Goal: Information Seeking & Learning: Learn about a topic

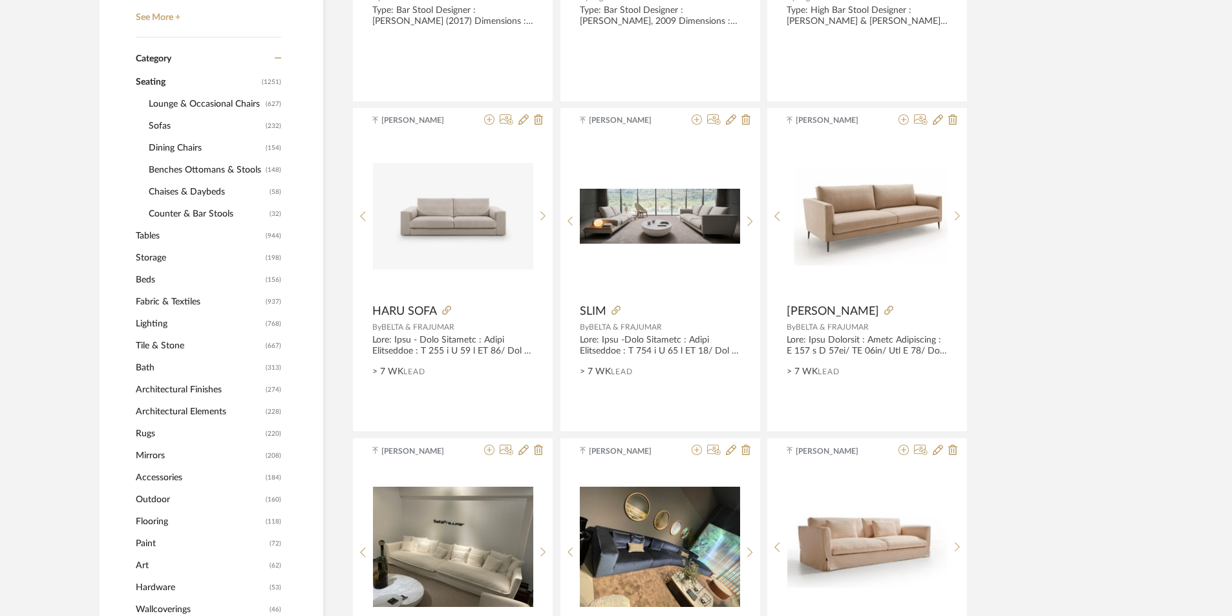
scroll to position [646, 0]
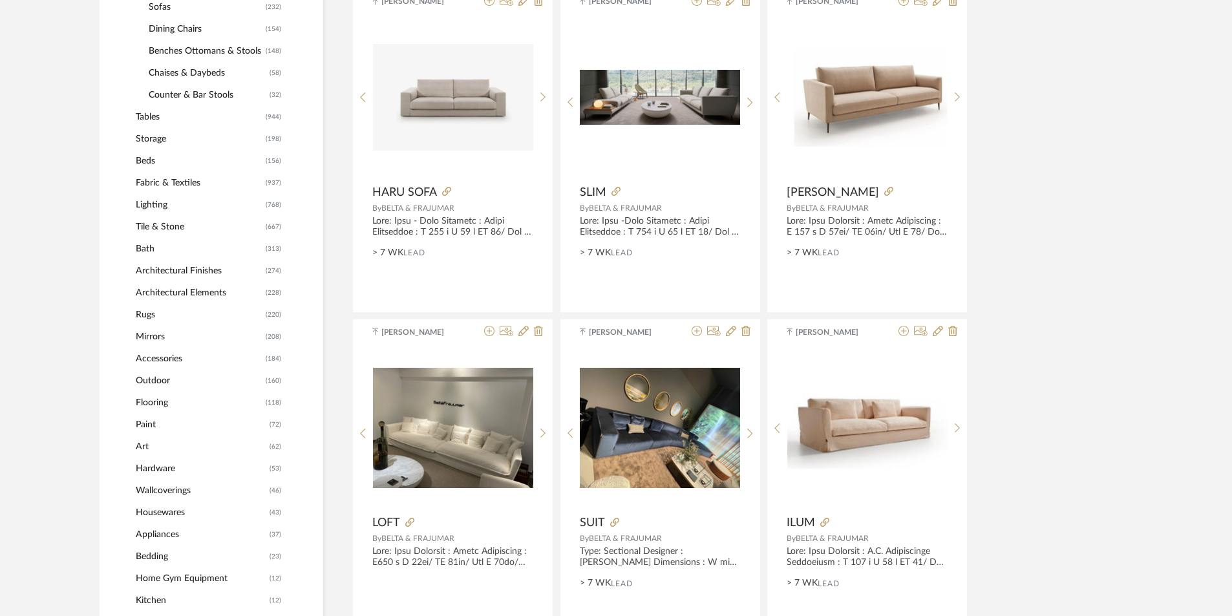
click at [162, 204] on span "Lighting" at bounding box center [199, 205] width 127 height 22
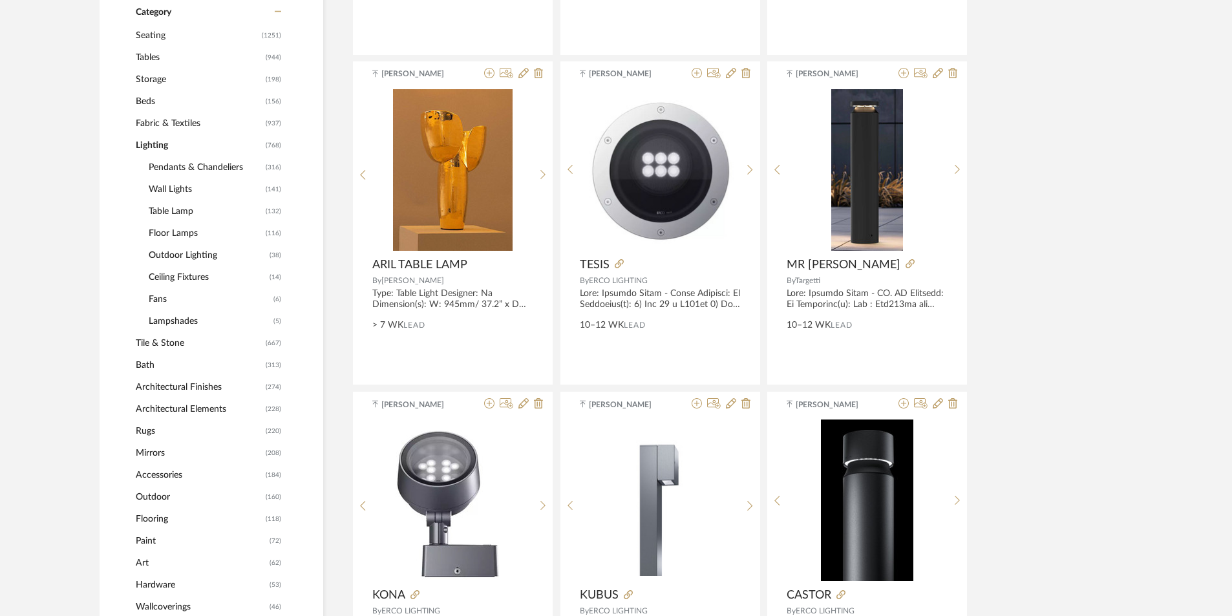
scroll to position [517, 0]
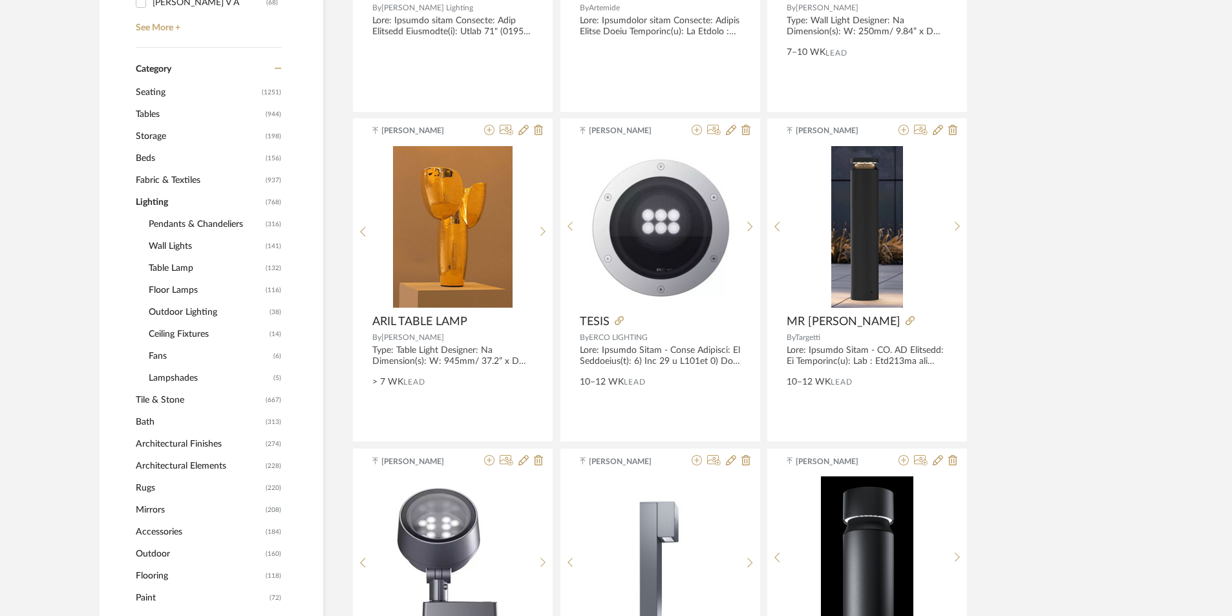
drag, startPoint x: 178, startPoint y: 289, endPoint x: 273, endPoint y: 288, distance: 94.4
click at [179, 289] on span "Floor Lamps" at bounding box center [206, 290] width 114 height 22
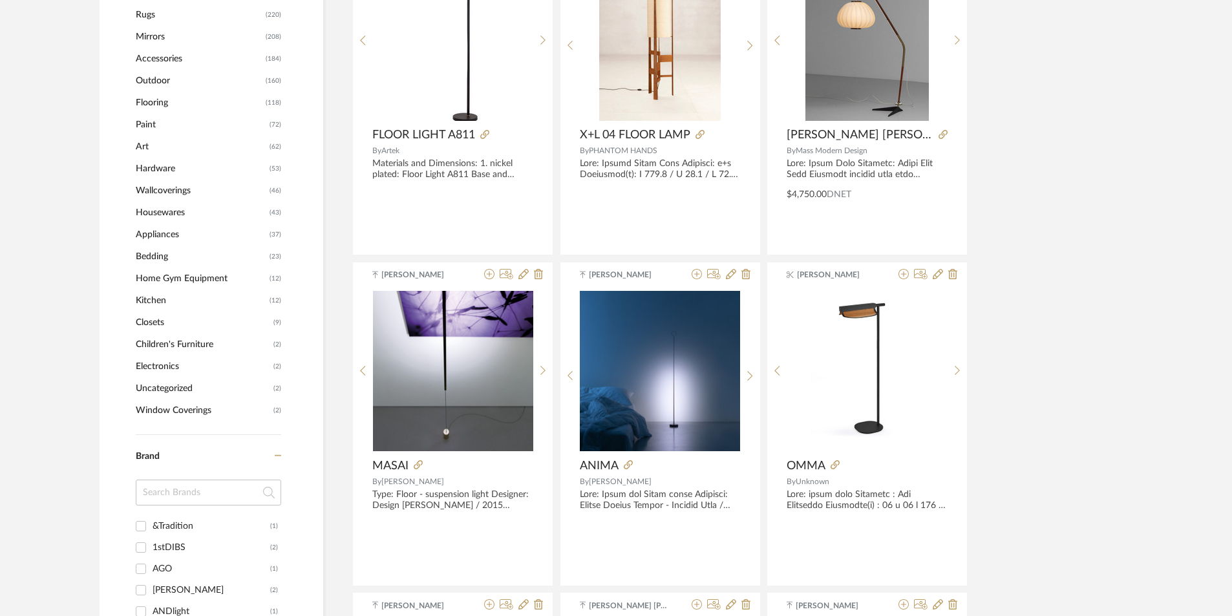
scroll to position [1357, 0]
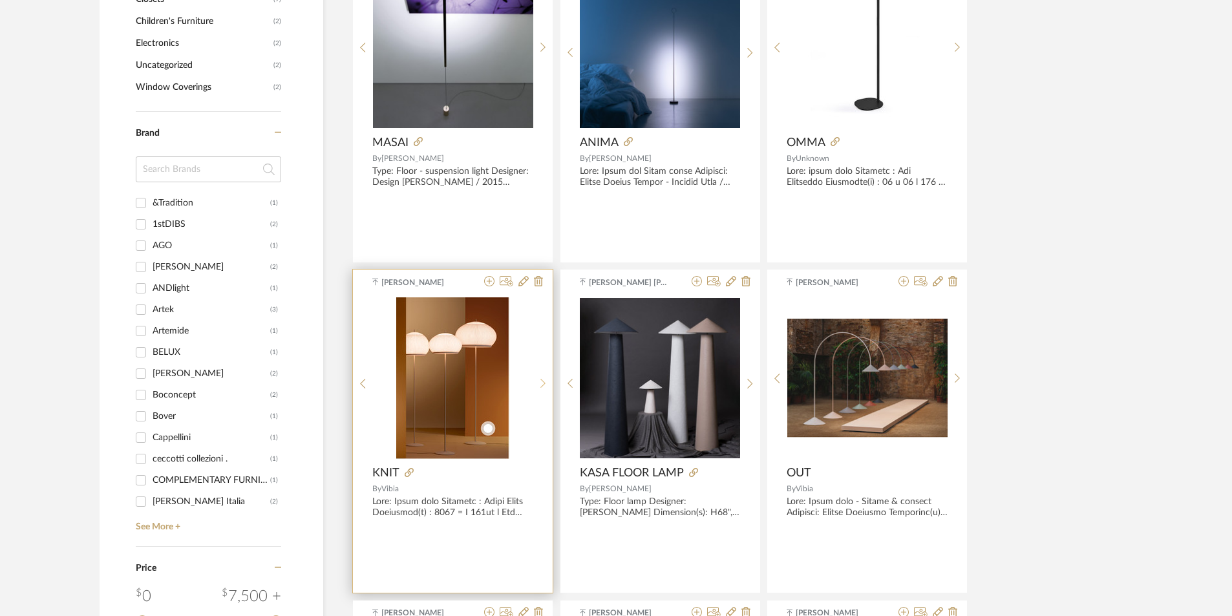
click at [540, 382] on icon at bounding box center [543, 383] width 6 height 11
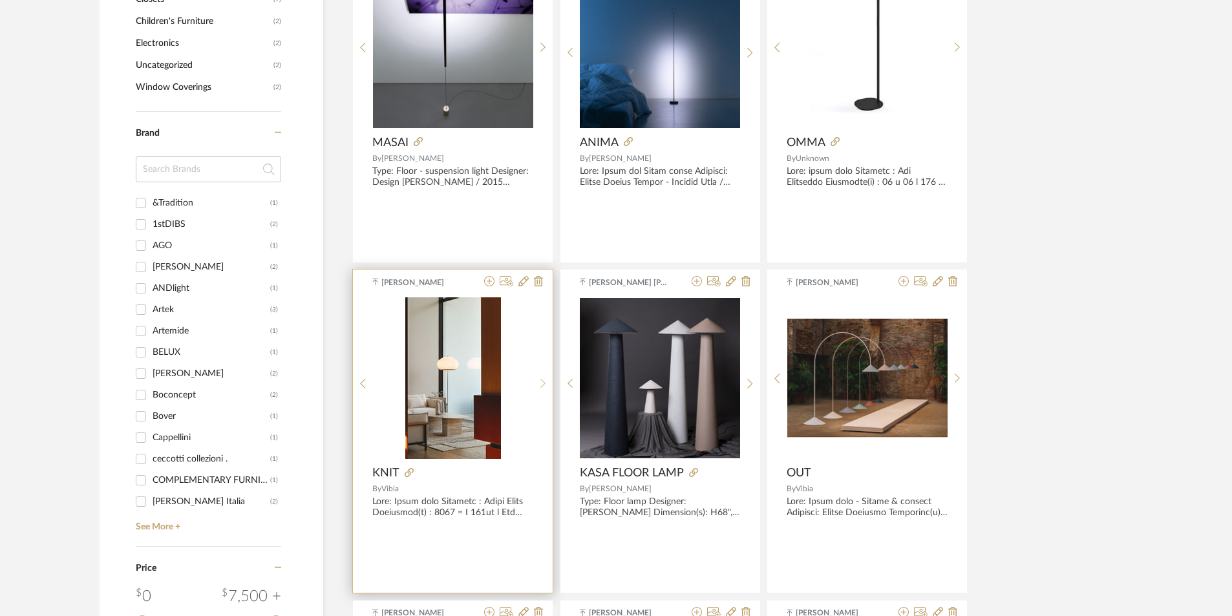
click at [540, 382] on icon at bounding box center [543, 383] width 6 height 11
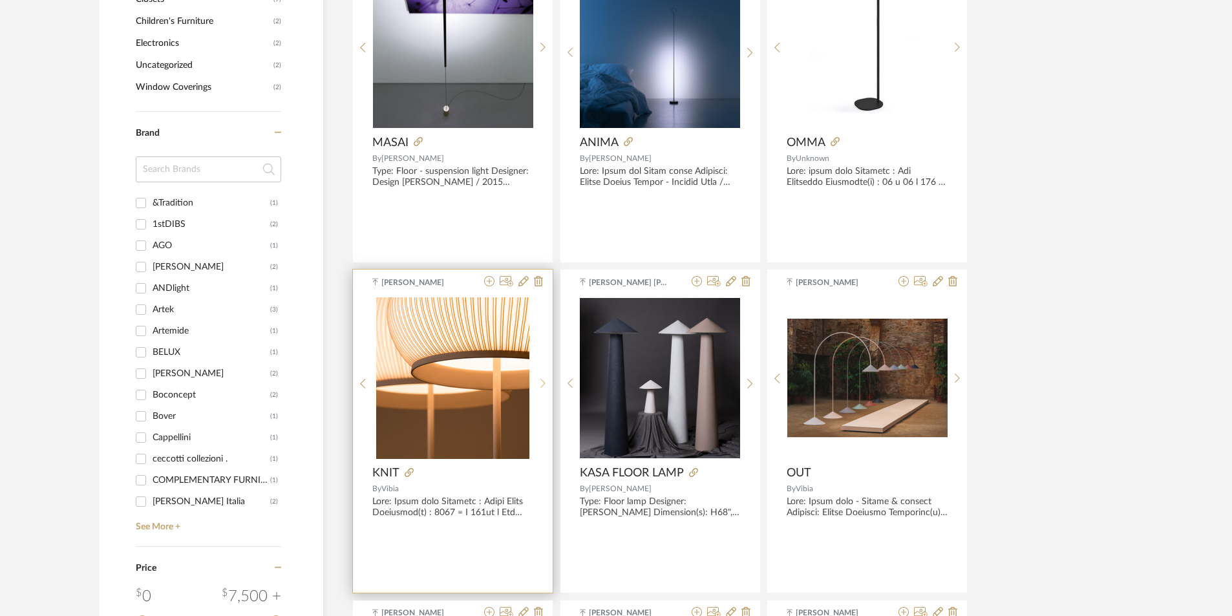
click at [540, 382] on icon at bounding box center [543, 383] width 6 height 11
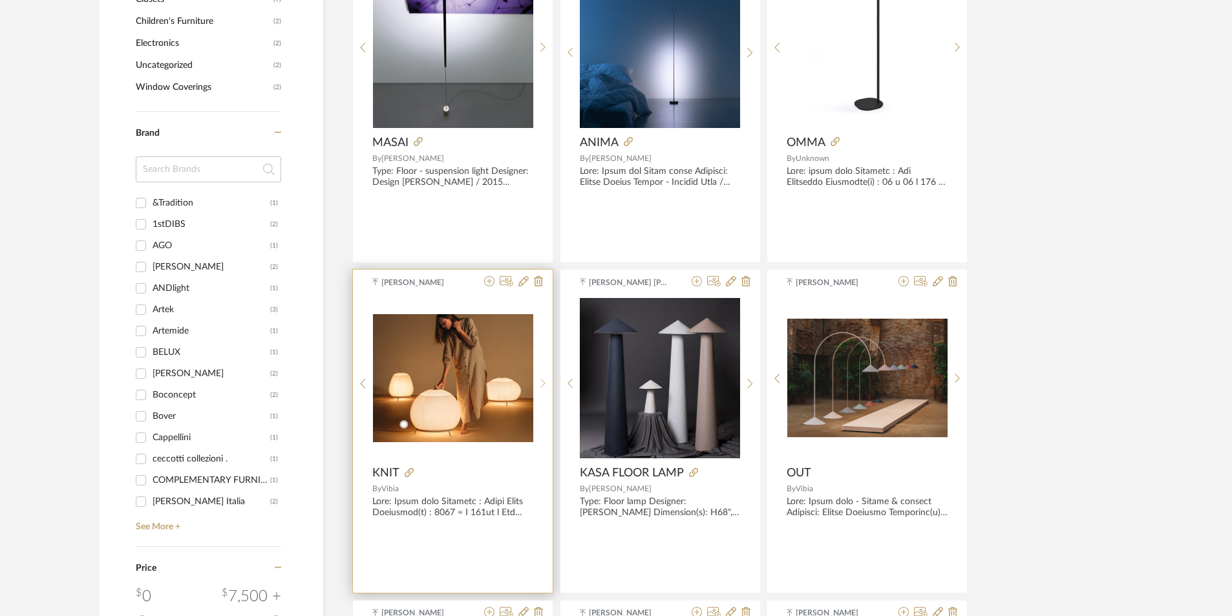
click at [540, 382] on icon at bounding box center [543, 383] width 6 height 11
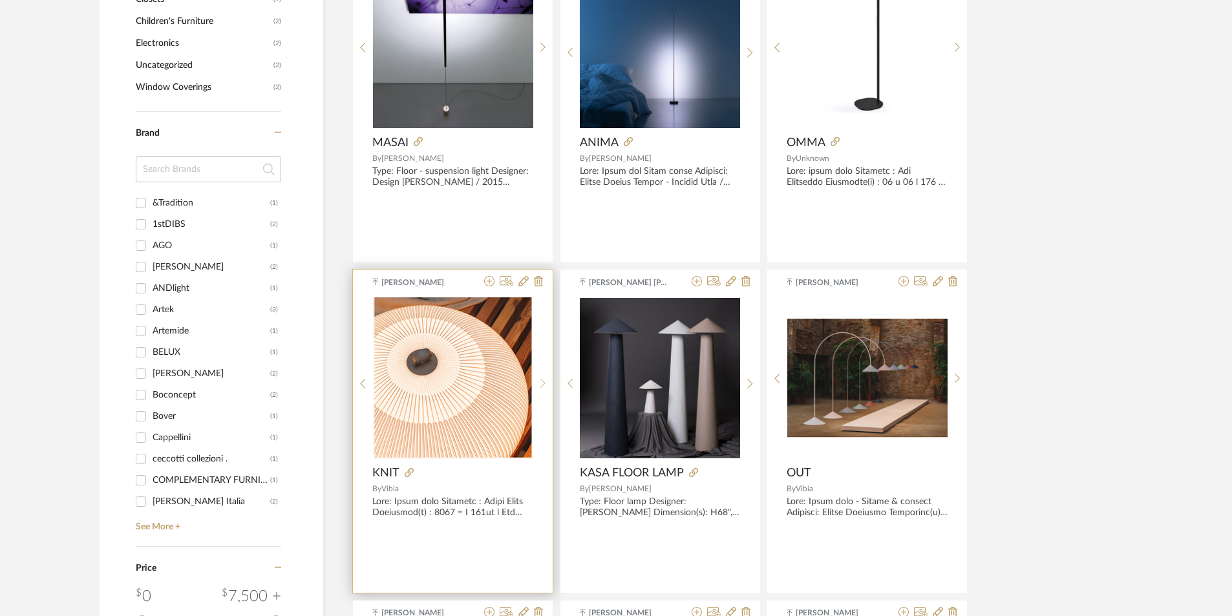
click at [540, 382] on icon at bounding box center [543, 383] width 6 height 11
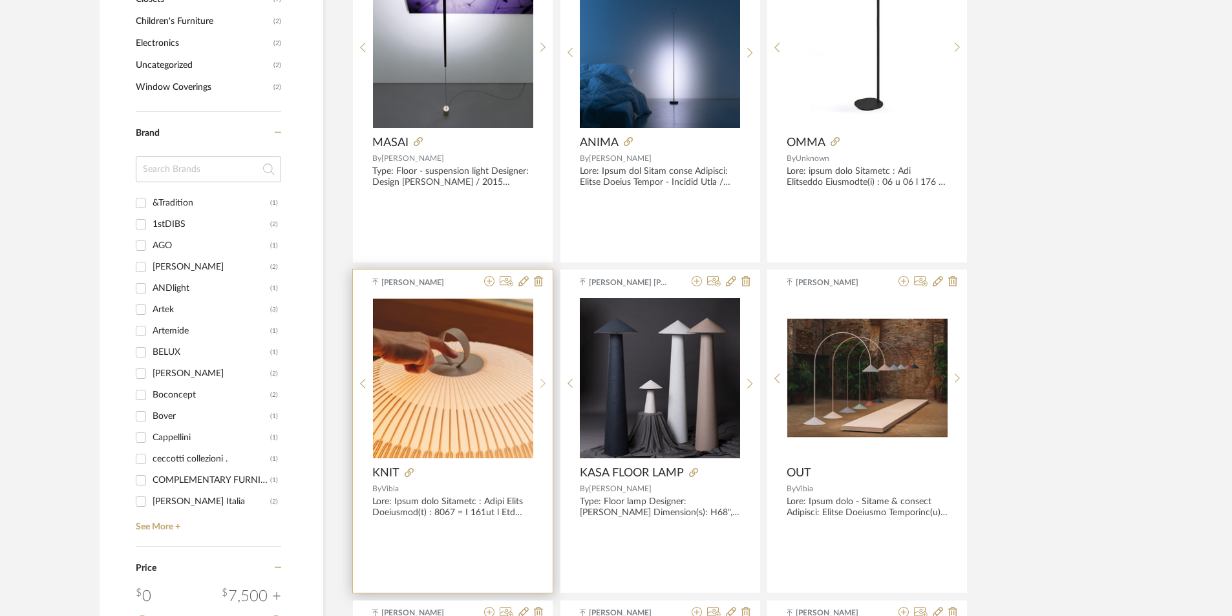
click at [540, 382] on icon at bounding box center [543, 383] width 6 height 11
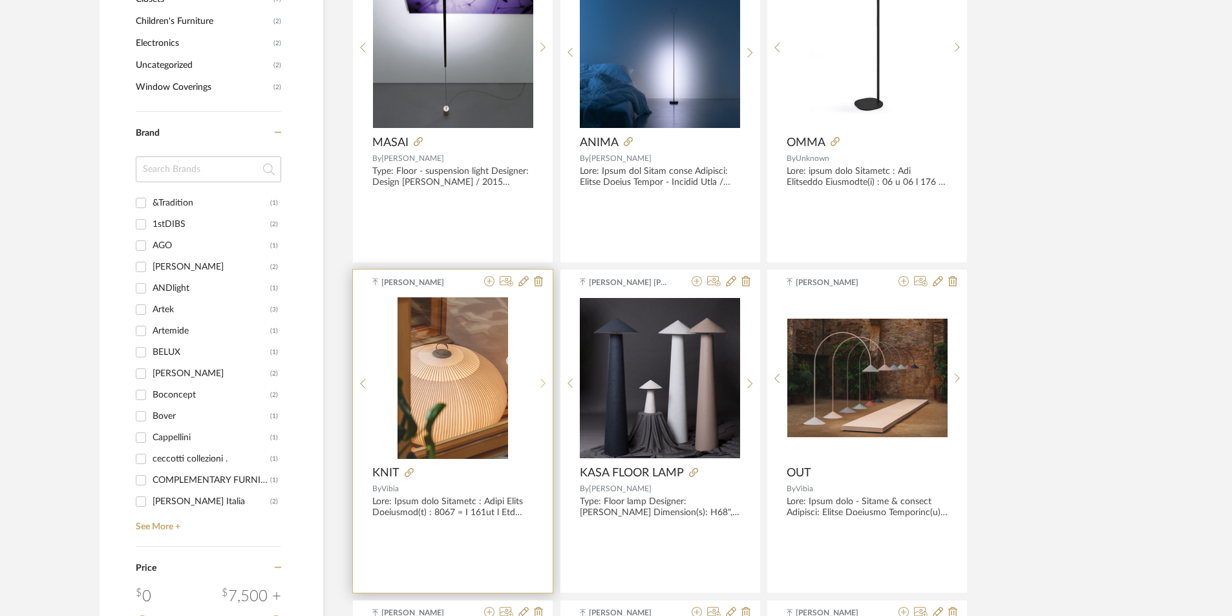
click at [540, 382] on icon at bounding box center [543, 383] width 6 height 11
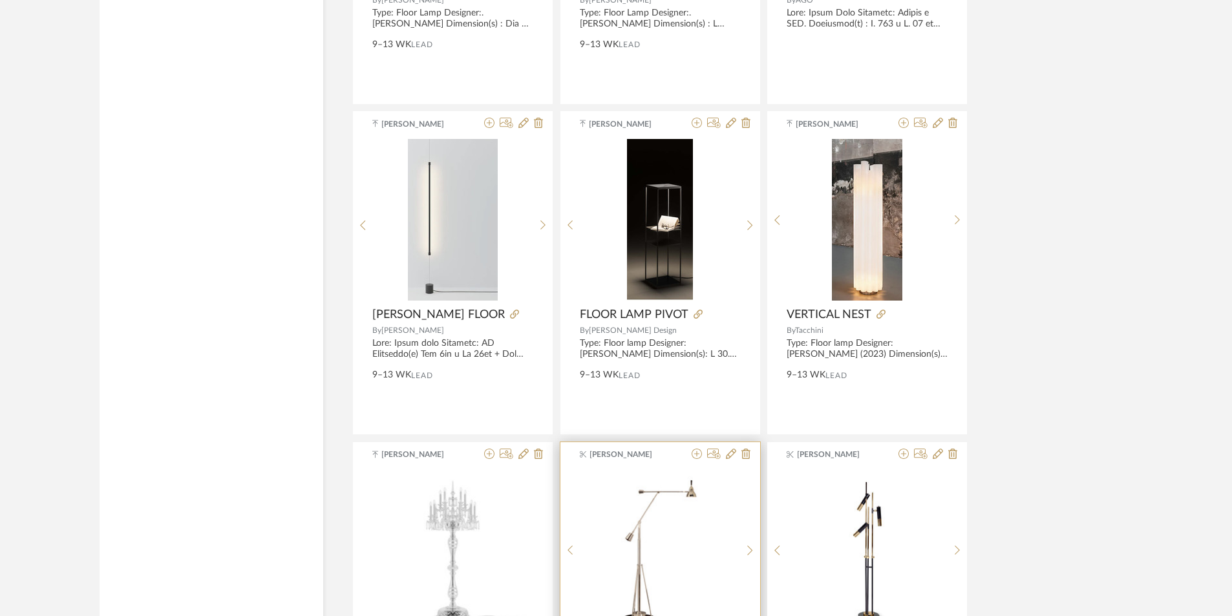
scroll to position [2973, 0]
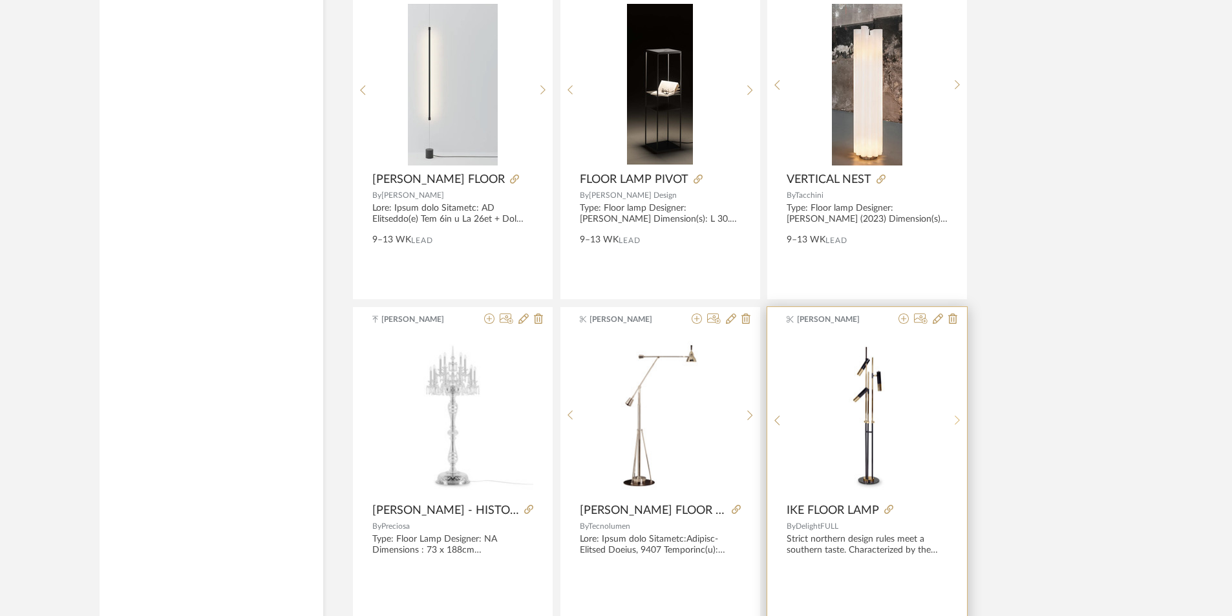
click at [953, 421] on sr-next-btn at bounding box center [957, 420] width 20 height 11
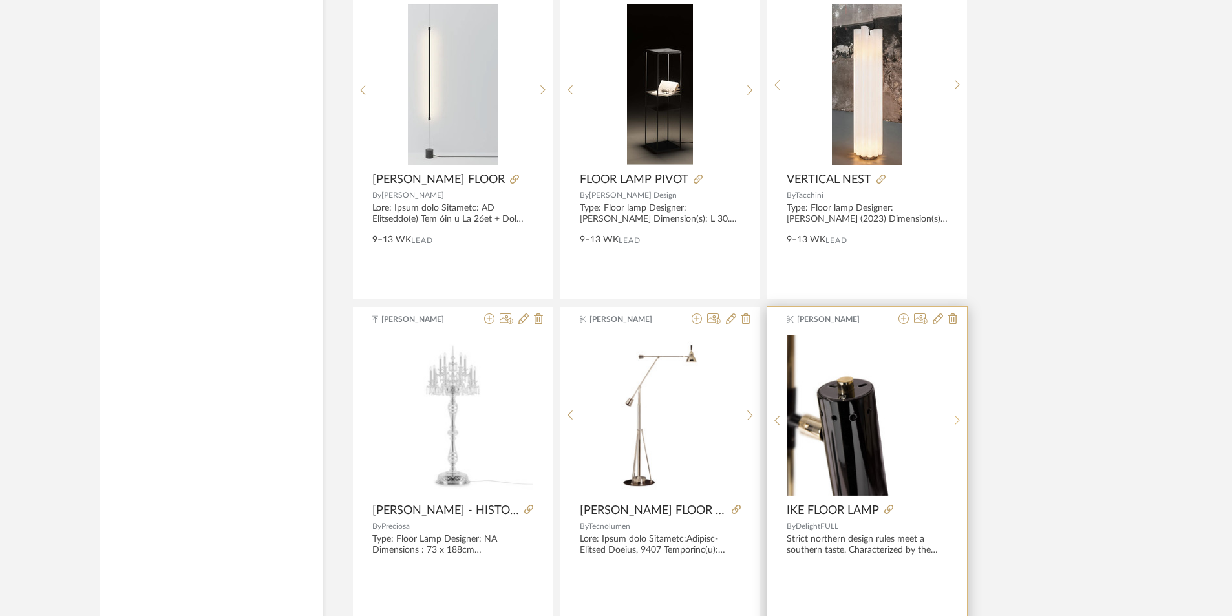
click at [953, 421] on sr-next-btn at bounding box center [957, 420] width 20 height 11
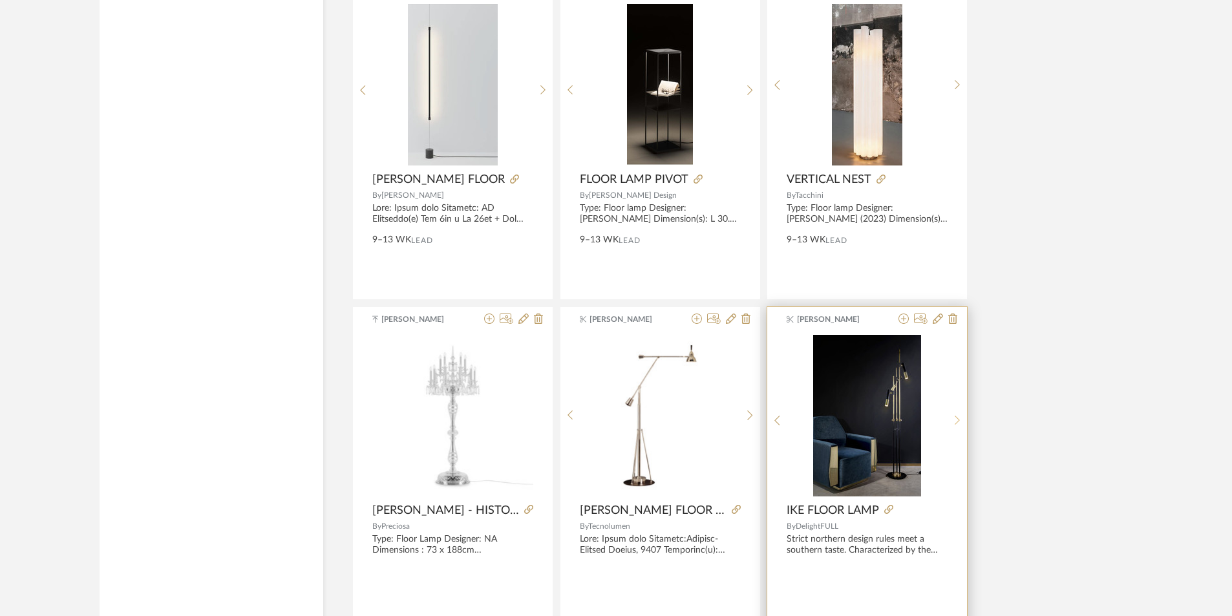
click at [953, 421] on sr-next-btn at bounding box center [957, 420] width 20 height 11
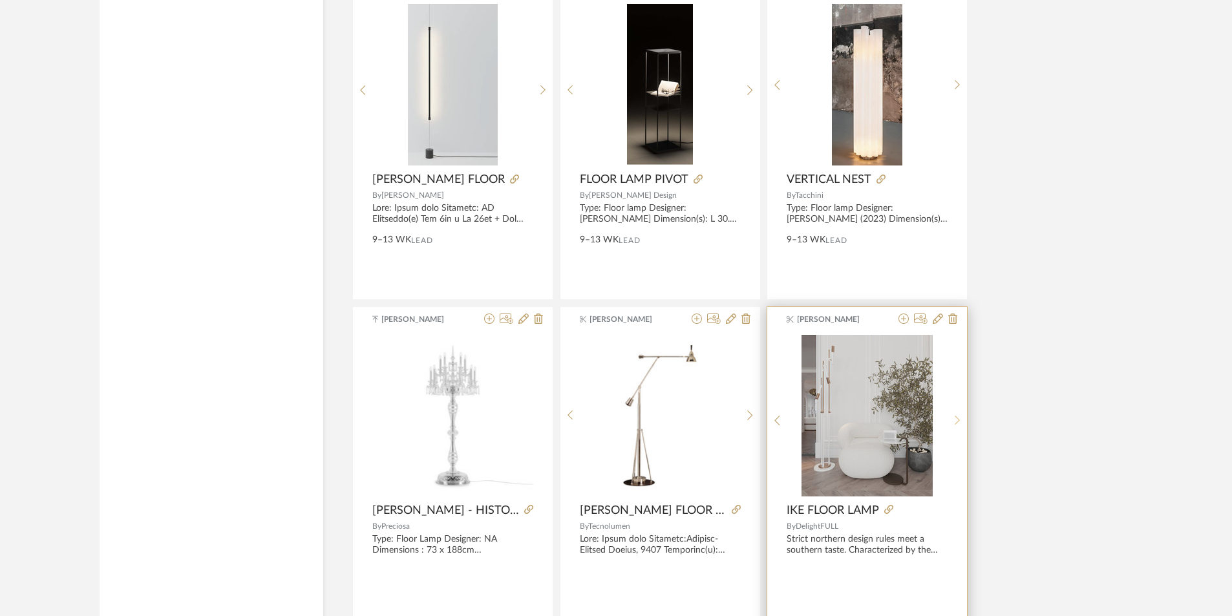
click at [953, 421] on sr-next-btn at bounding box center [957, 420] width 20 height 11
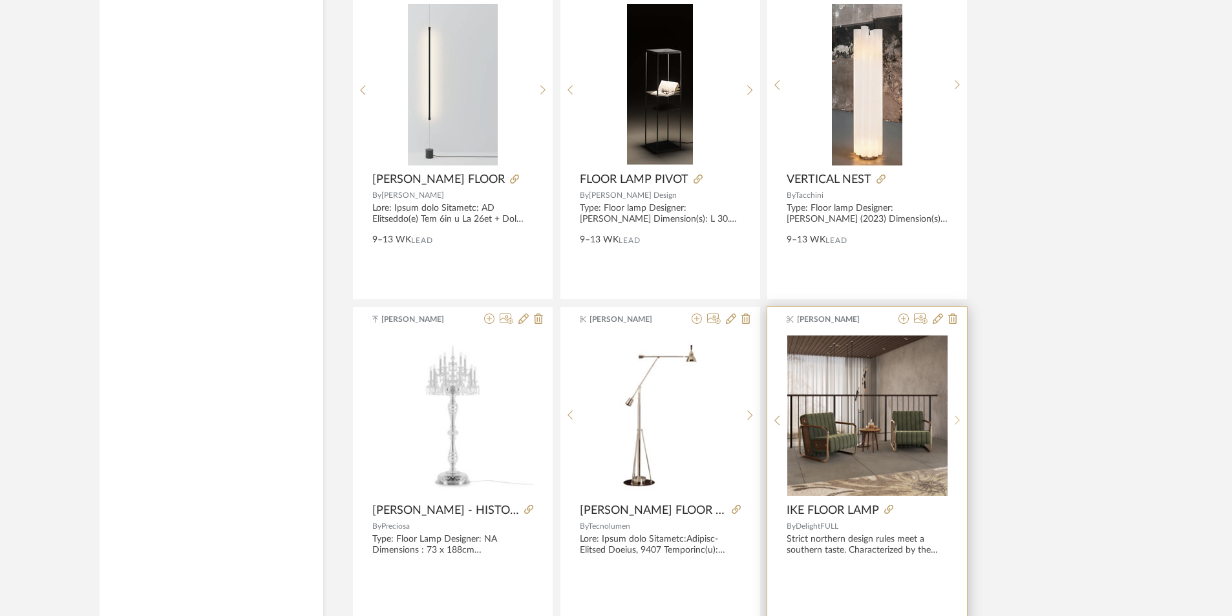
click at [953, 421] on sr-next-btn at bounding box center [957, 420] width 20 height 11
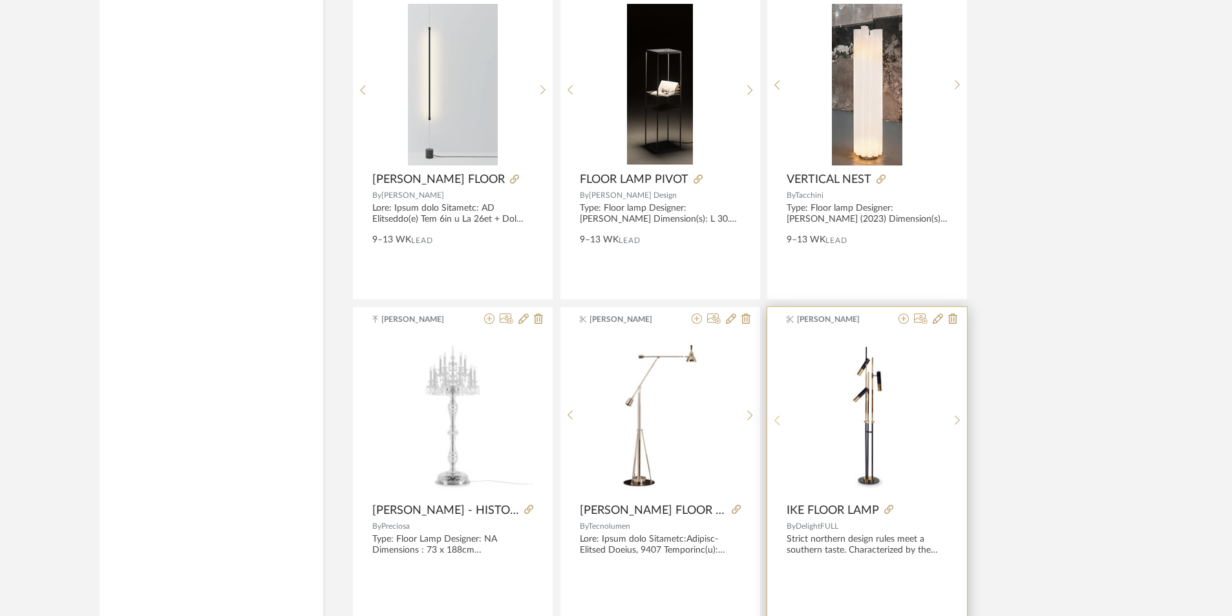
click at [777, 421] on icon at bounding box center [777, 420] width 6 height 11
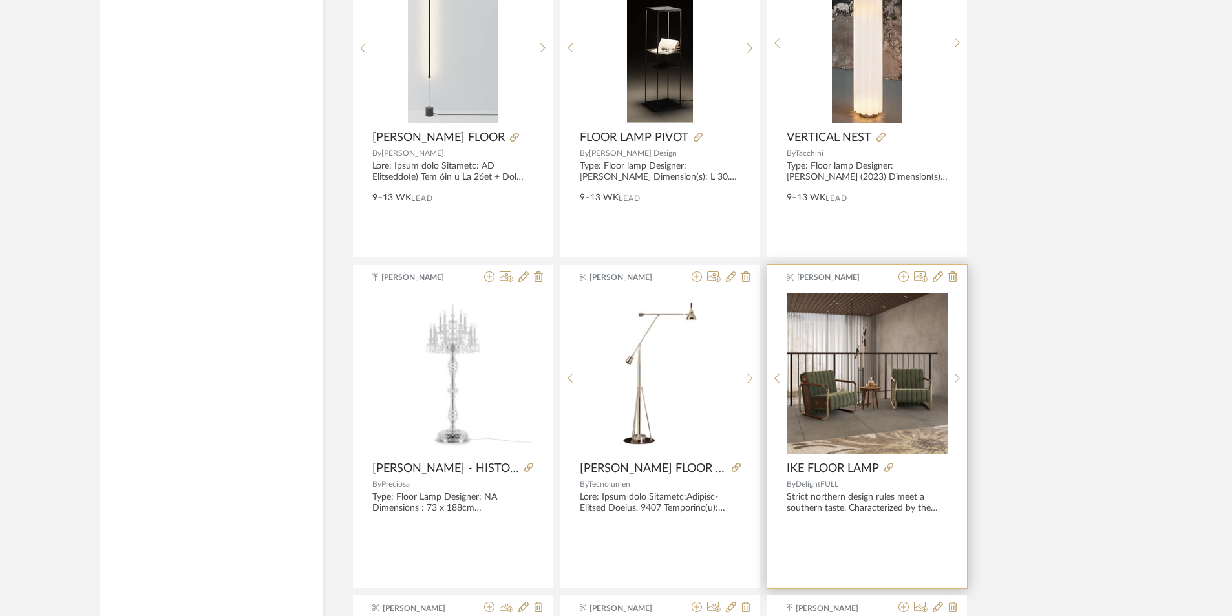
scroll to position [3038, 0]
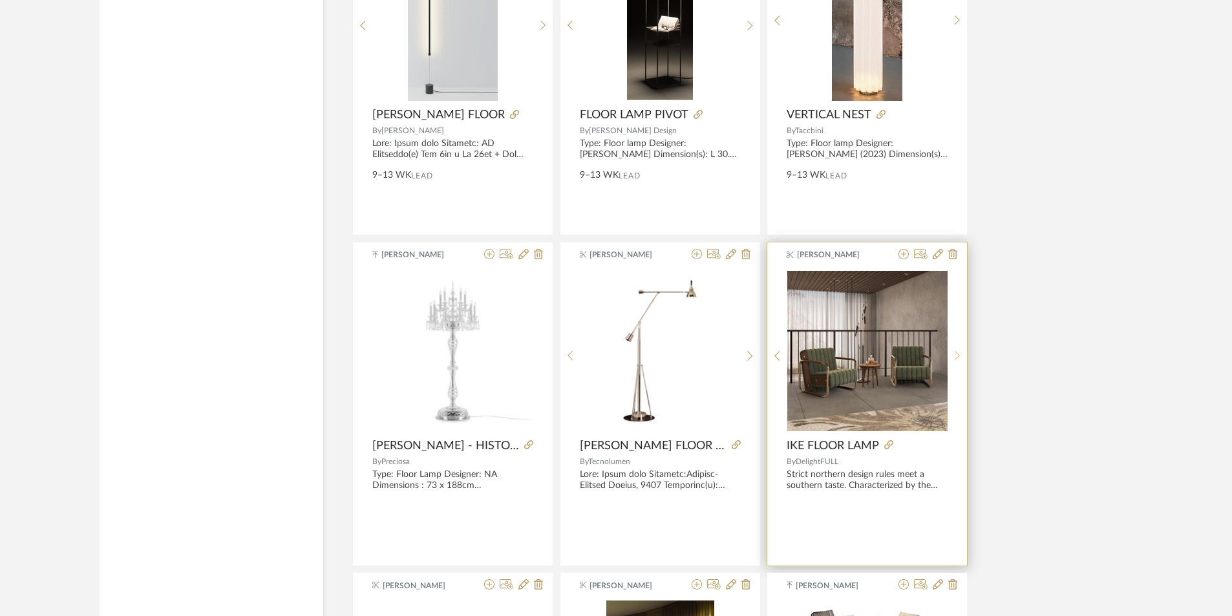
click at [956, 357] on icon at bounding box center [958, 355] width 6 height 11
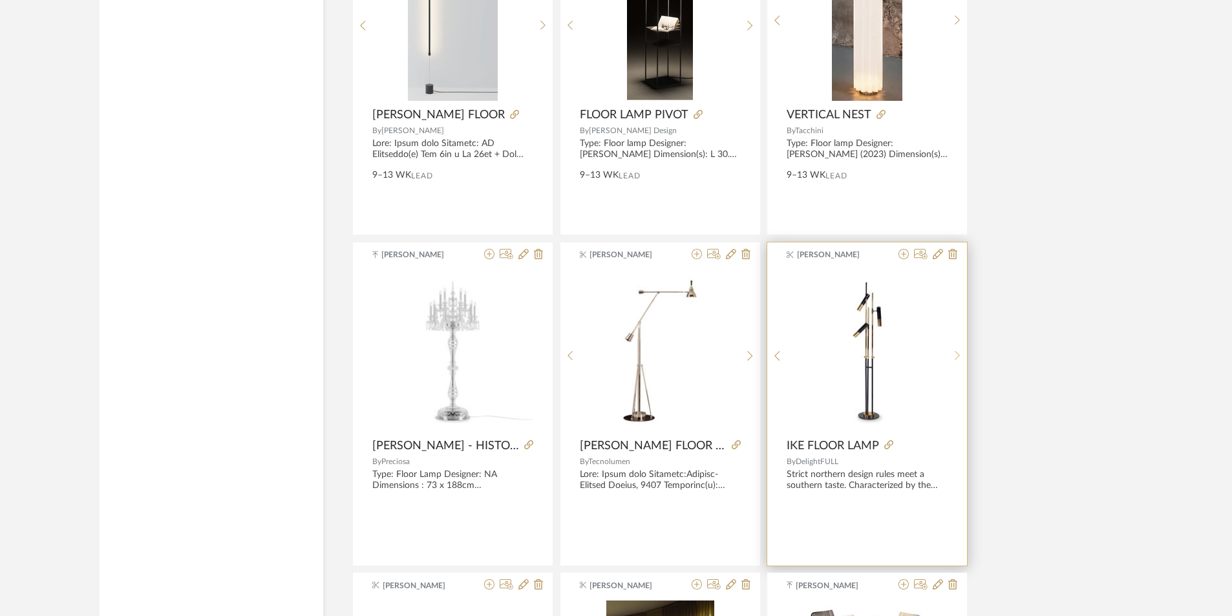
click at [956, 357] on icon at bounding box center [958, 355] width 6 height 11
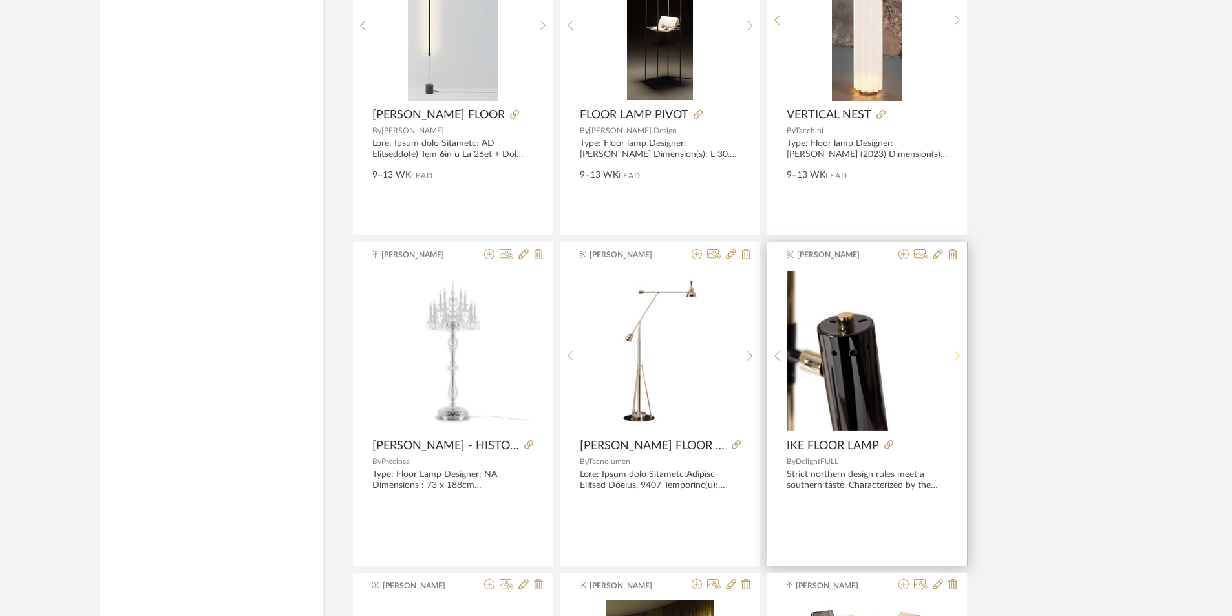
click at [956, 357] on icon at bounding box center [958, 355] width 6 height 11
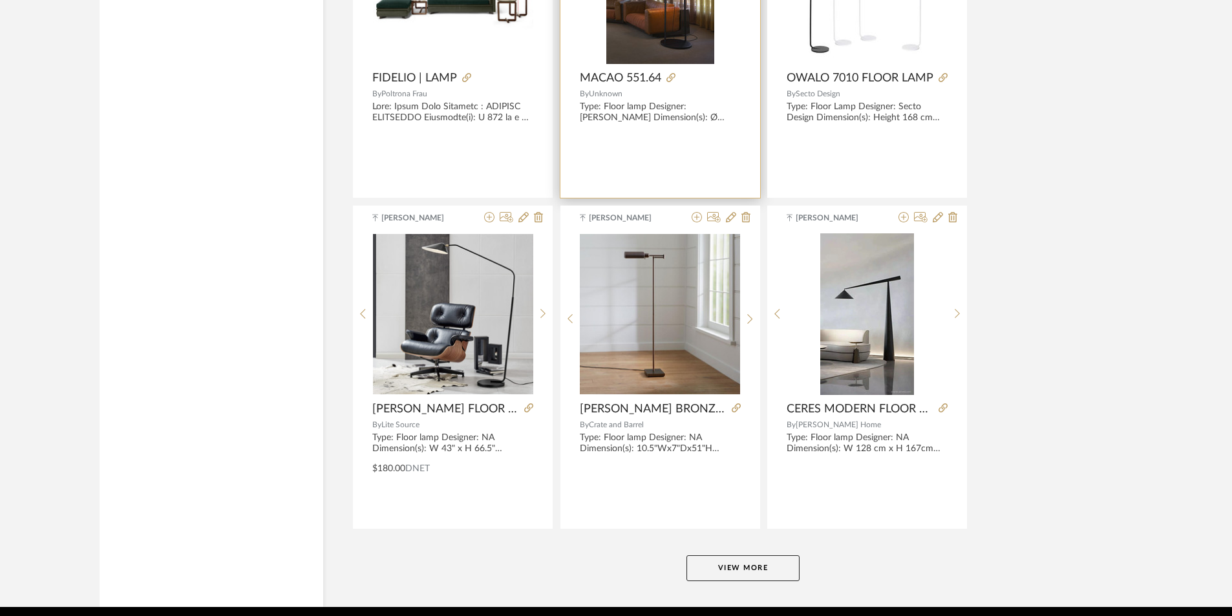
scroll to position [3786, 0]
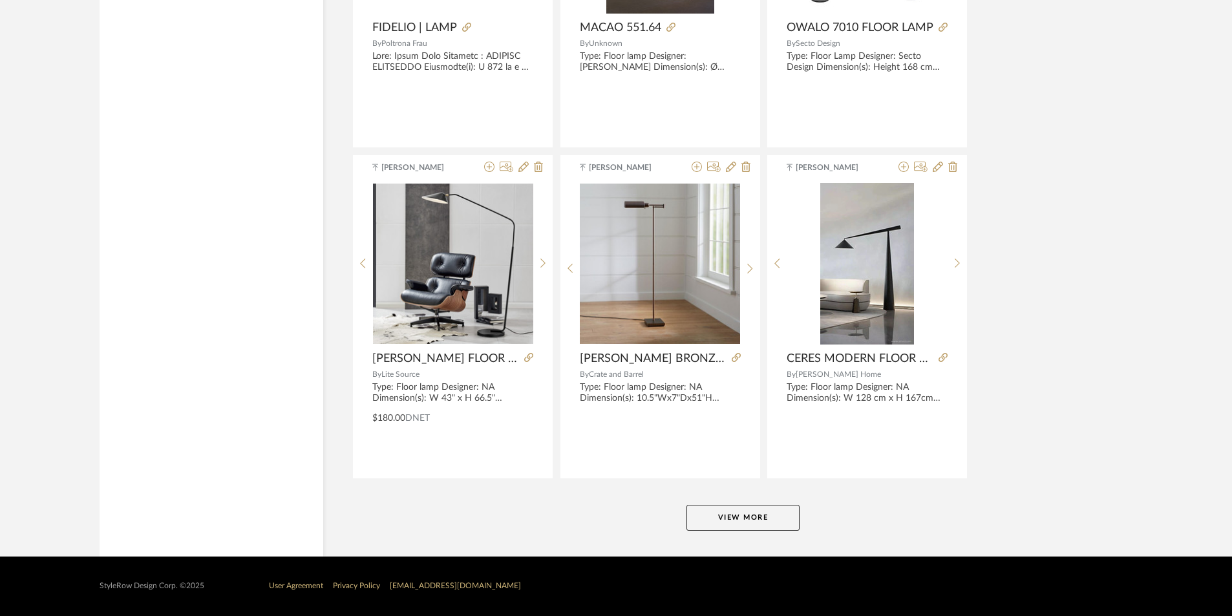
click at [728, 522] on button "View More" at bounding box center [742, 518] width 113 height 26
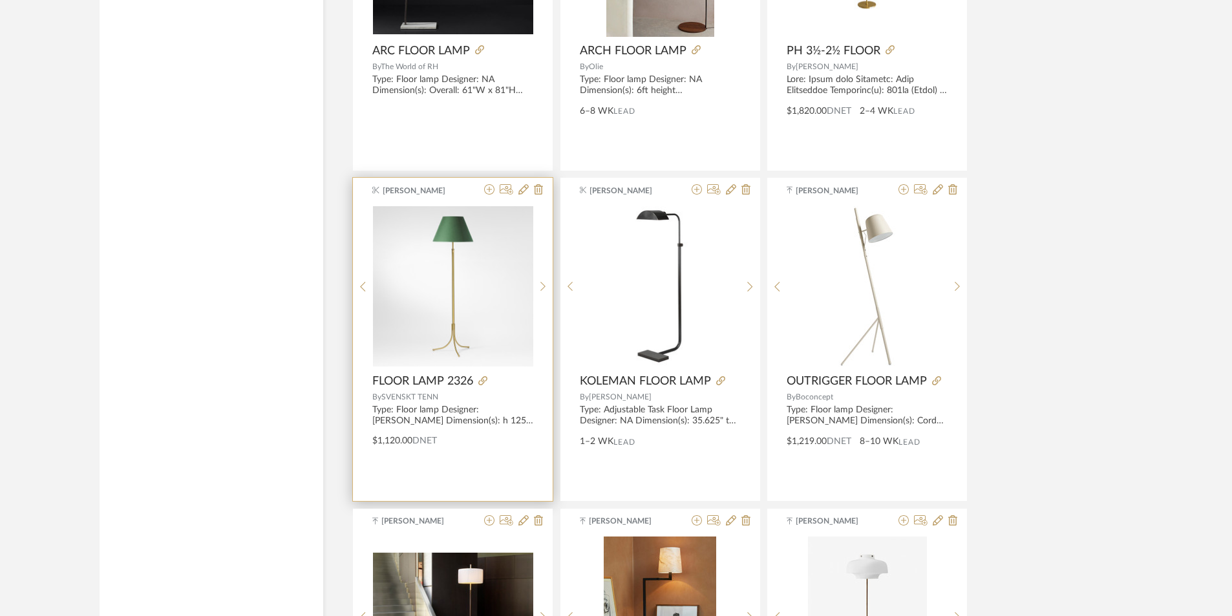
scroll to position [4755, 0]
click at [542, 284] on div at bounding box center [543, 291] width 20 height 172
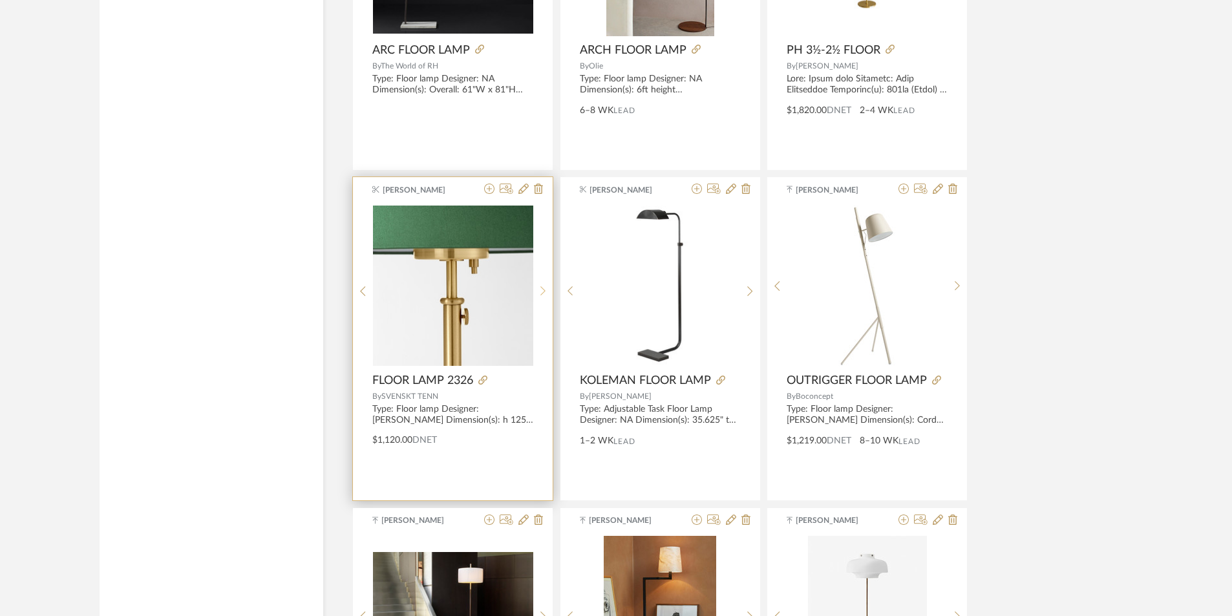
click at [542, 284] on div at bounding box center [543, 291] width 20 height 172
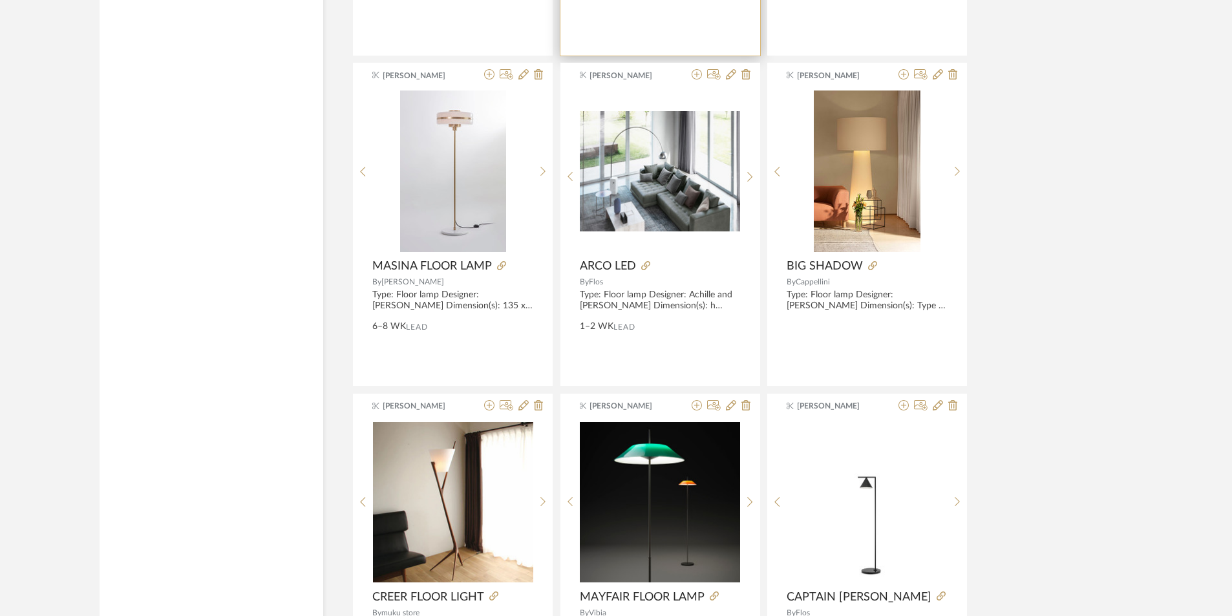
scroll to position [5725, 0]
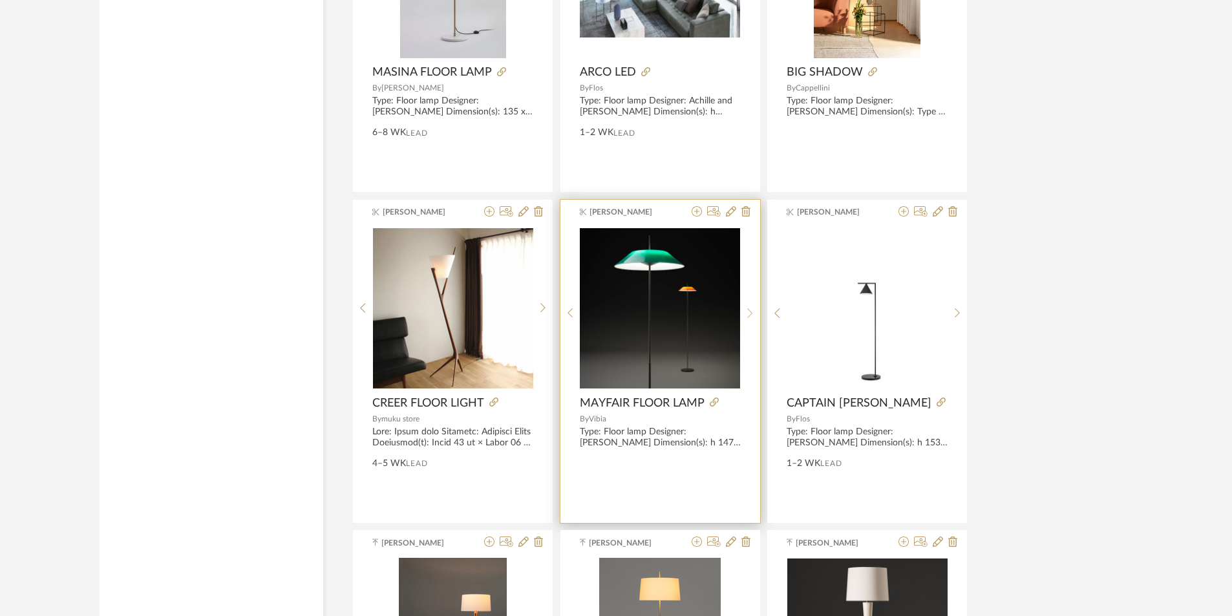
click at [745, 319] on div at bounding box center [750, 313] width 20 height 172
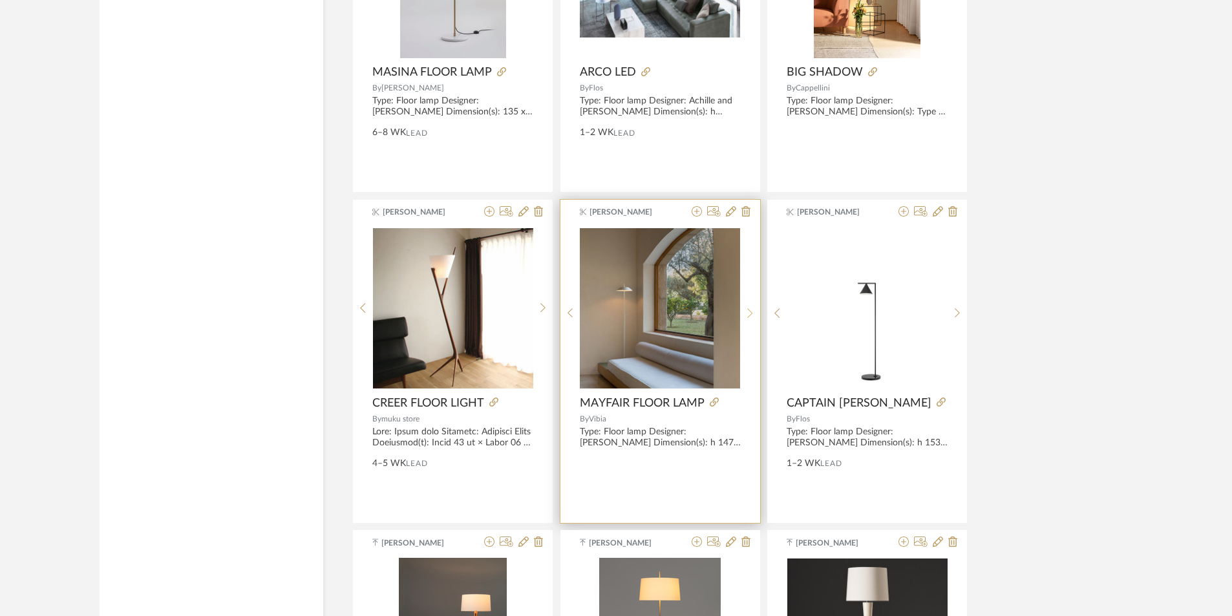
click at [745, 319] on div at bounding box center [750, 313] width 20 height 172
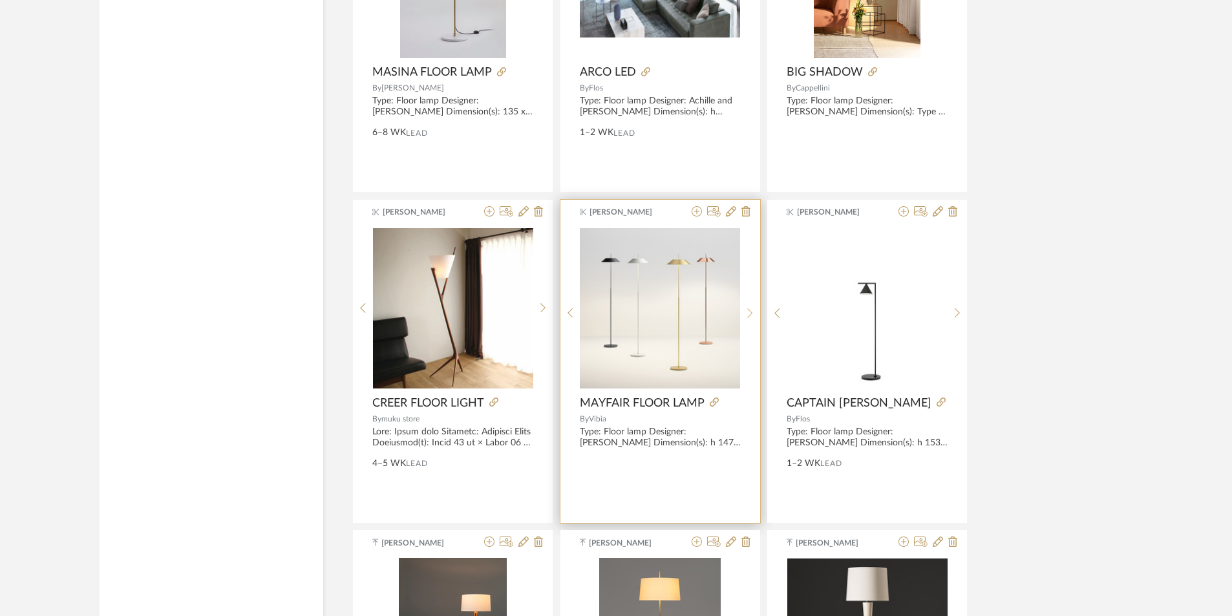
click at [745, 319] on div at bounding box center [750, 313] width 20 height 172
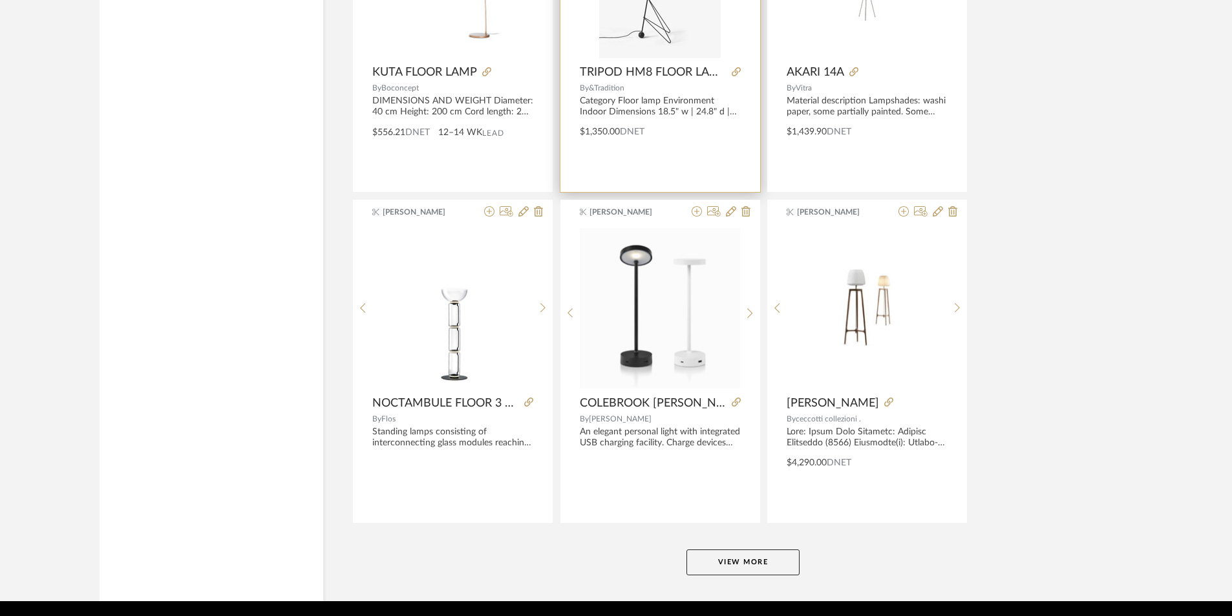
scroll to position [7753, 0]
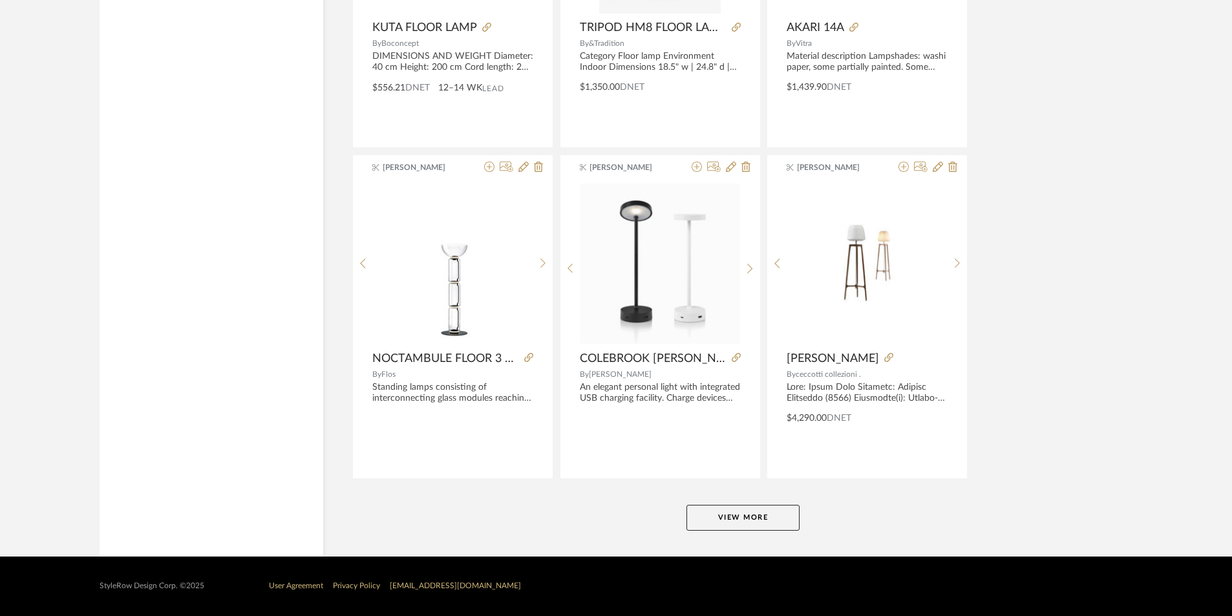
click at [760, 509] on button "View More" at bounding box center [742, 518] width 113 height 26
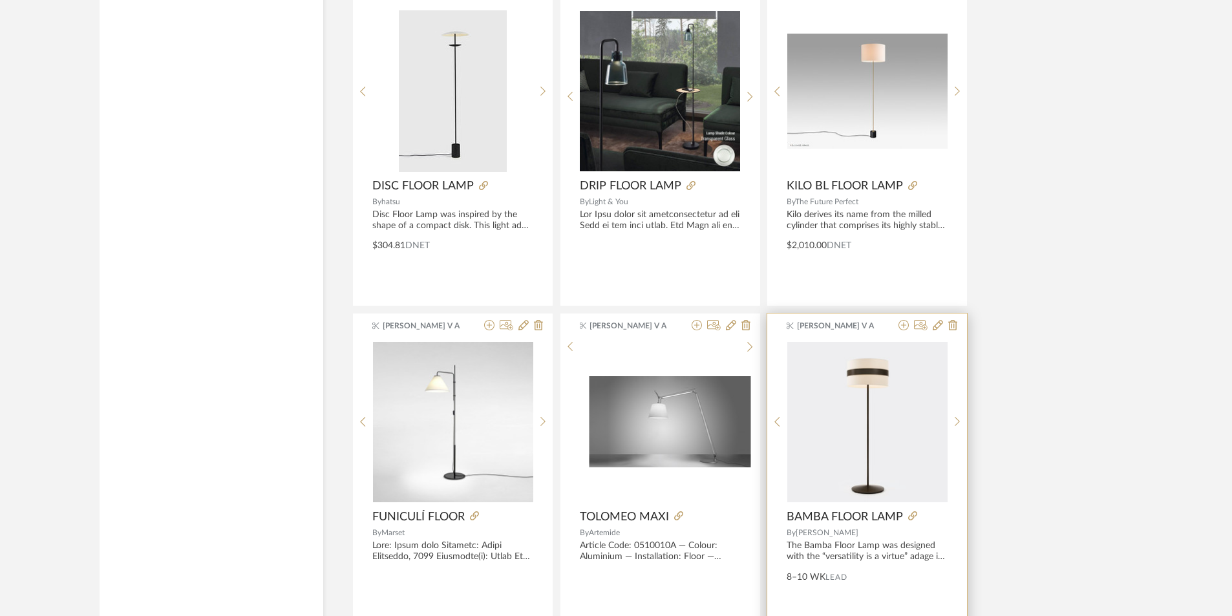
scroll to position [9640, 0]
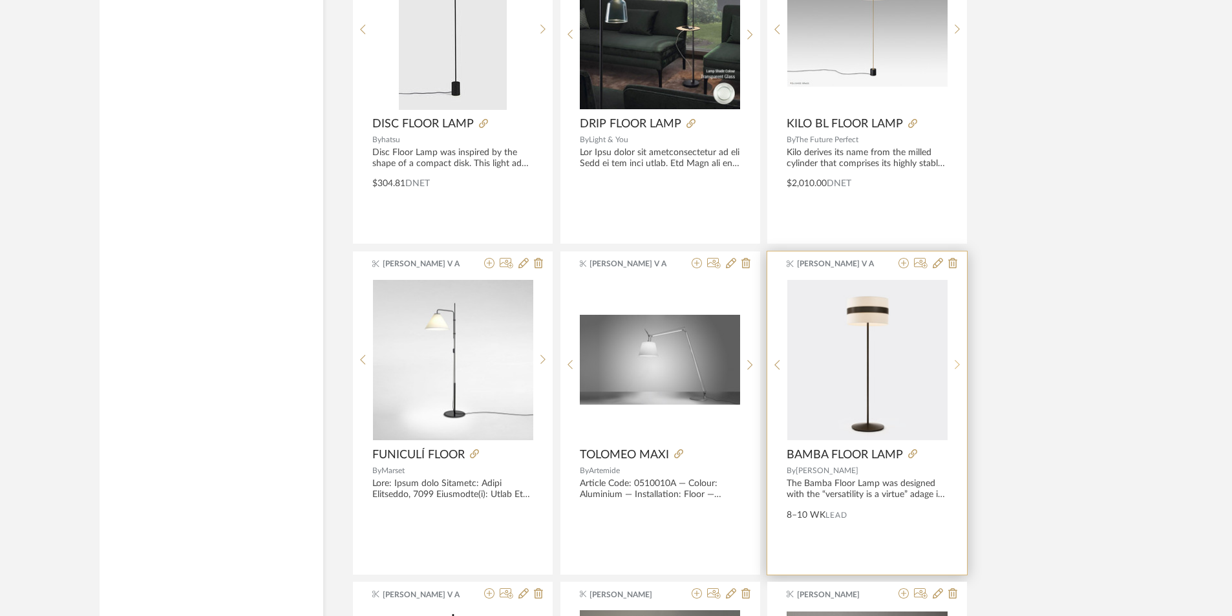
click at [959, 368] on icon at bounding box center [958, 364] width 6 height 11
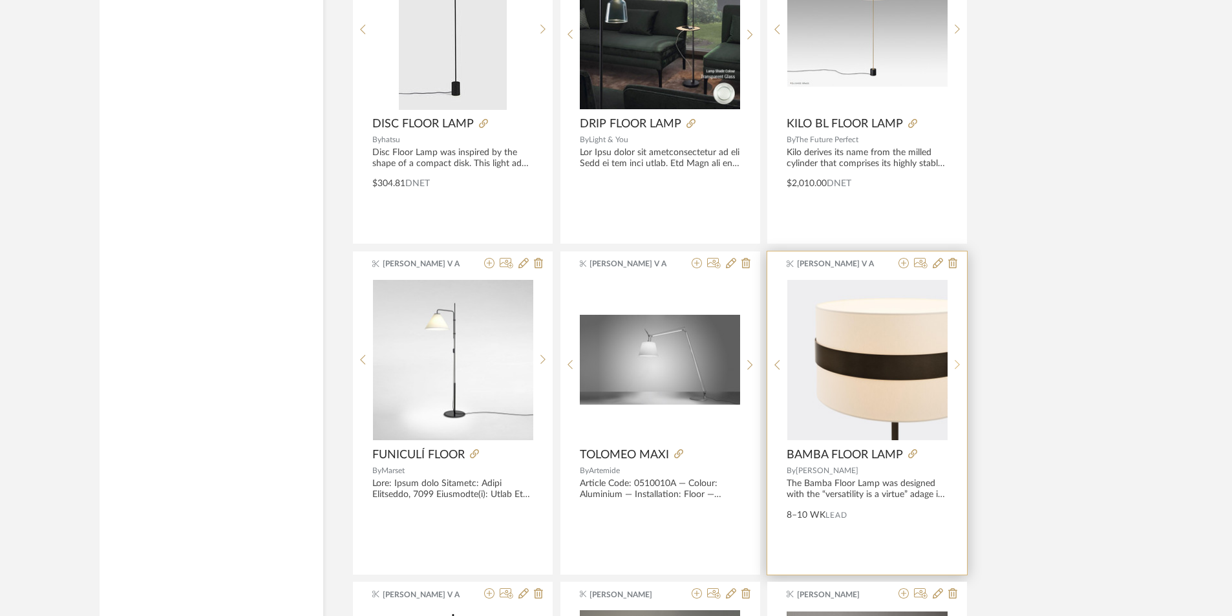
click at [959, 368] on icon at bounding box center [958, 364] width 6 height 11
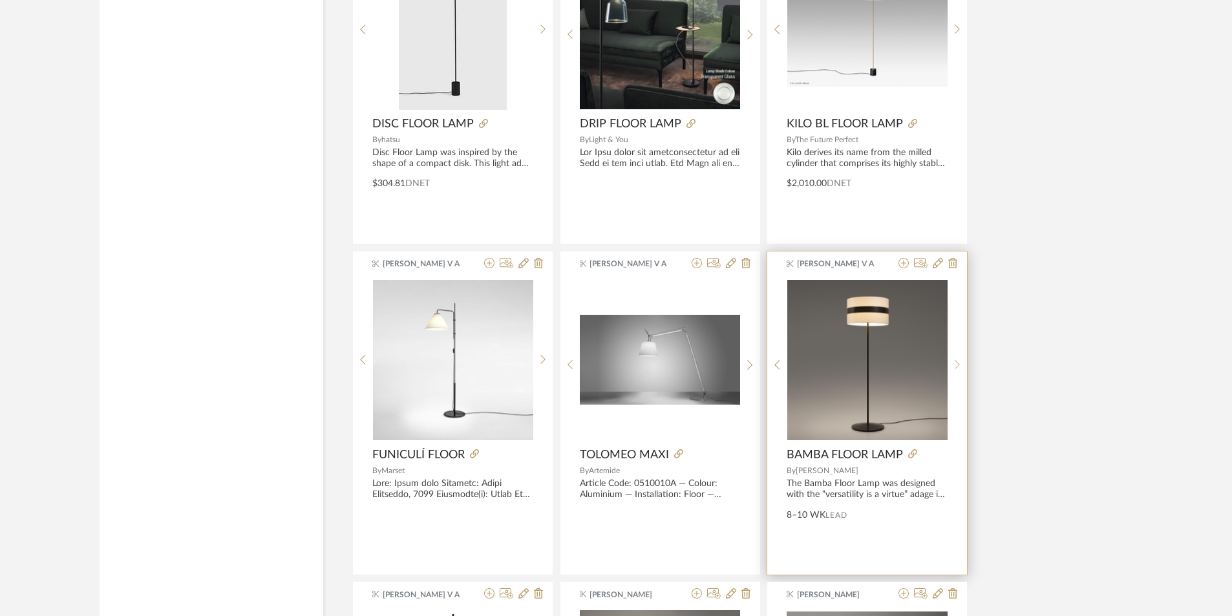
click at [959, 368] on icon at bounding box center [958, 364] width 6 height 11
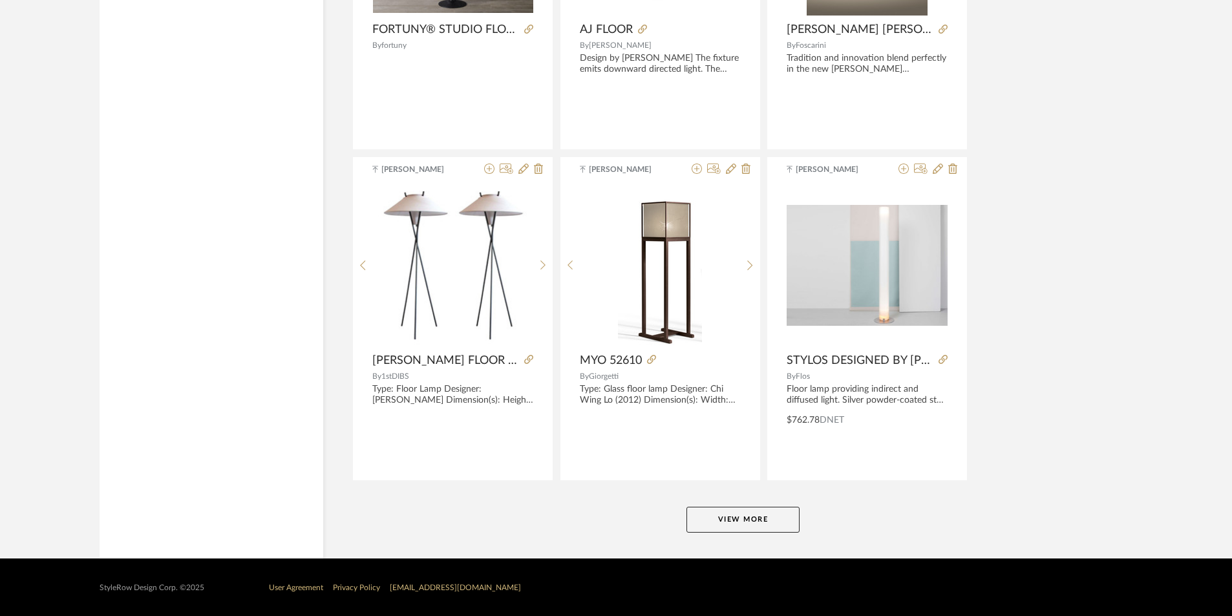
scroll to position [11720, 0]
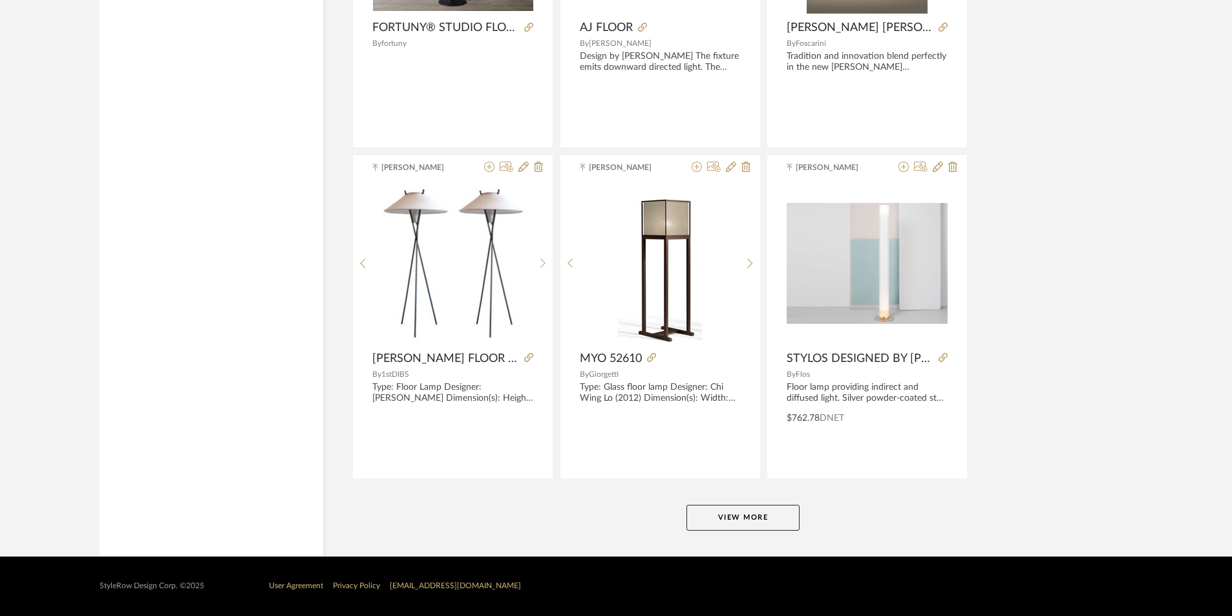
click at [769, 509] on button "View More" at bounding box center [742, 518] width 113 height 26
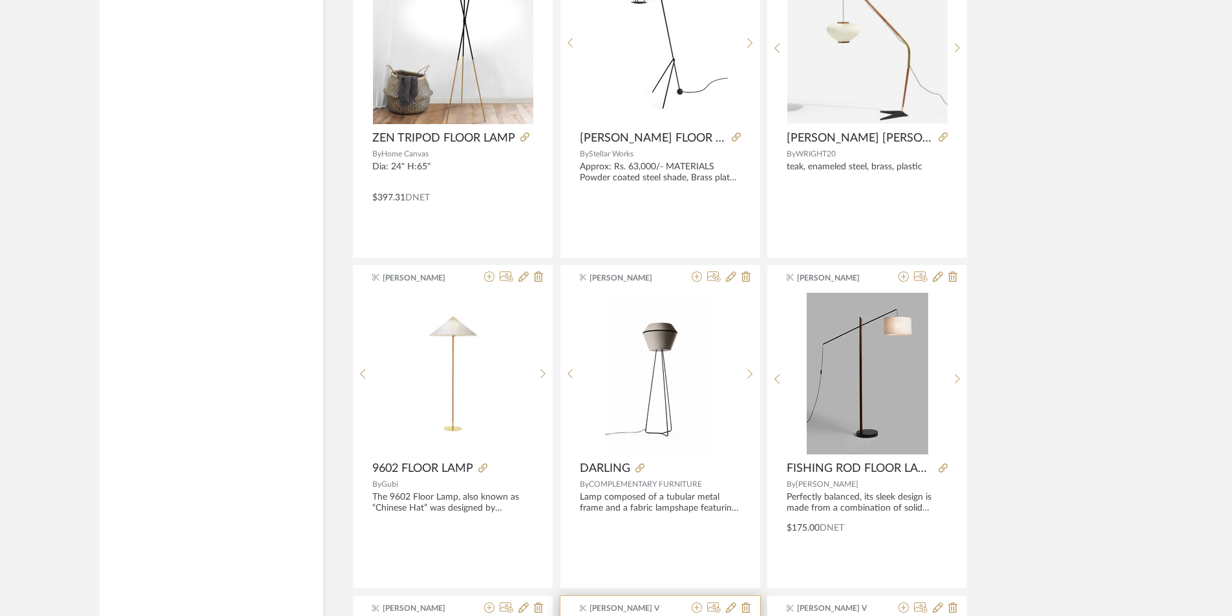
scroll to position [10591, 0]
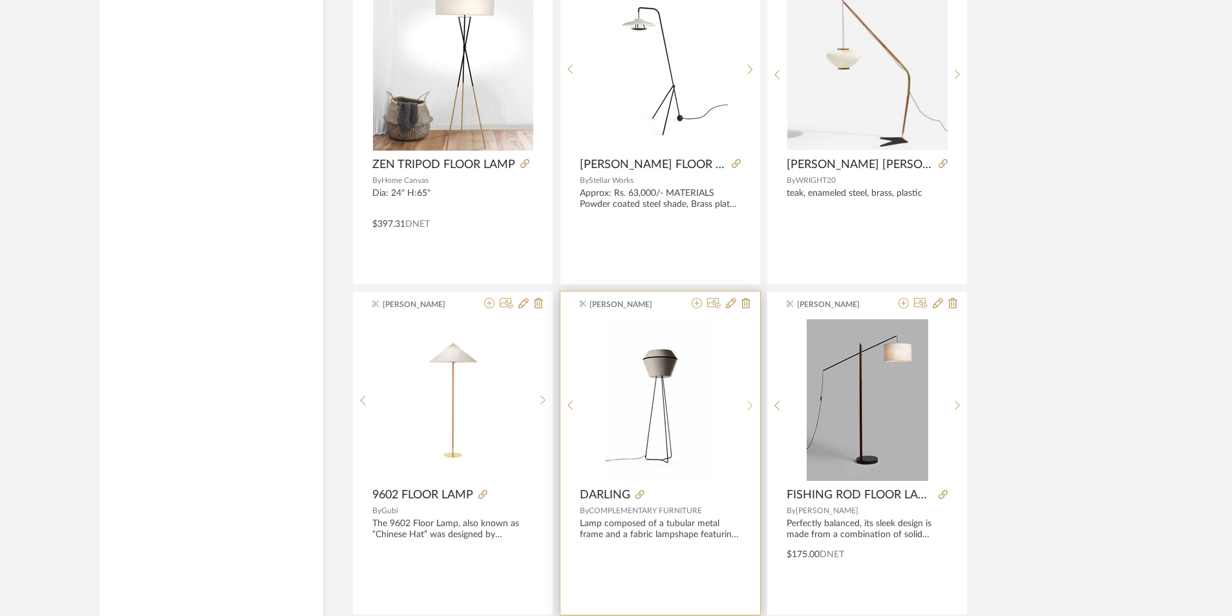
click at [745, 396] on div at bounding box center [750, 405] width 20 height 172
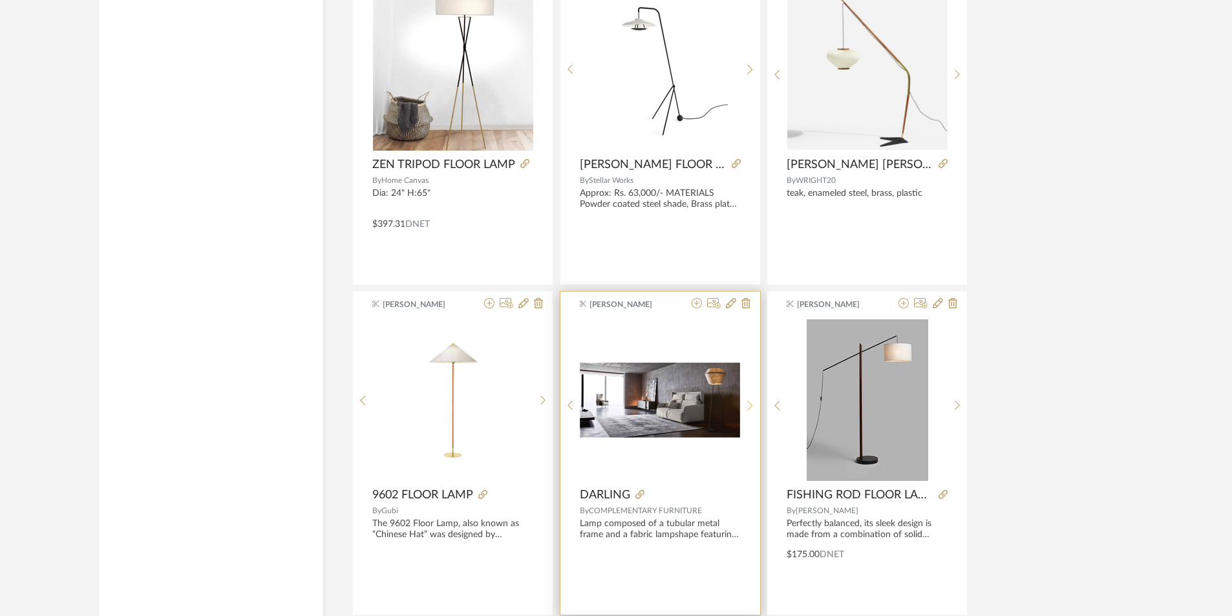
click at [745, 396] on div at bounding box center [750, 405] width 20 height 172
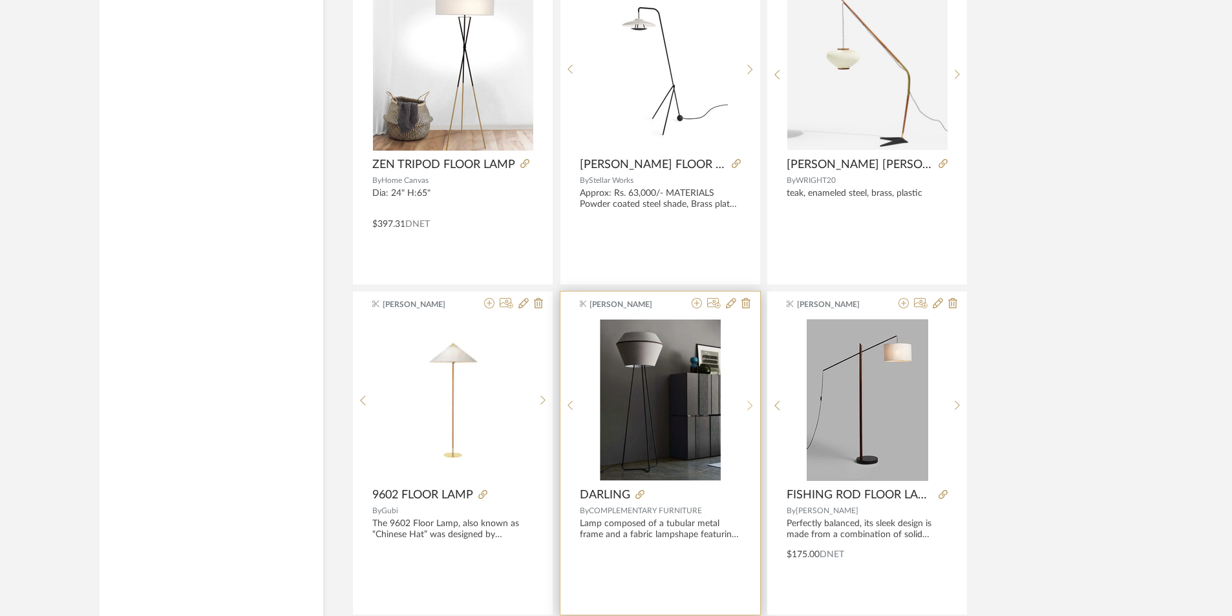
click at [745, 396] on div at bounding box center [750, 405] width 20 height 172
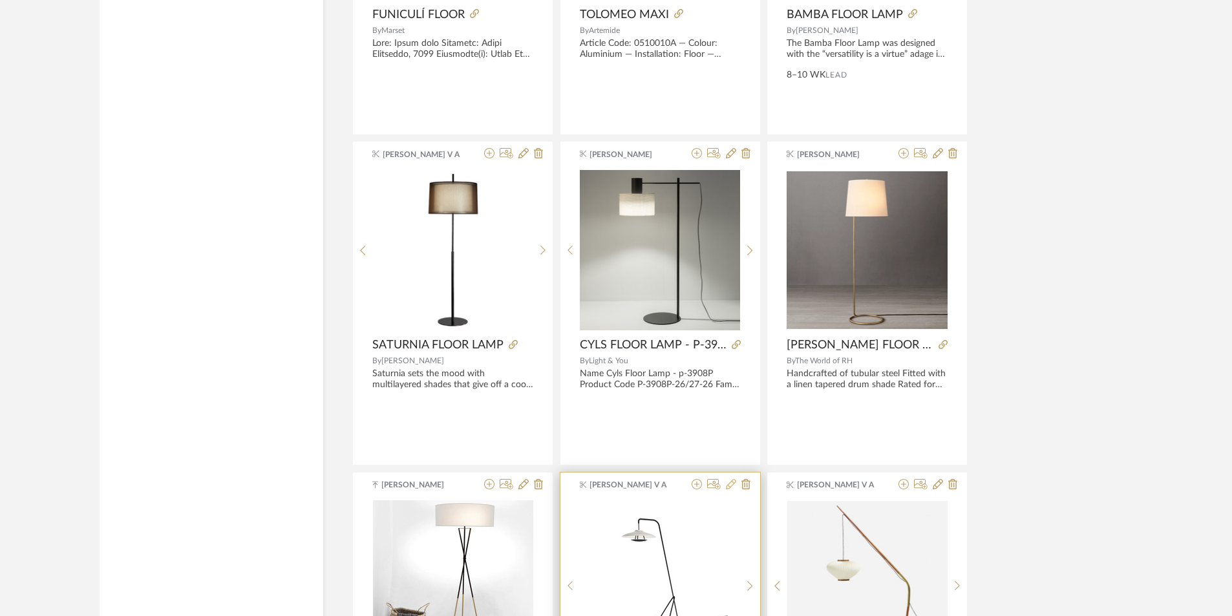
scroll to position [10074, 0]
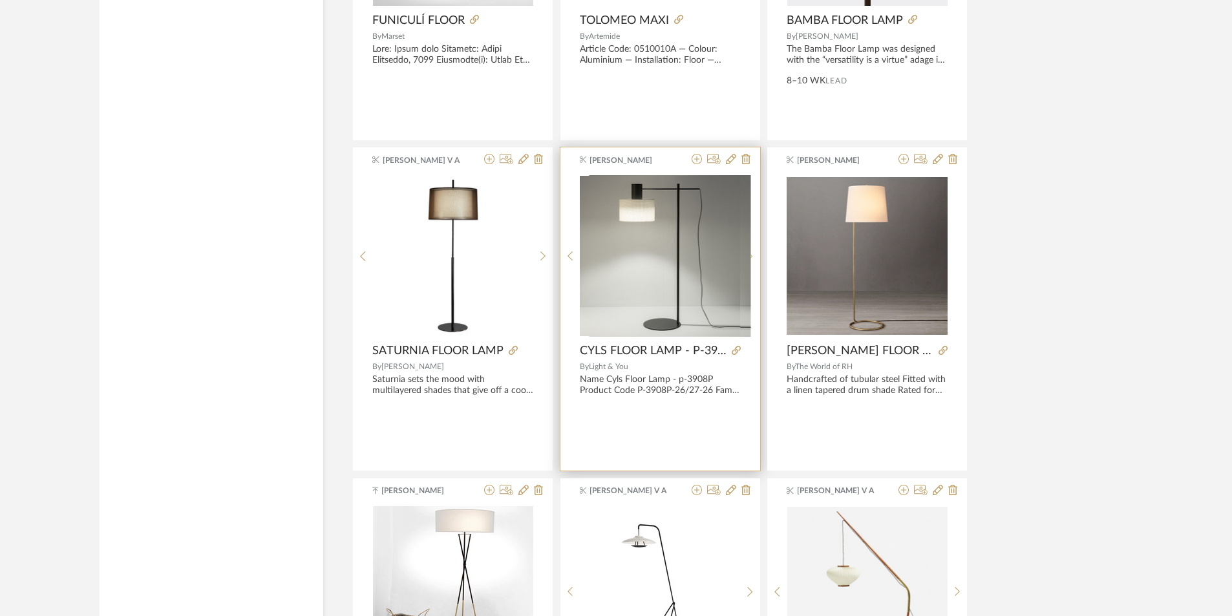
click at [741, 248] on div at bounding box center [750, 256] width 20 height 162
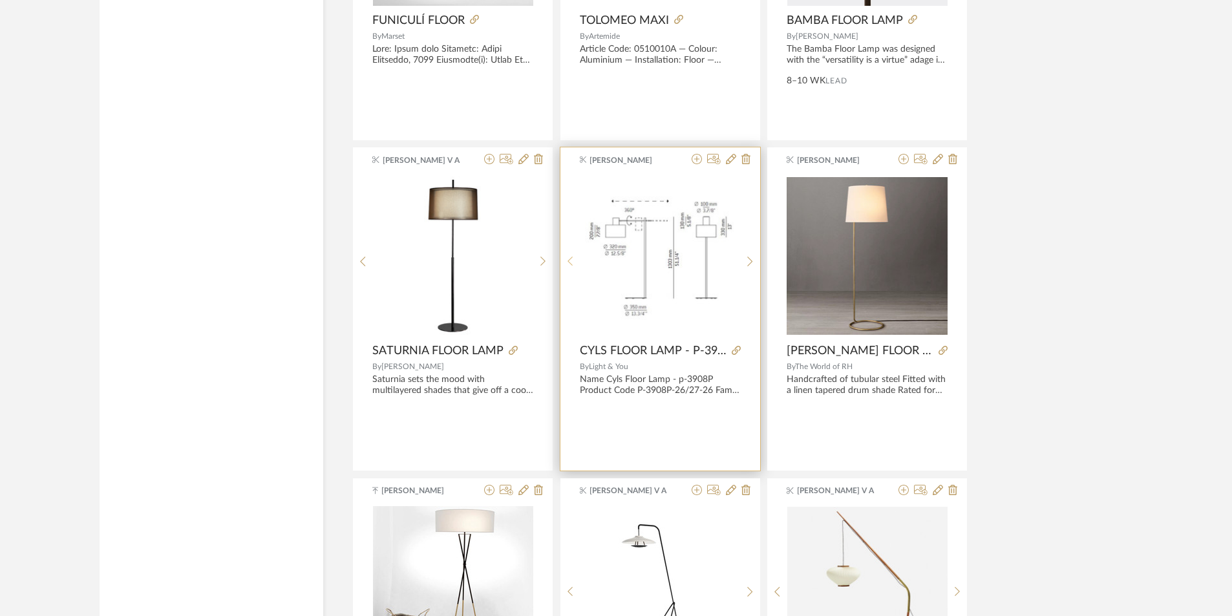
click at [577, 264] on sr-prev-btn at bounding box center [570, 261] width 20 height 11
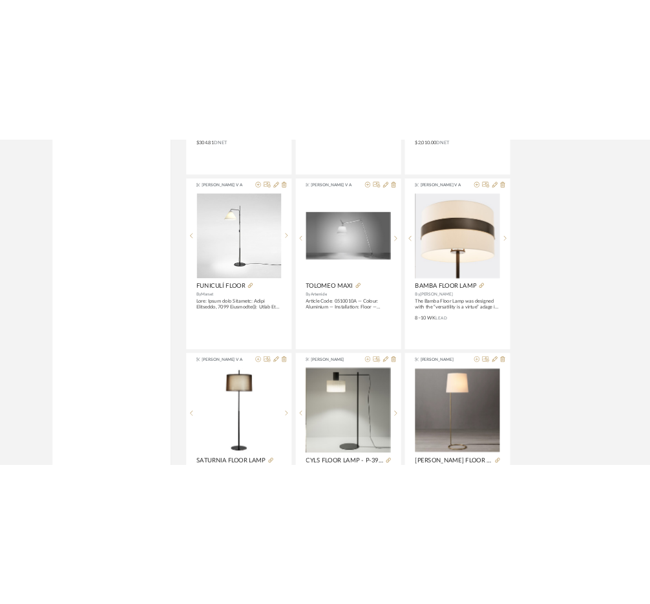
scroll to position [9686, 0]
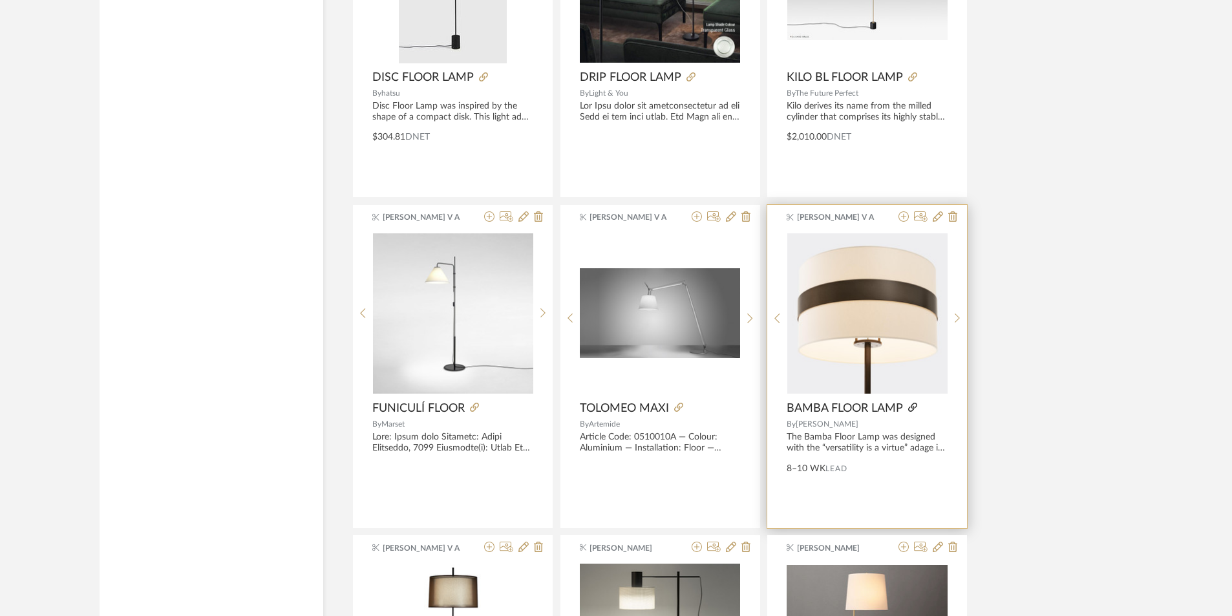
click at [912, 407] on icon at bounding box center [912, 407] width 9 height 9
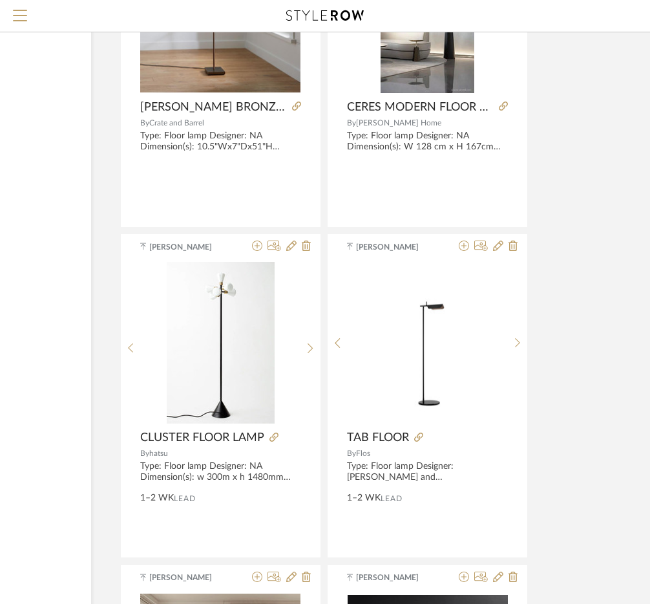
scroll to position [5938, 180]
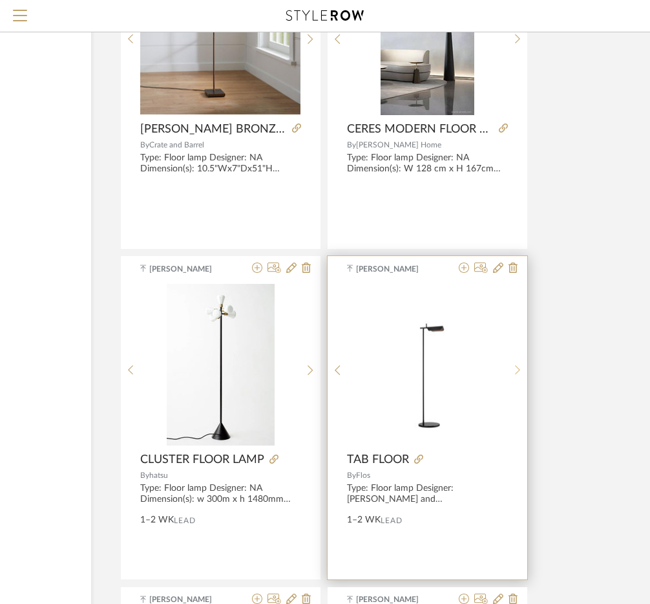
click at [515, 373] on icon at bounding box center [518, 370] width 6 height 11
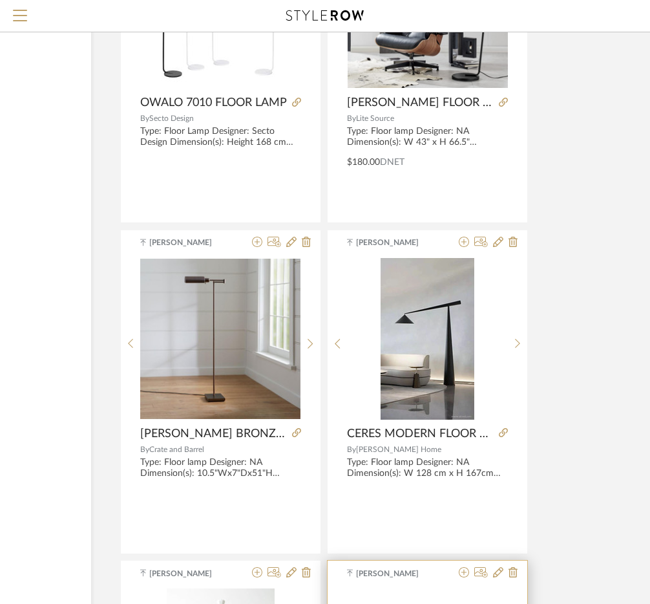
scroll to position [5615, 180]
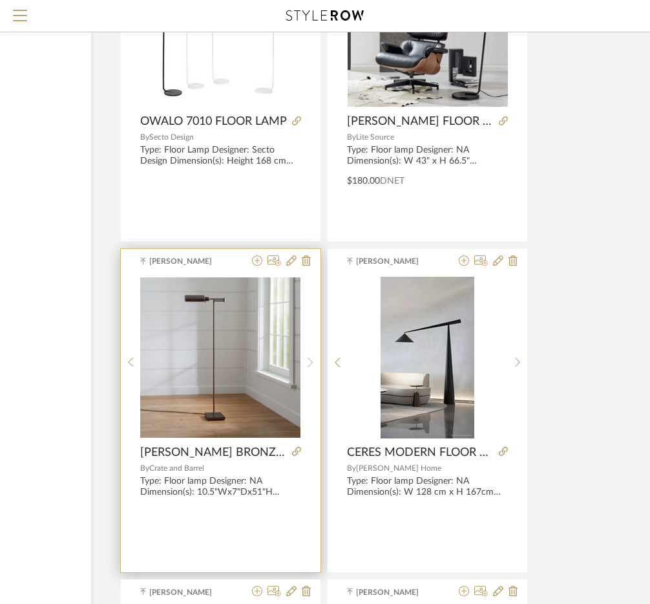
click at [309, 365] on icon at bounding box center [311, 362] width 6 height 11
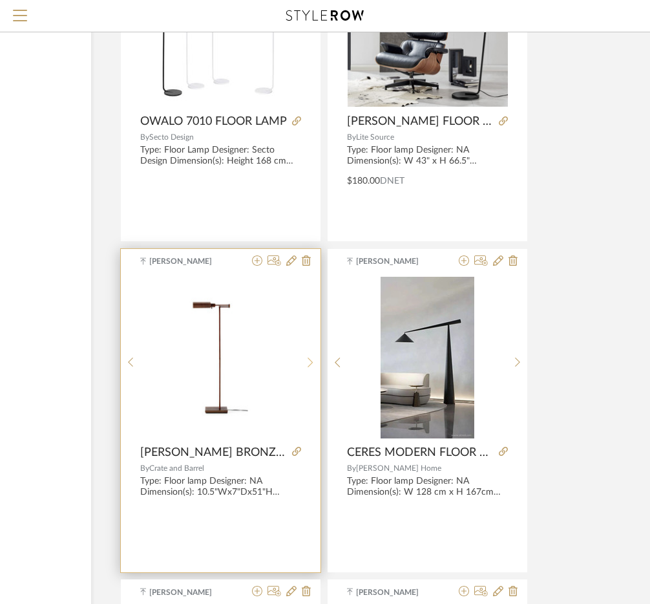
click at [309, 365] on icon at bounding box center [311, 362] width 6 height 11
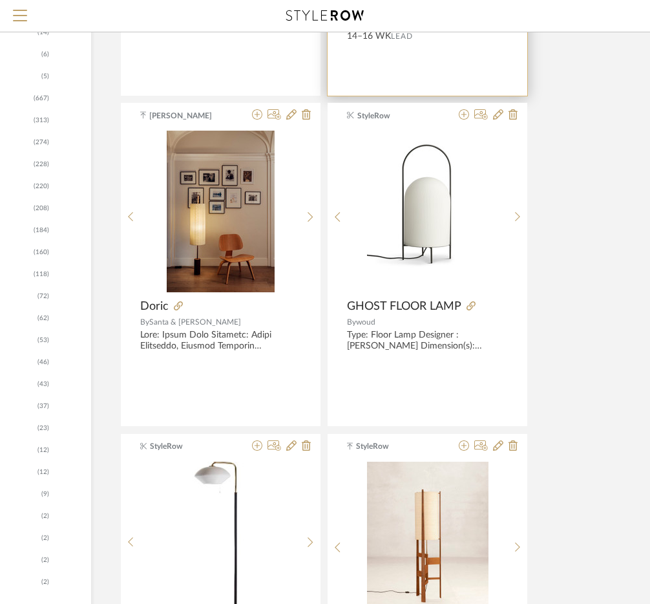
scroll to position [905, 180]
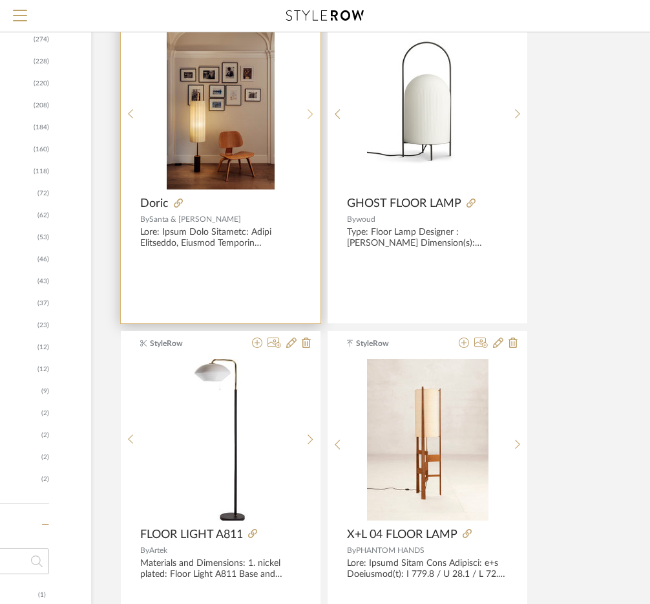
click at [313, 109] on icon at bounding box center [311, 114] width 6 height 11
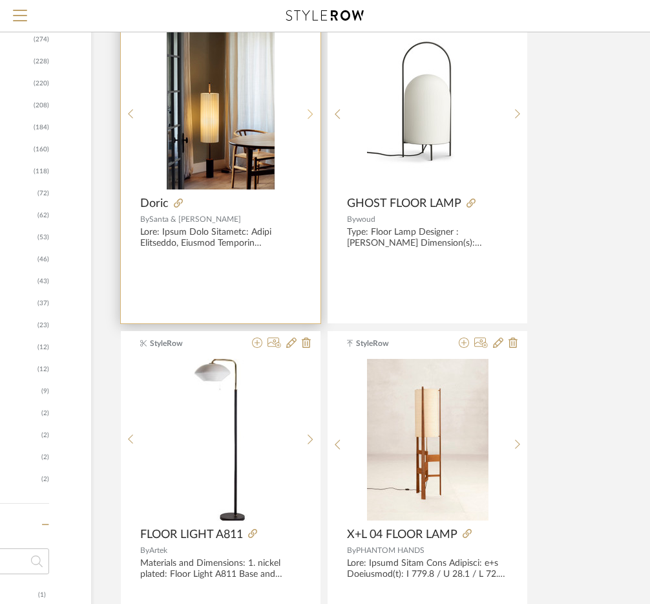
click at [313, 109] on icon at bounding box center [311, 114] width 6 height 11
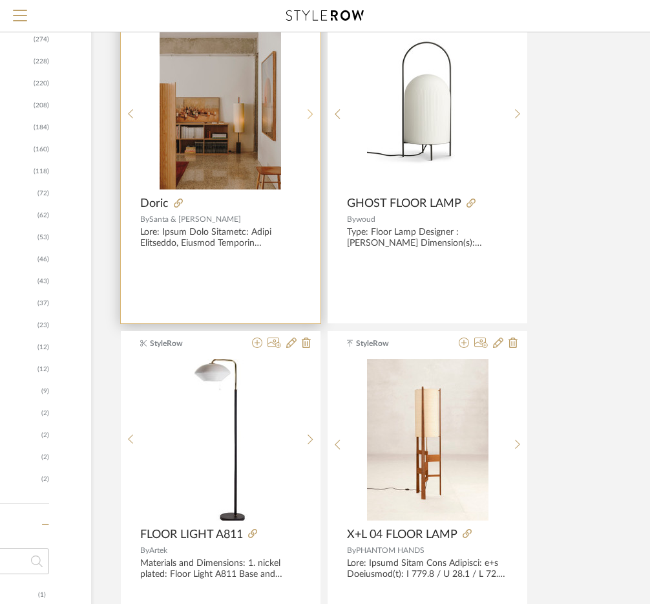
click at [313, 109] on icon at bounding box center [311, 114] width 6 height 11
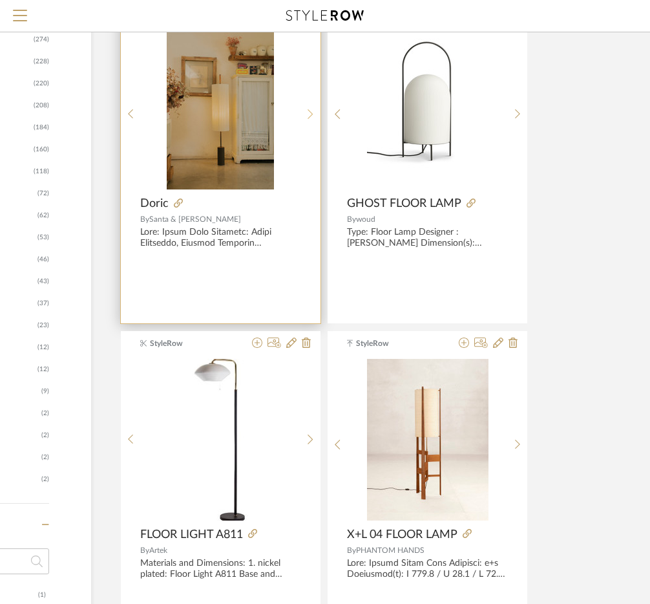
click at [313, 109] on icon at bounding box center [311, 114] width 6 height 11
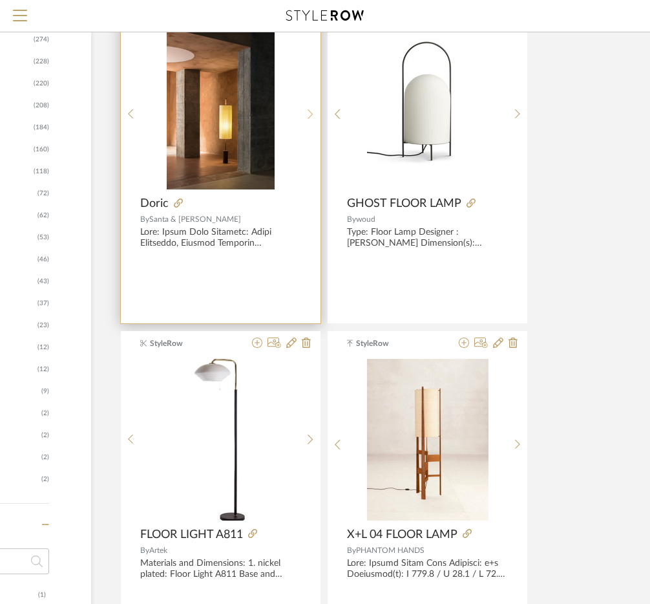
click at [313, 109] on icon at bounding box center [311, 114] width 6 height 11
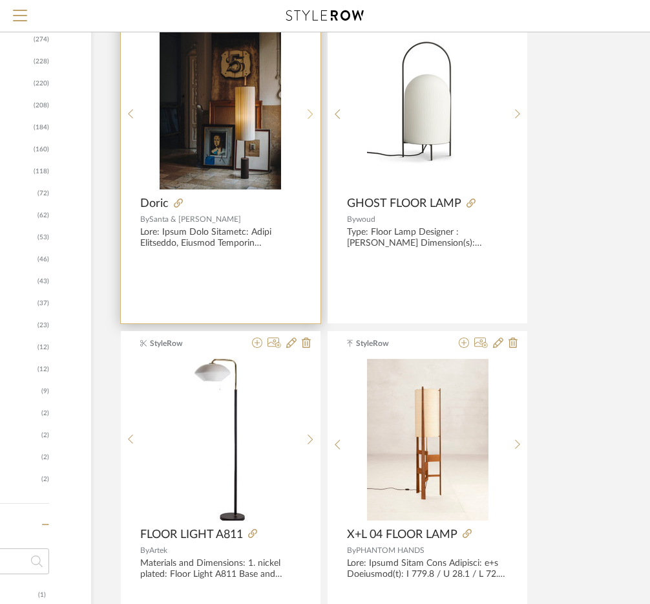
click at [313, 109] on icon at bounding box center [311, 114] width 6 height 11
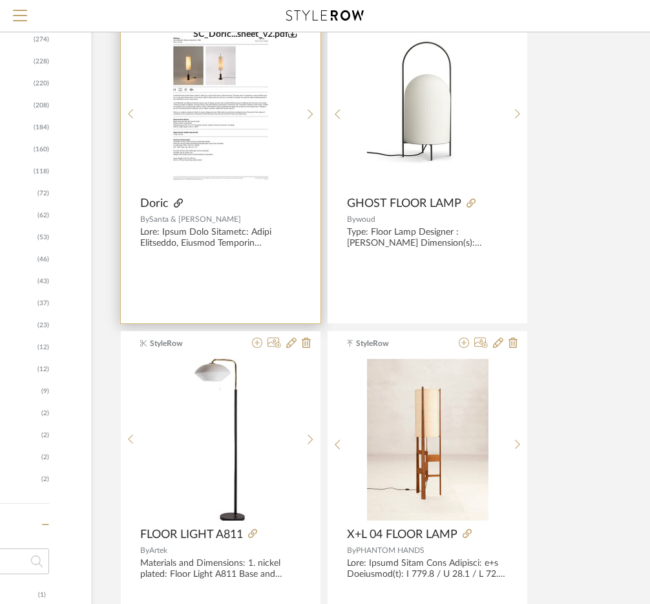
click at [178, 201] on icon at bounding box center [178, 202] width 9 height 9
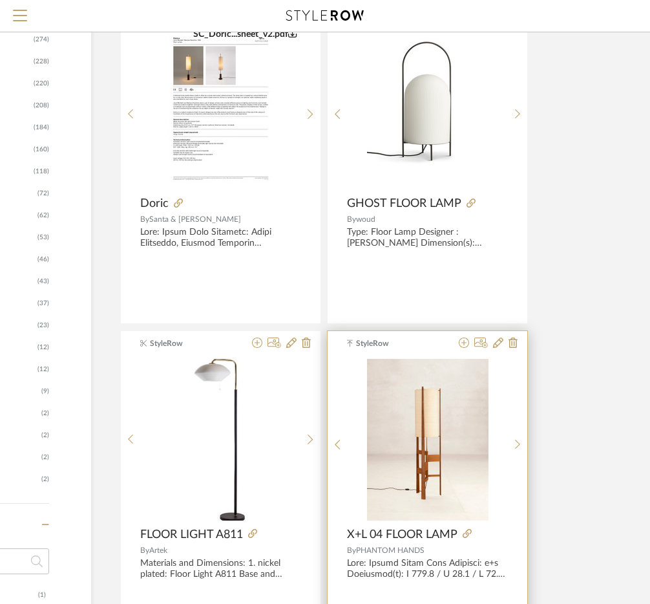
scroll to position [1163, 180]
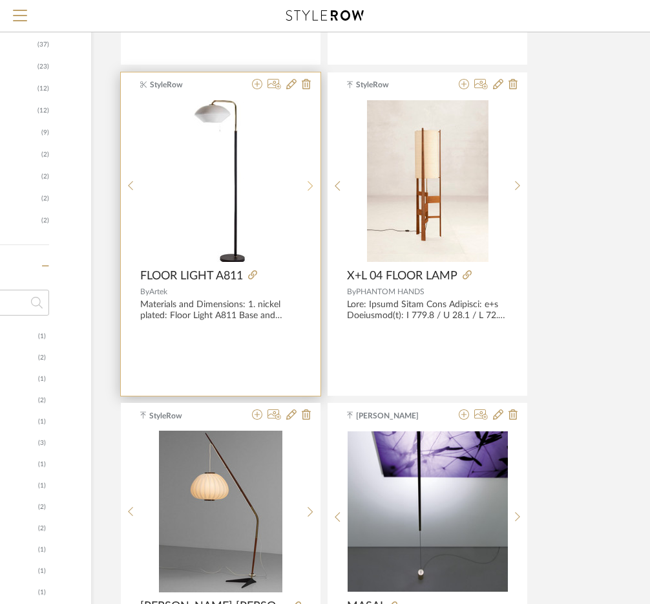
click at [307, 184] on sr-next-btn at bounding box center [311, 185] width 20 height 11
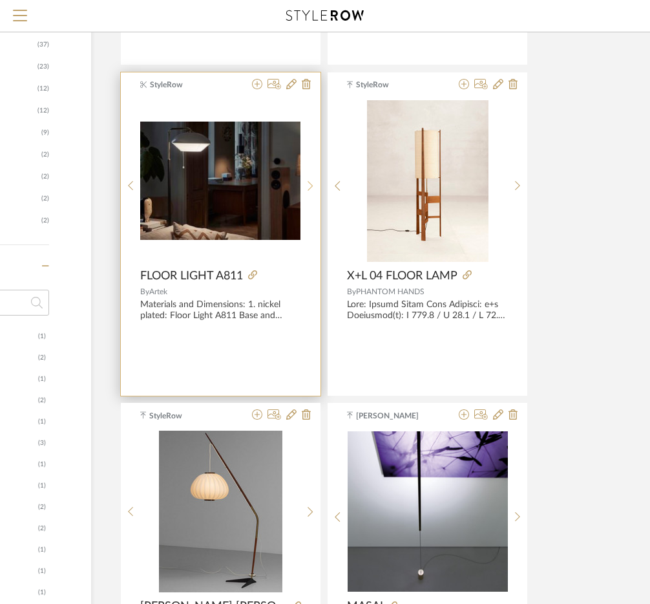
click at [307, 184] on sr-next-btn at bounding box center [311, 185] width 20 height 11
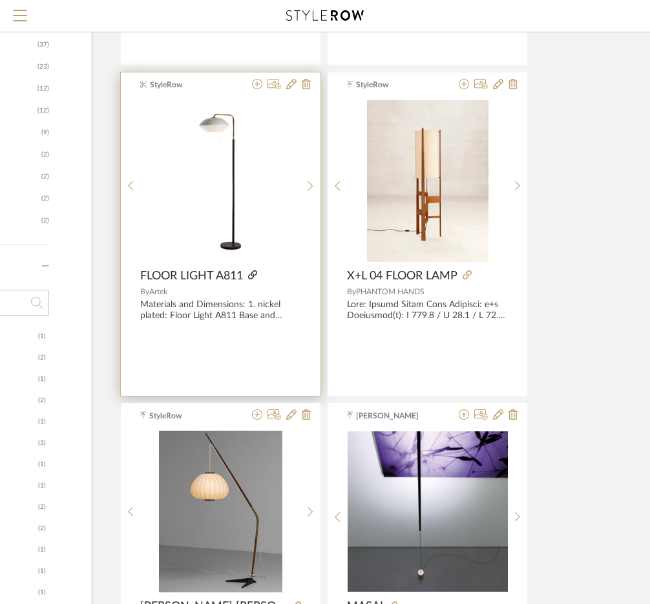
click at [255, 274] on icon at bounding box center [252, 274] width 9 height 9
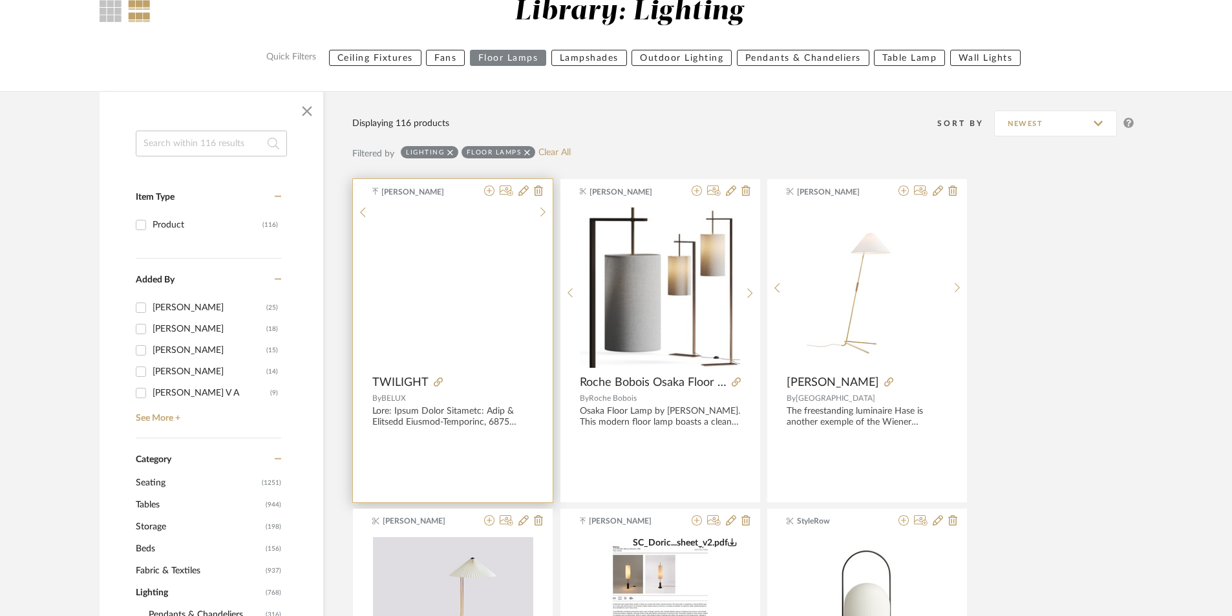
scroll to position [0, 0]
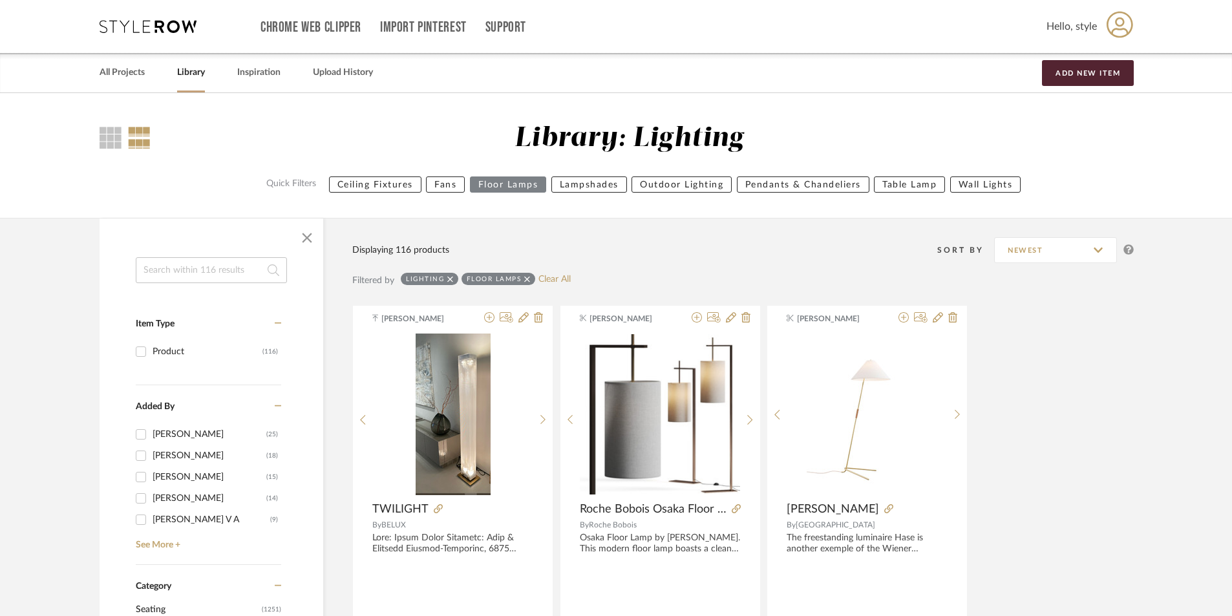
click at [200, 267] on input at bounding box center [211, 270] width 151 height 26
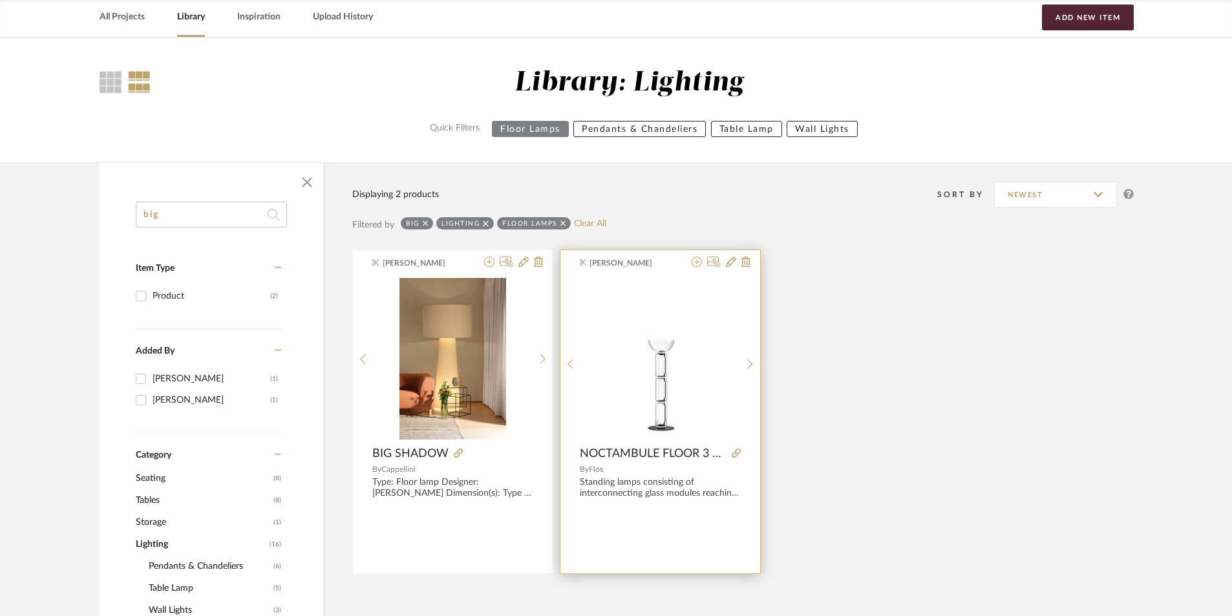
scroll to position [129, 0]
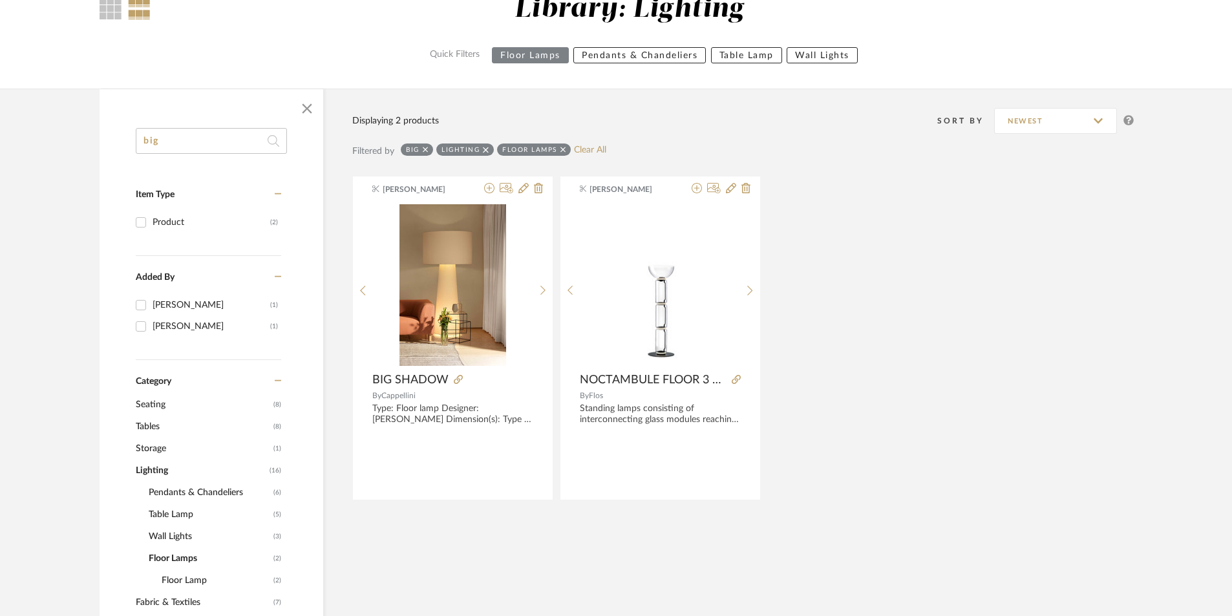
type input "big"
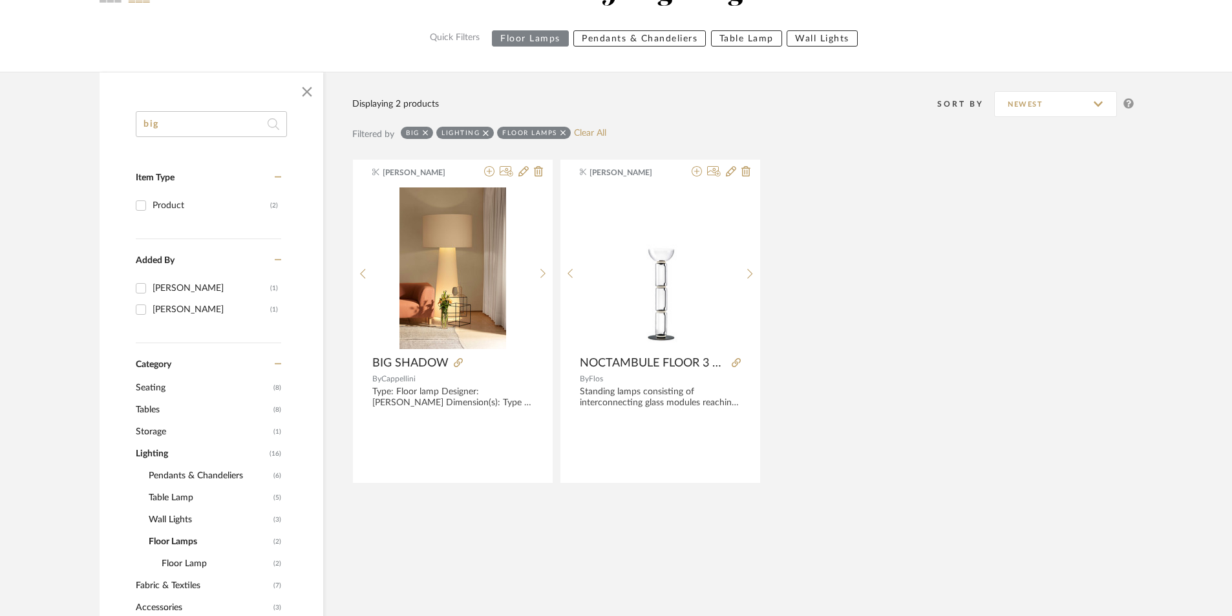
scroll to position [194, 0]
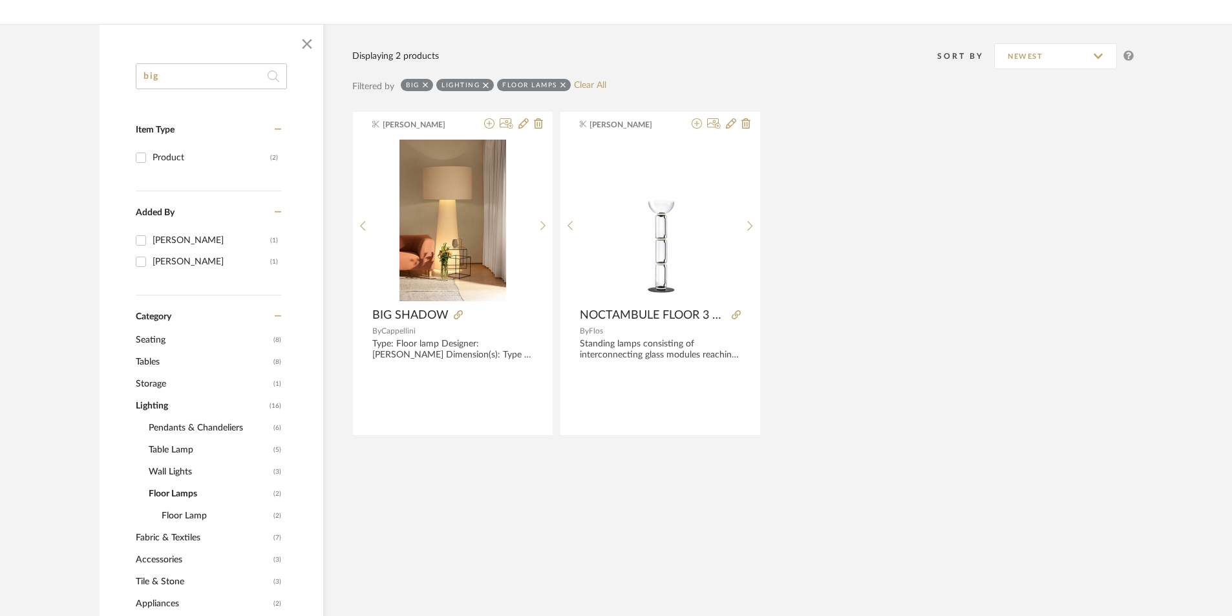
click at [156, 341] on span "Seating" at bounding box center [203, 340] width 134 height 22
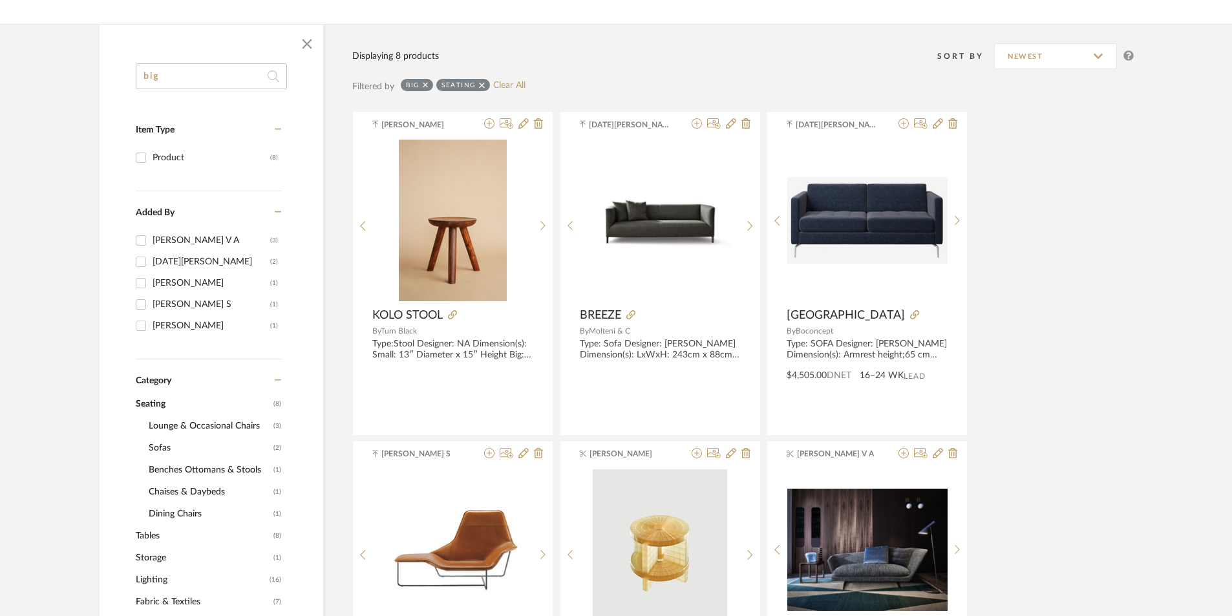
drag, startPoint x: 179, startPoint y: 77, endPoint x: 127, endPoint y: 78, distance: 51.7
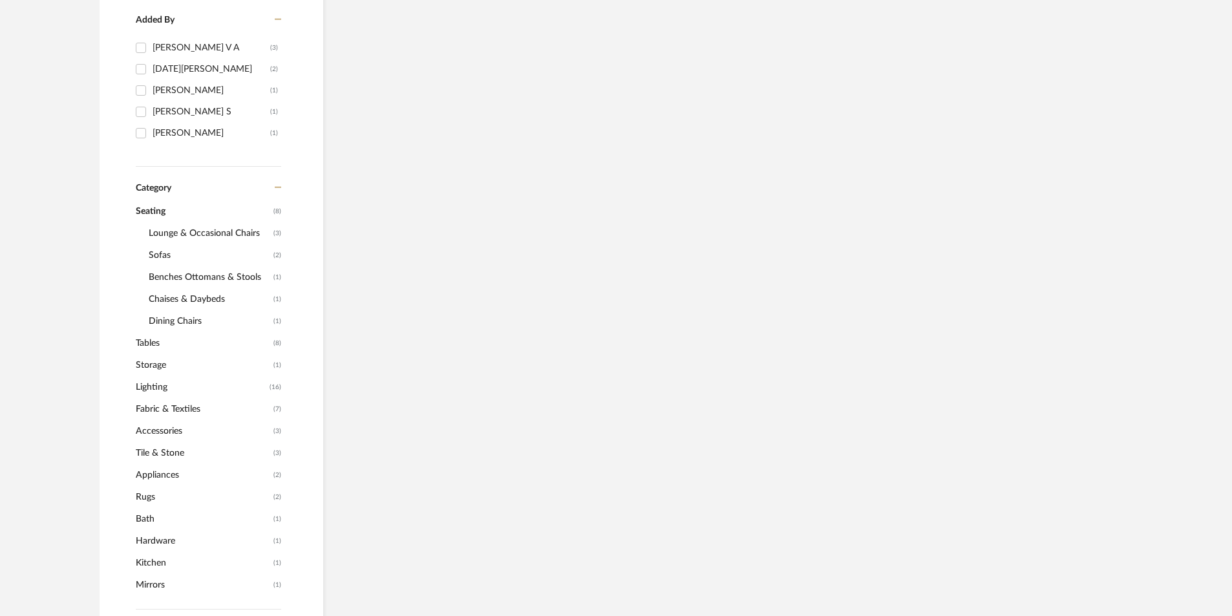
scroll to position [388, 0]
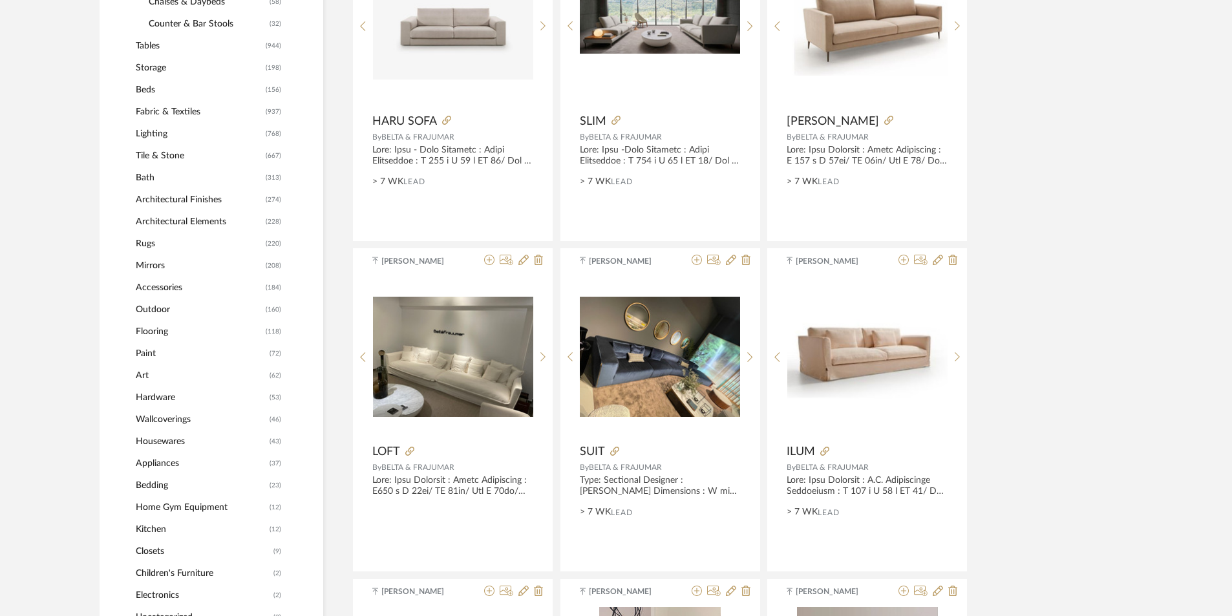
scroll to position [646, 0]
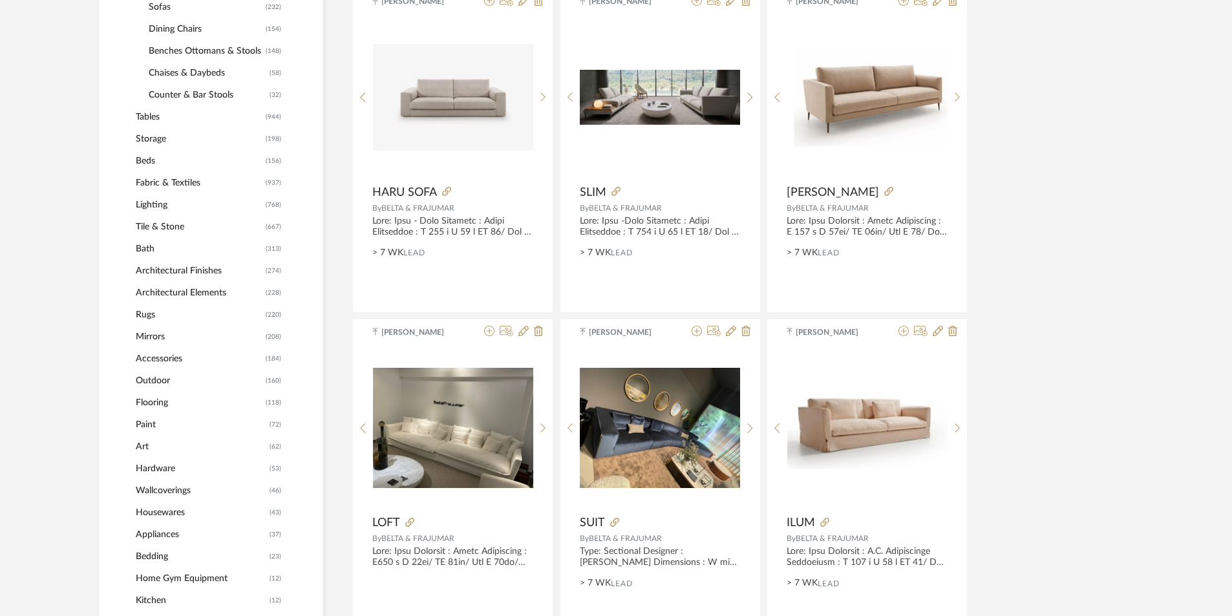
click at [140, 114] on span "Tables" at bounding box center [199, 117] width 127 height 22
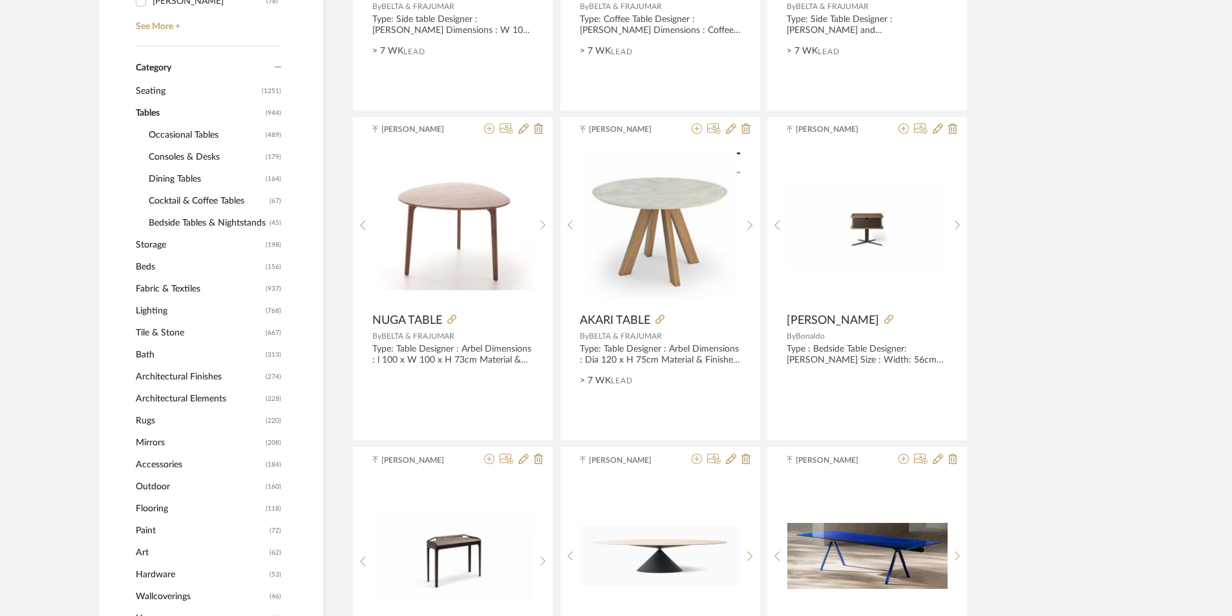
scroll to position [517, 0]
click at [169, 137] on span "Occasional Tables" at bounding box center [206, 136] width 114 height 22
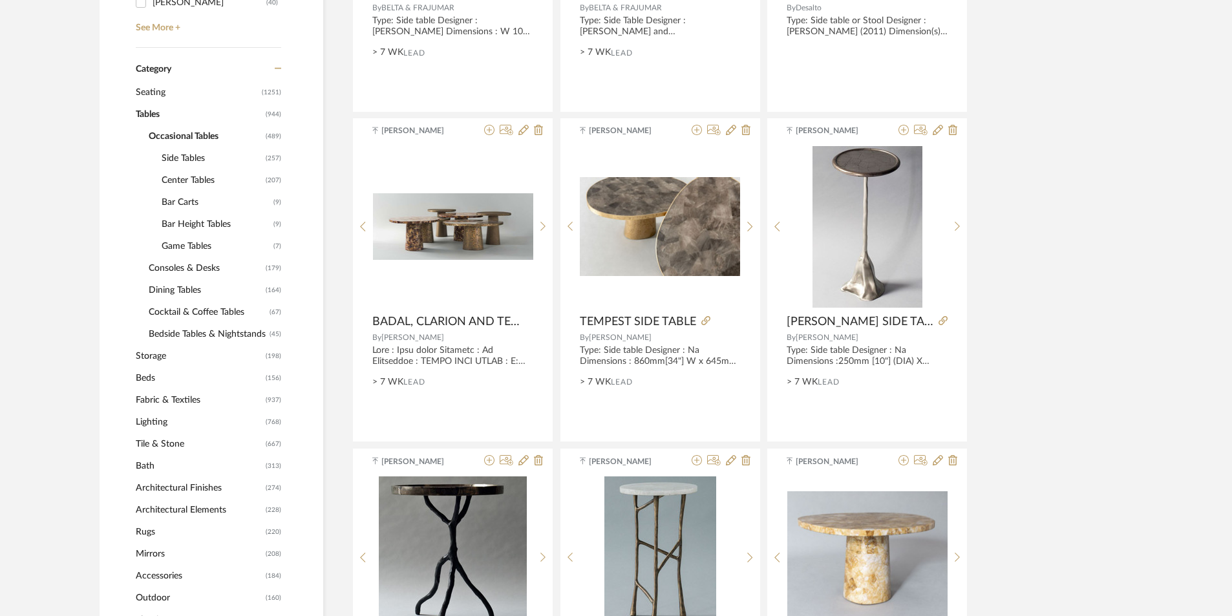
click at [151, 421] on span "Lighting" at bounding box center [199, 422] width 127 height 22
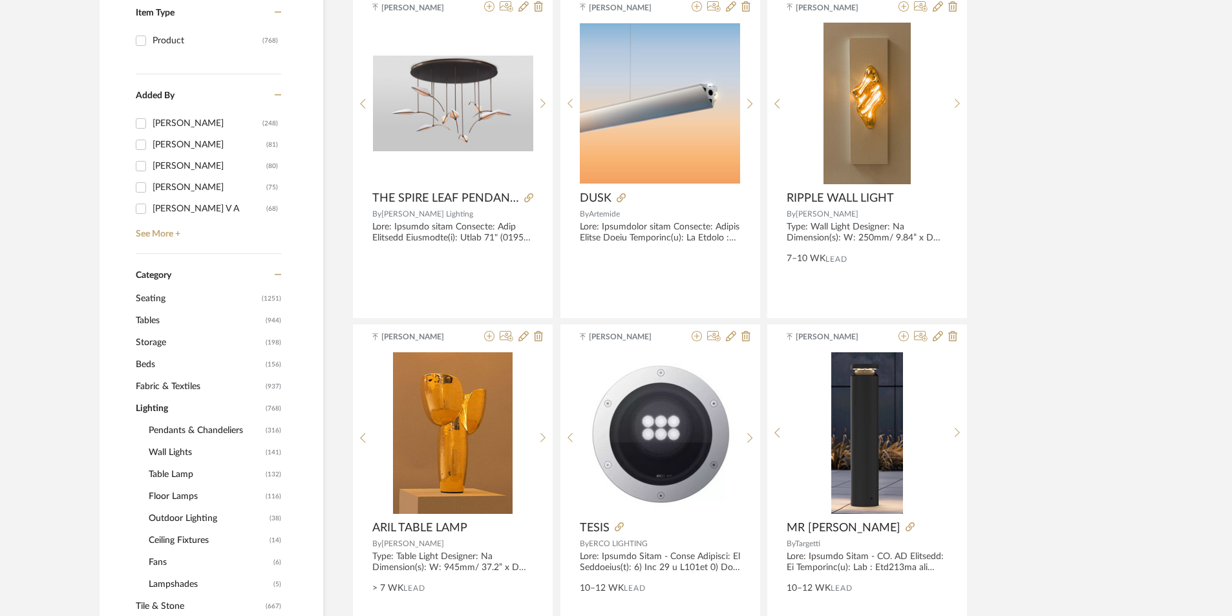
scroll to position [323, 0]
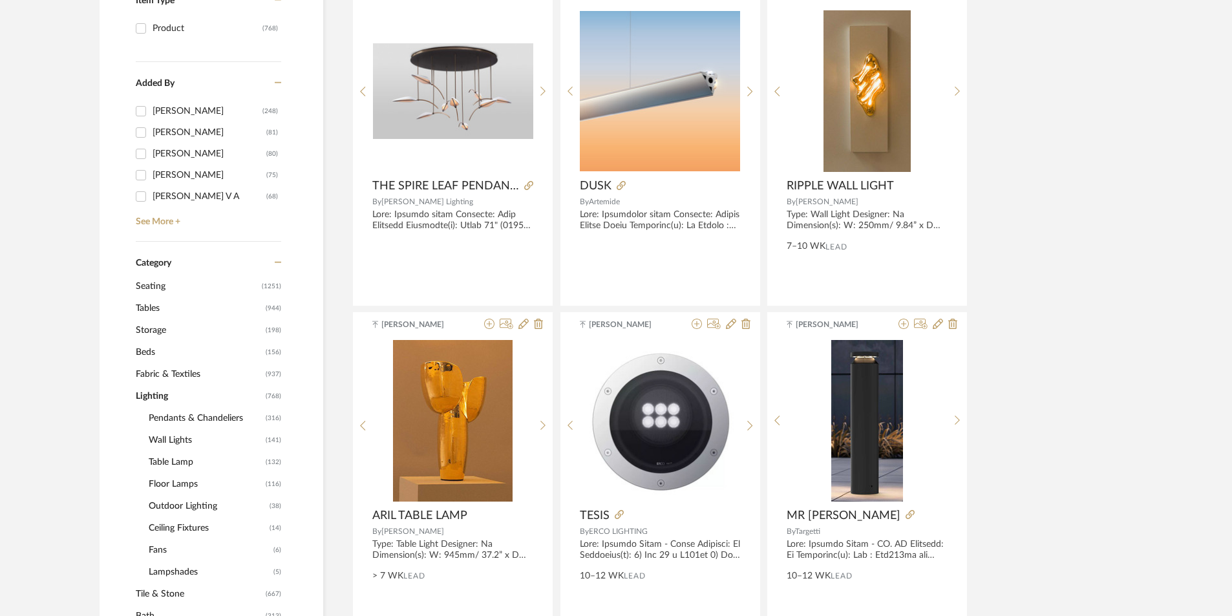
click at [184, 417] on span "Pendants & Chandeliers" at bounding box center [206, 418] width 114 height 22
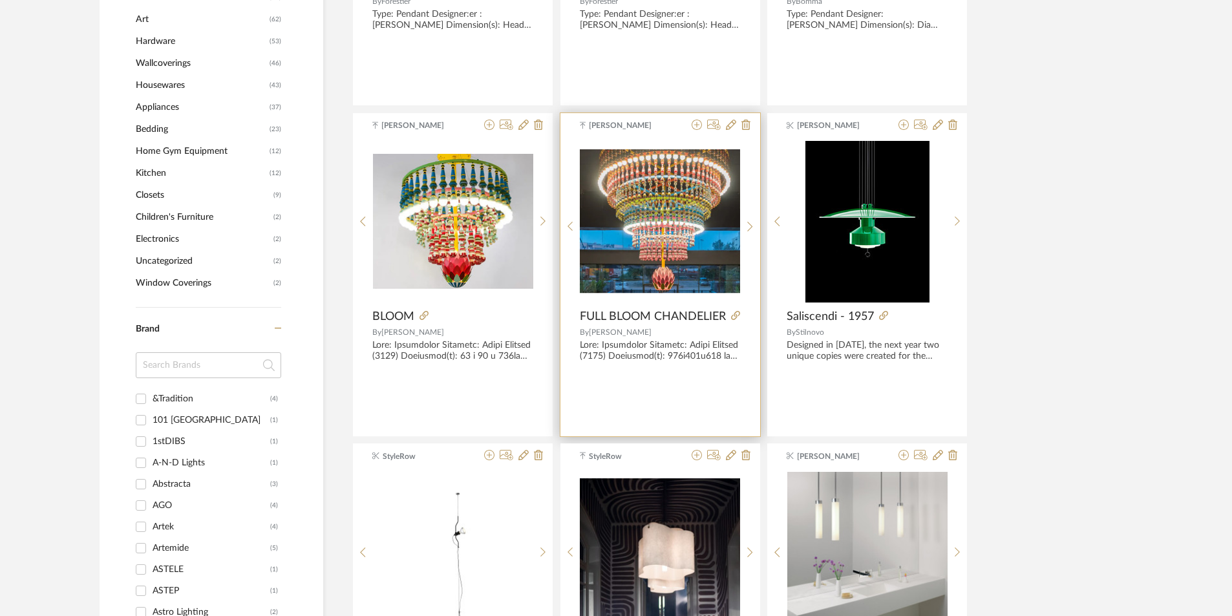
scroll to position [1293, 0]
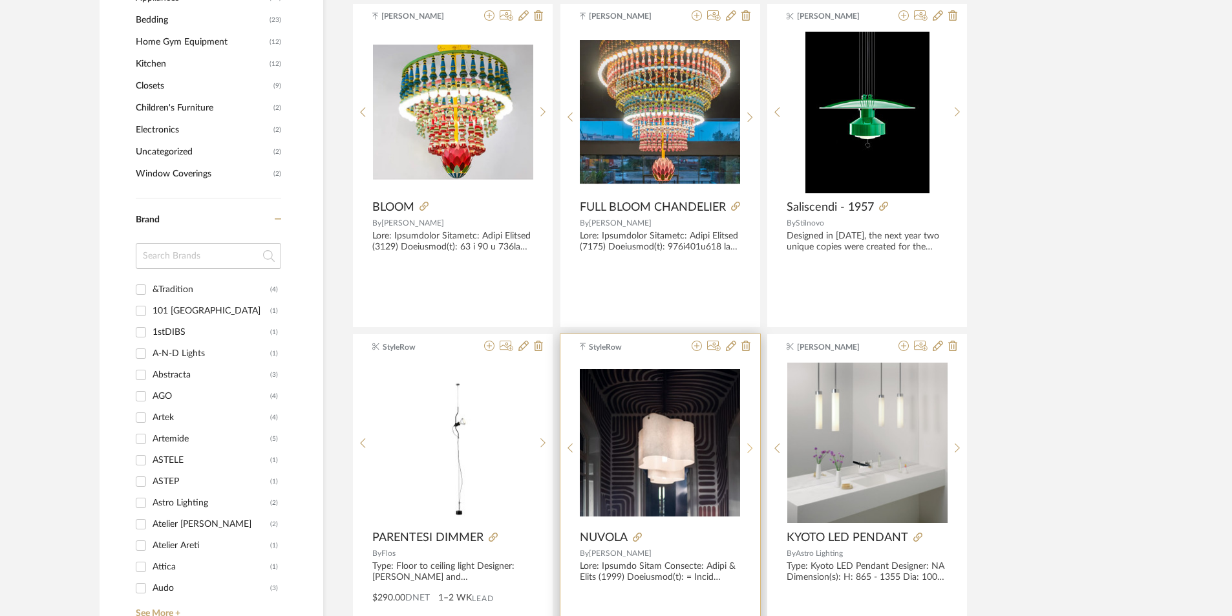
click at [747, 445] on icon at bounding box center [750, 448] width 6 height 11
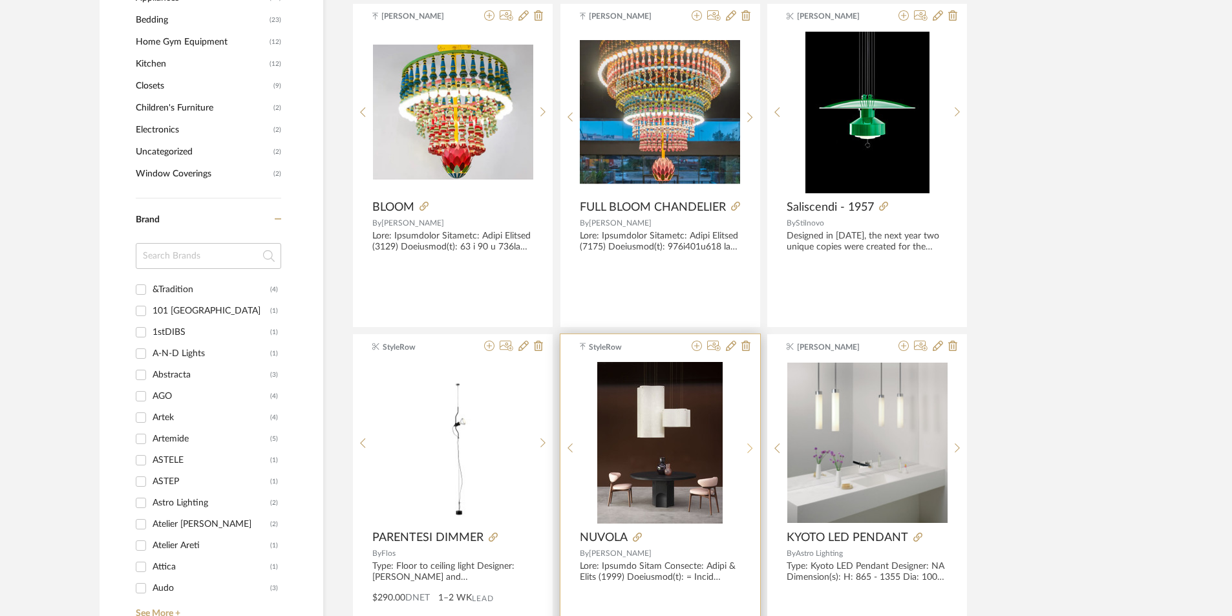
click at [747, 445] on icon at bounding box center [750, 448] width 6 height 11
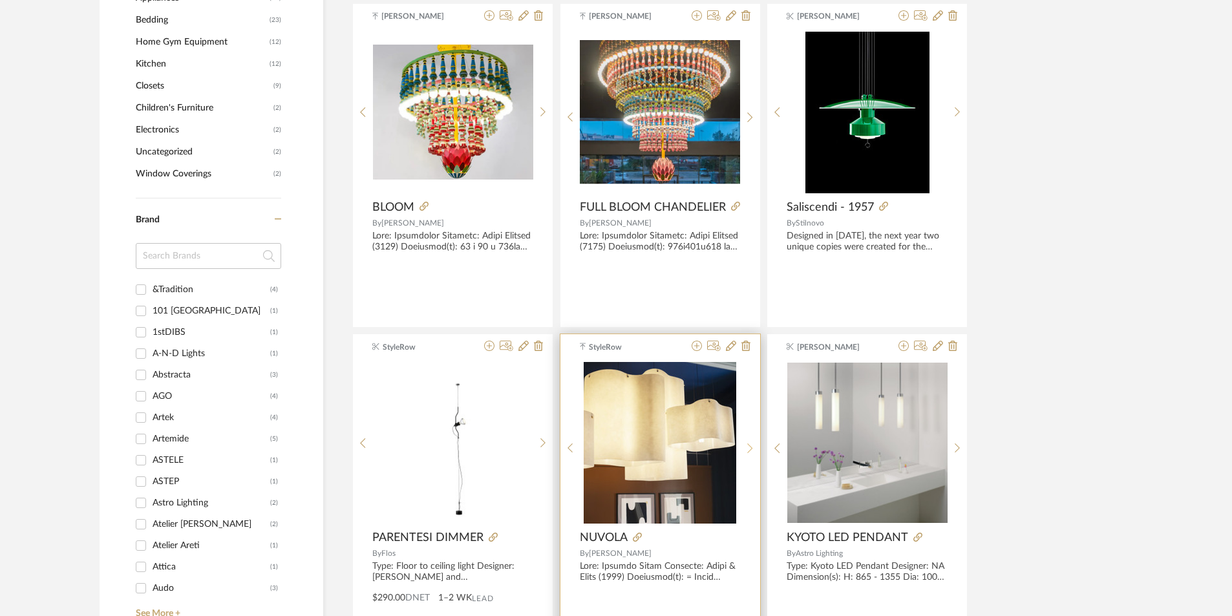
click at [747, 445] on icon at bounding box center [750, 448] width 6 height 11
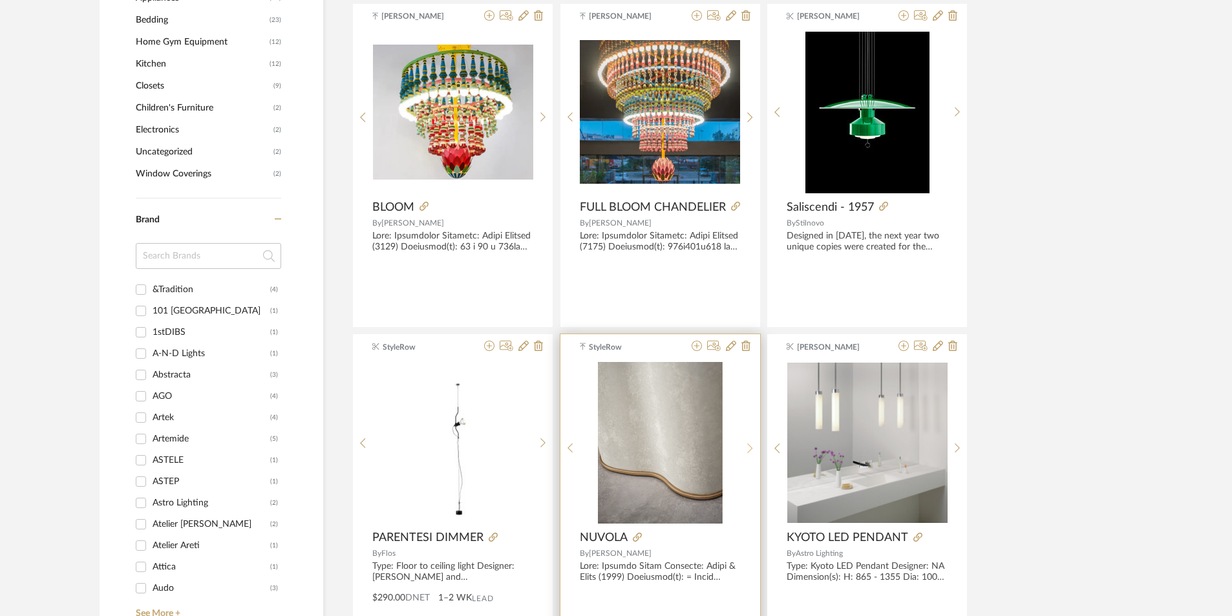
click at [747, 458] on div at bounding box center [750, 448] width 20 height 172
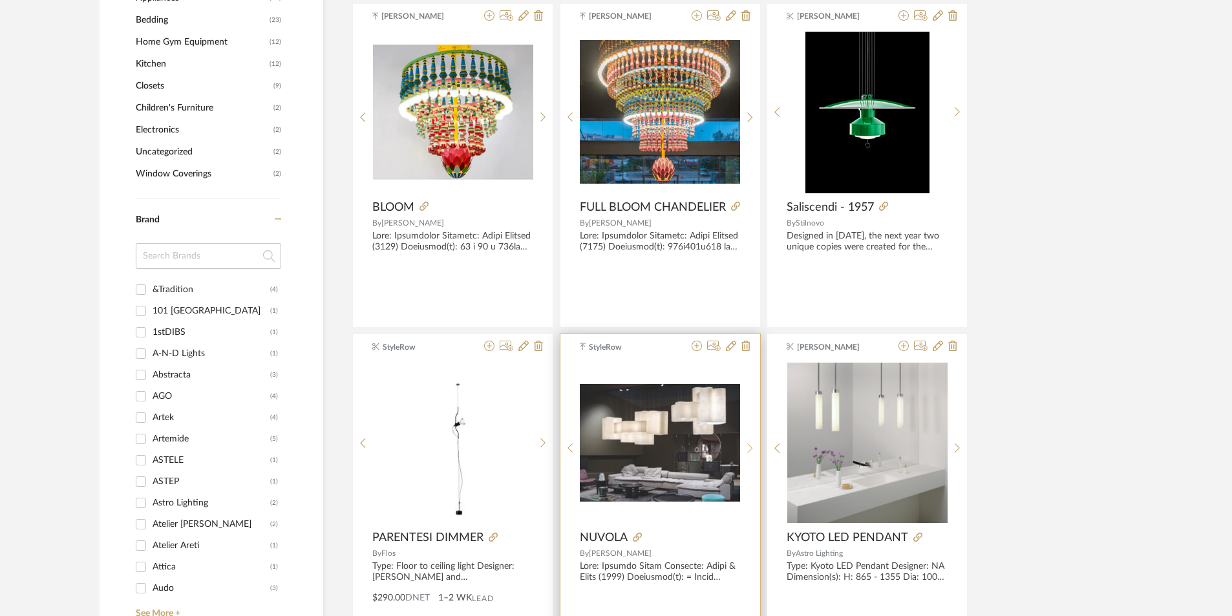
click at [747, 458] on div at bounding box center [750, 448] width 20 height 172
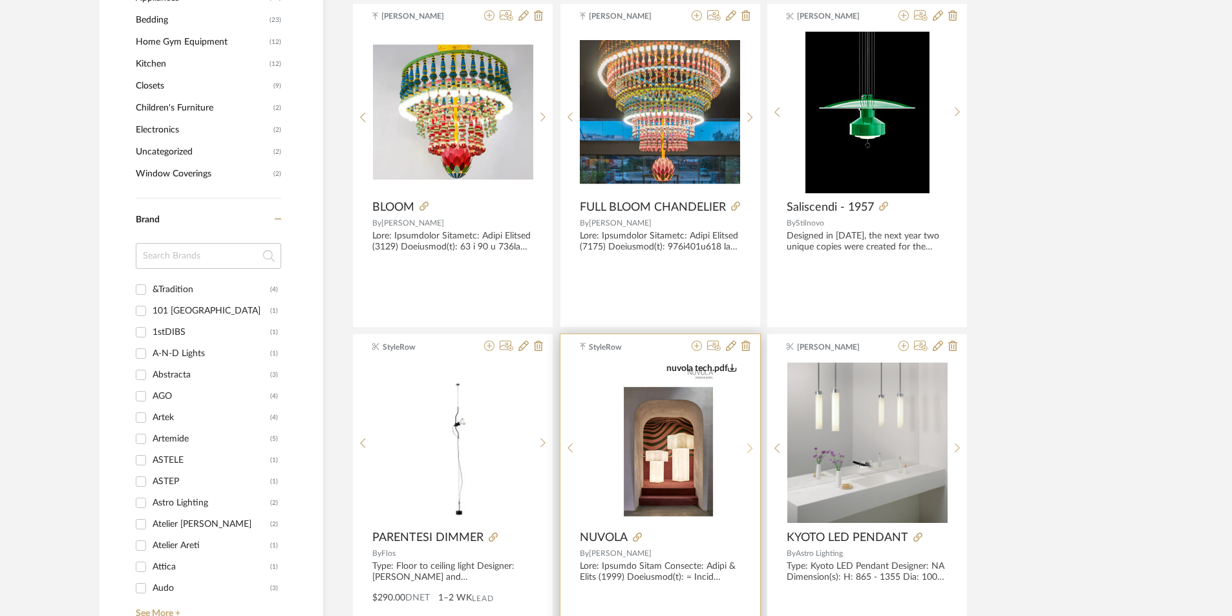
click at [747, 458] on div at bounding box center [750, 448] width 20 height 172
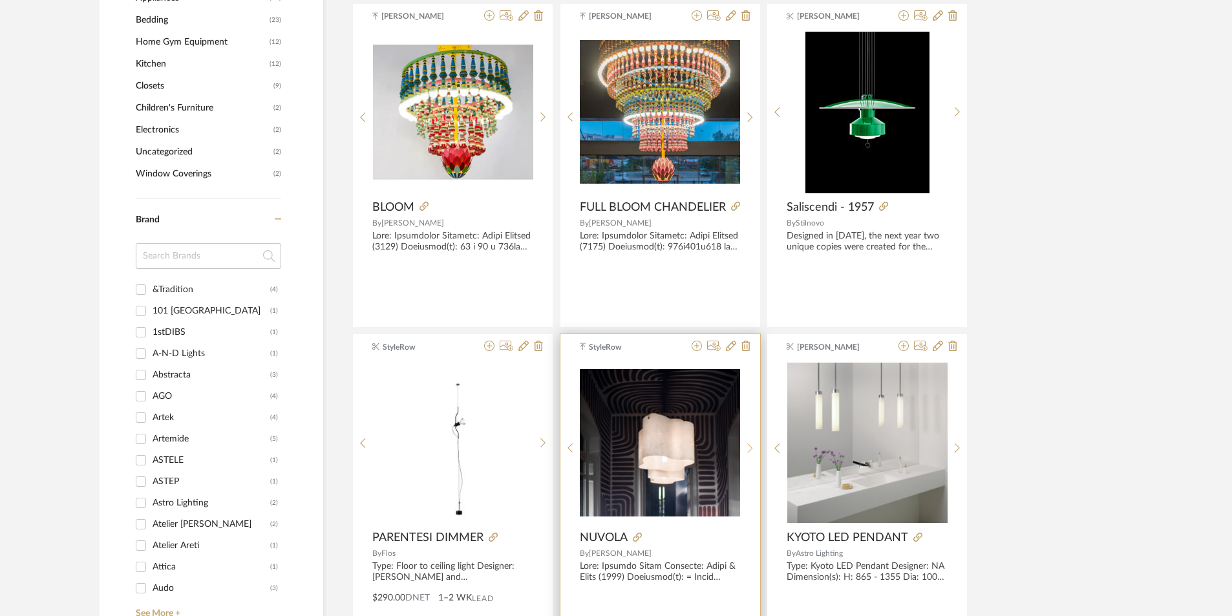
click at [747, 458] on div at bounding box center [750, 448] width 20 height 172
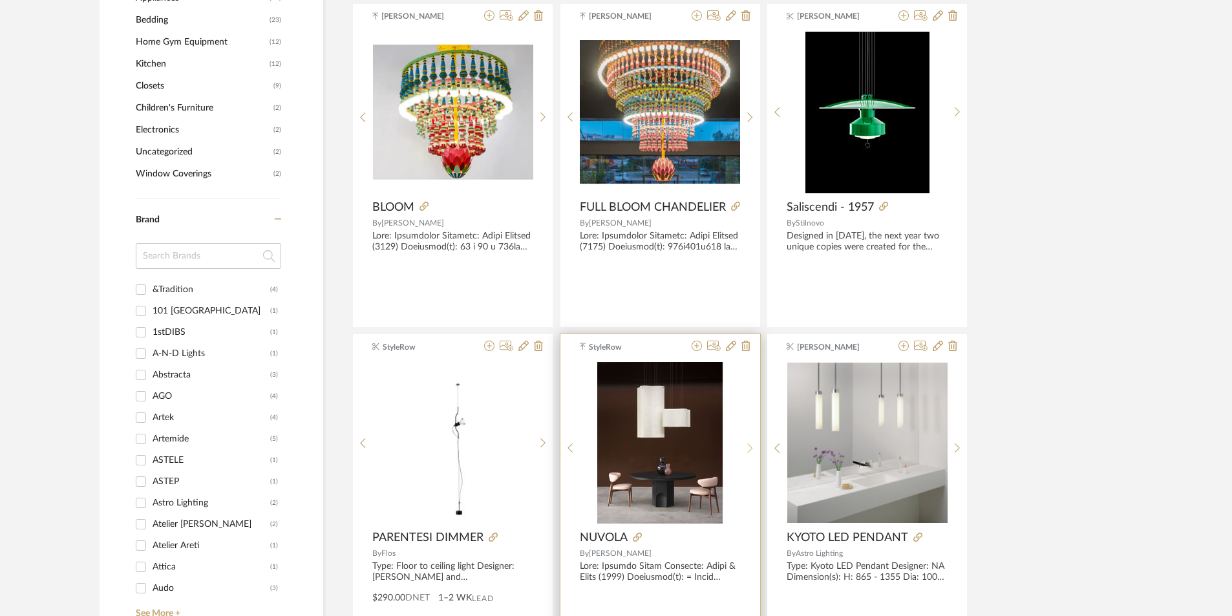
click at [747, 458] on div at bounding box center [750, 448] width 20 height 172
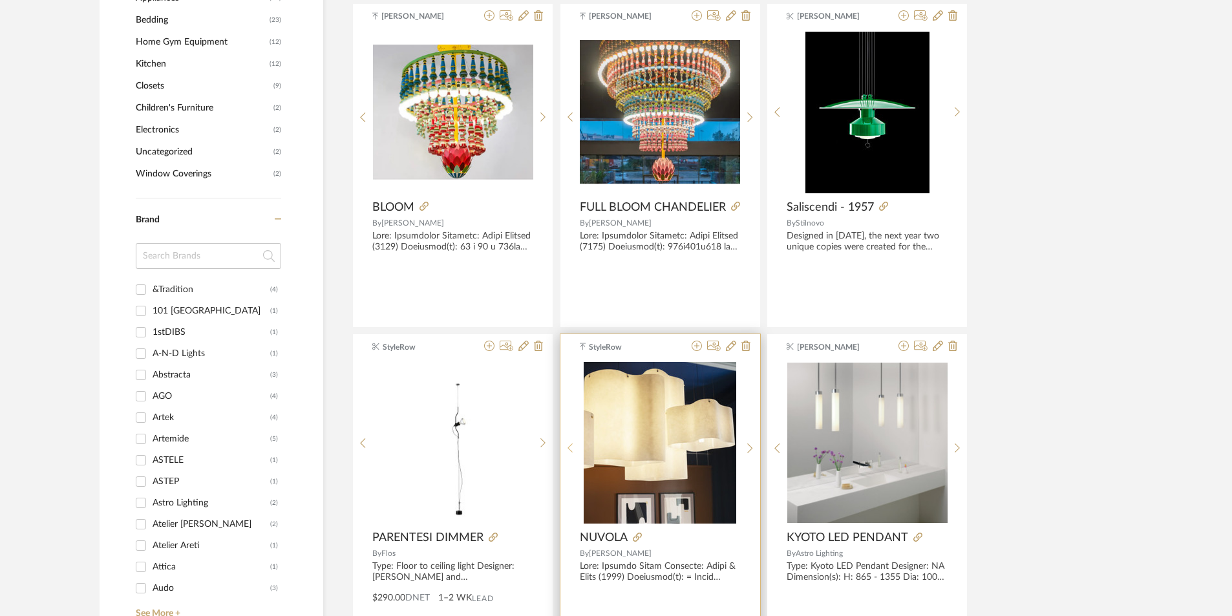
click at [576, 449] on sr-prev-btn at bounding box center [570, 448] width 20 height 11
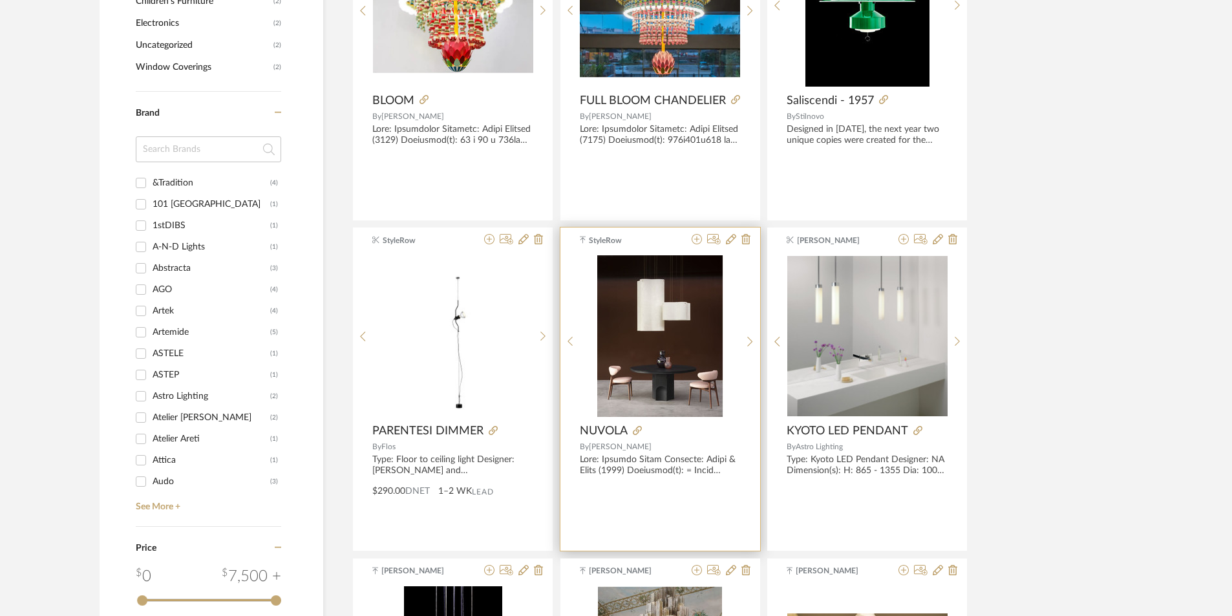
scroll to position [1422, 0]
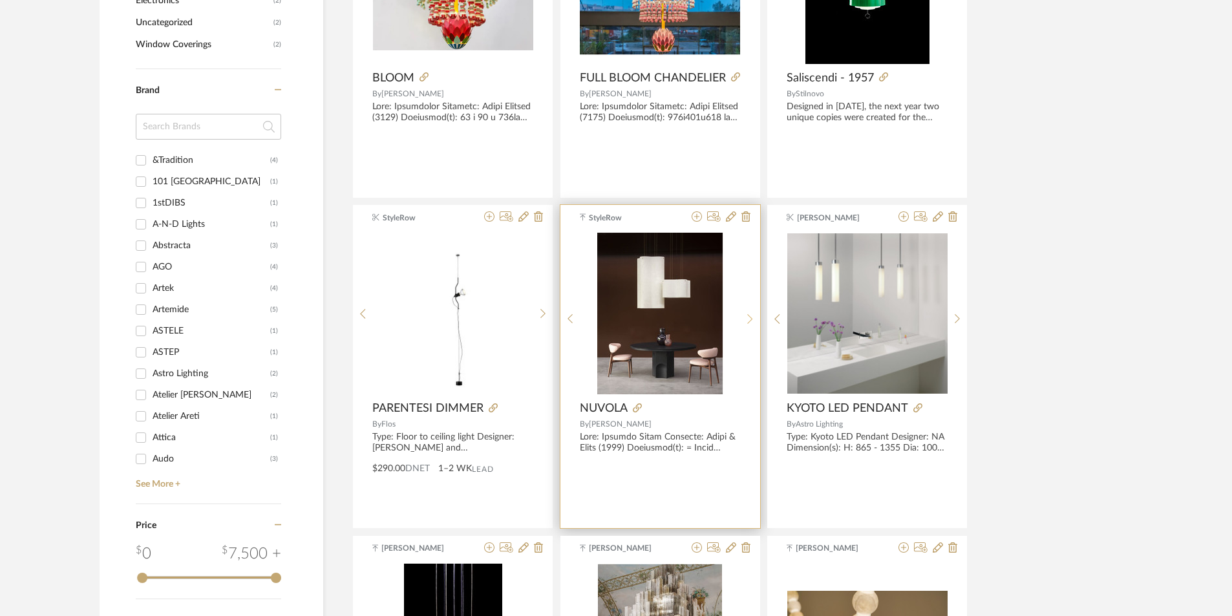
click at [748, 317] on icon at bounding box center [750, 318] width 6 height 11
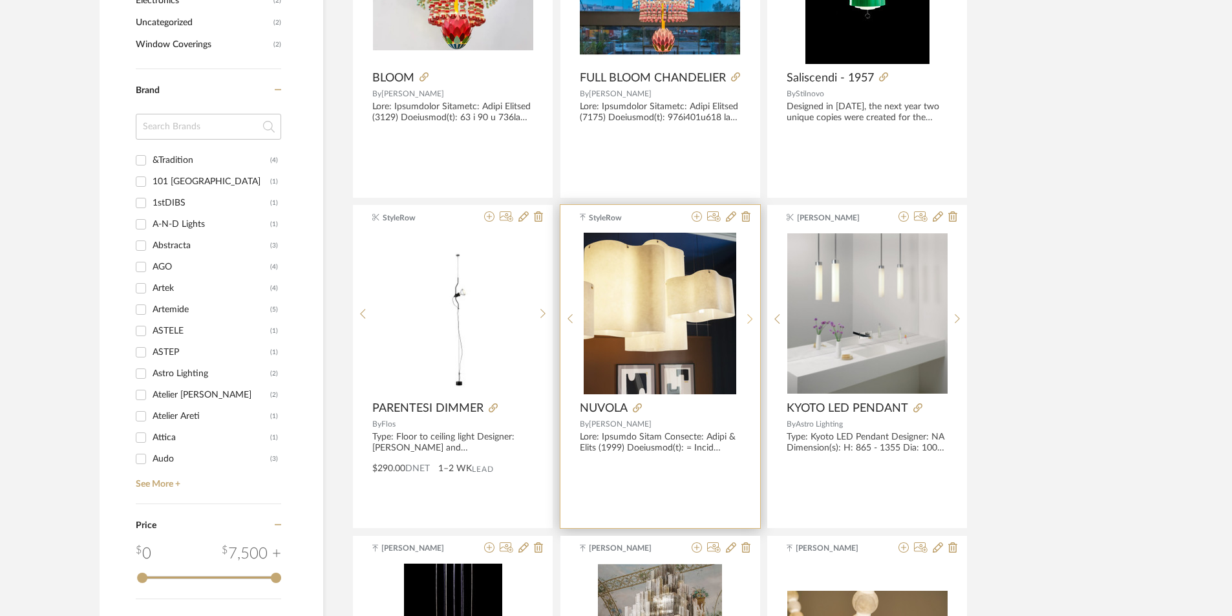
click at [748, 317] on icon at bounding box center [750, 318] width 6 height 11
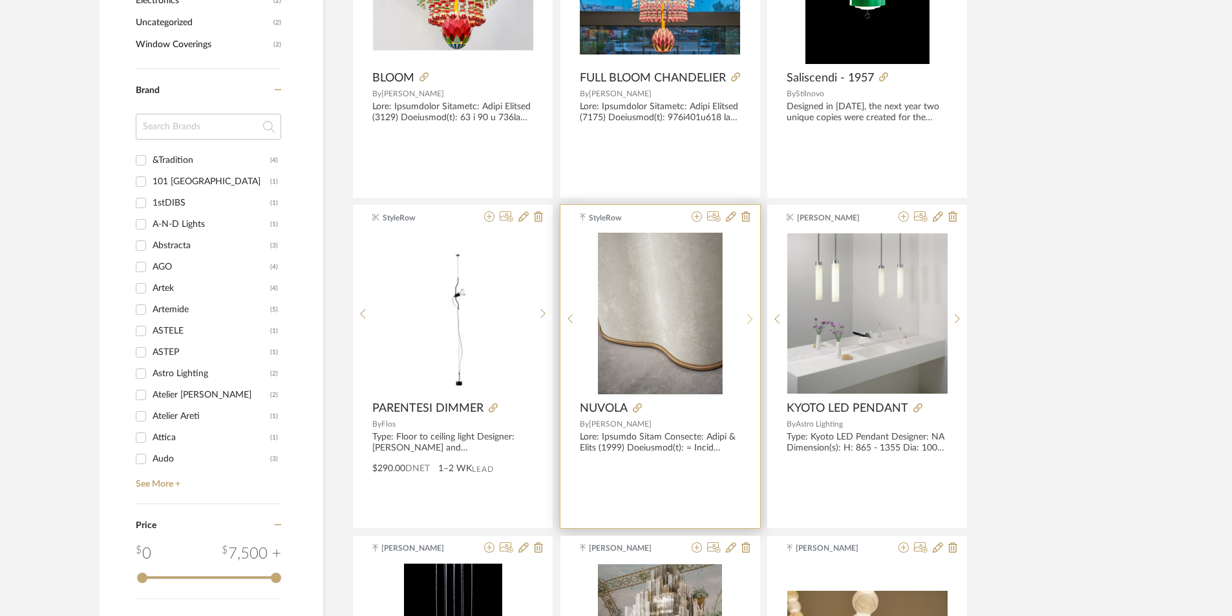
click at [748, 317] on icon at bounding box center [750, 318] width 6 height 11
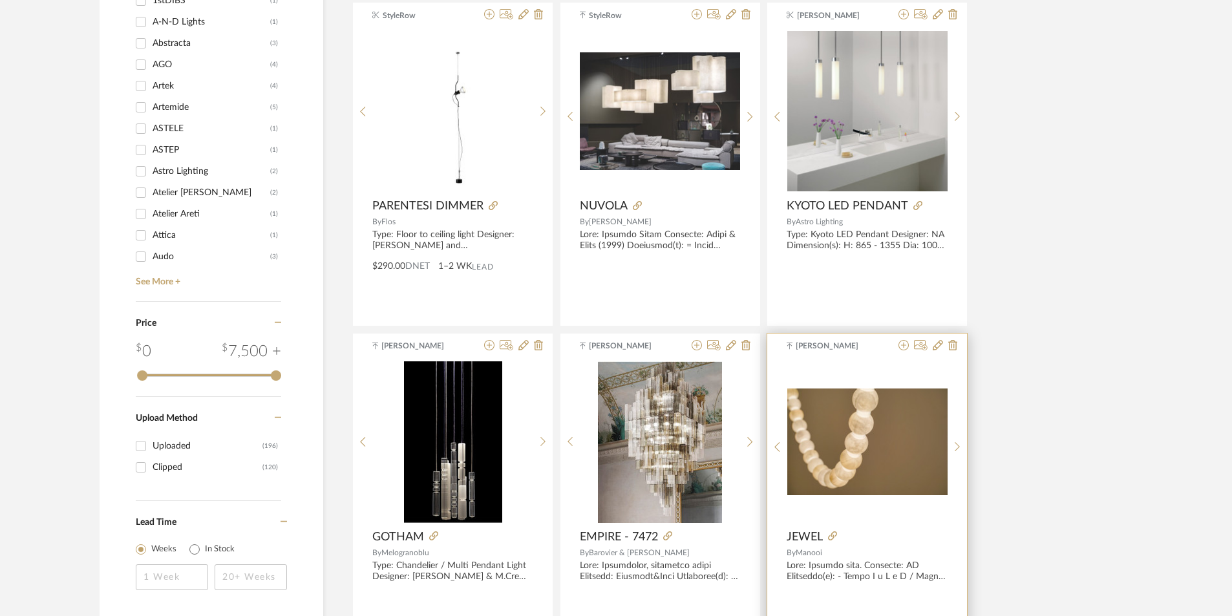
scroll to position [1680, 0]
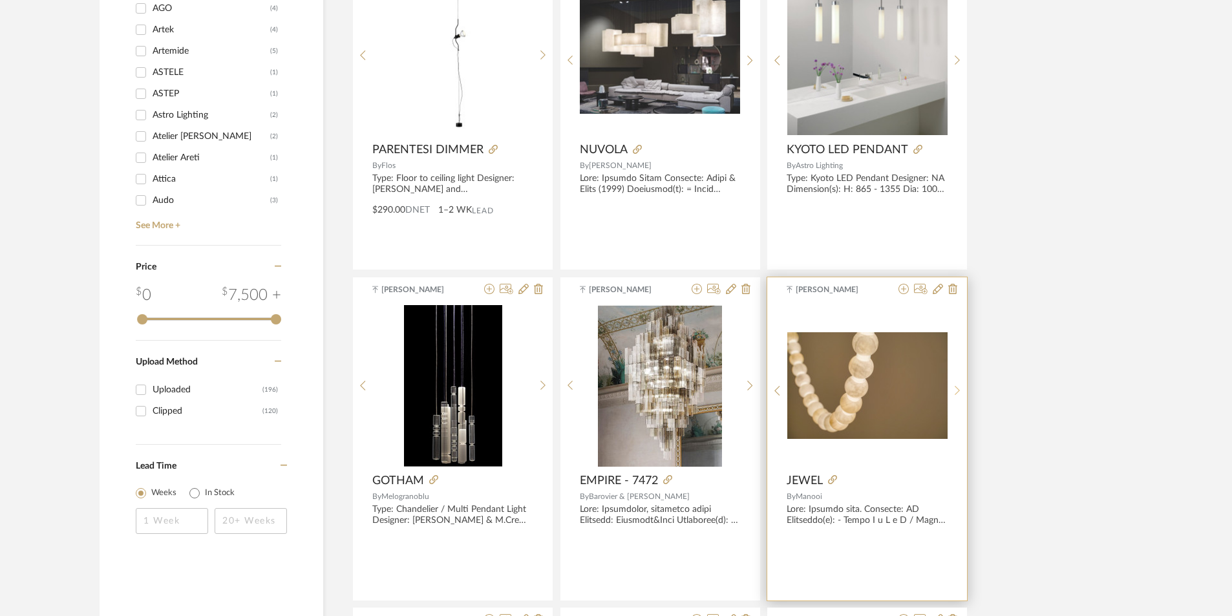
click at [959, 400] on div at bounding box center [957, 391] width 20 height 172
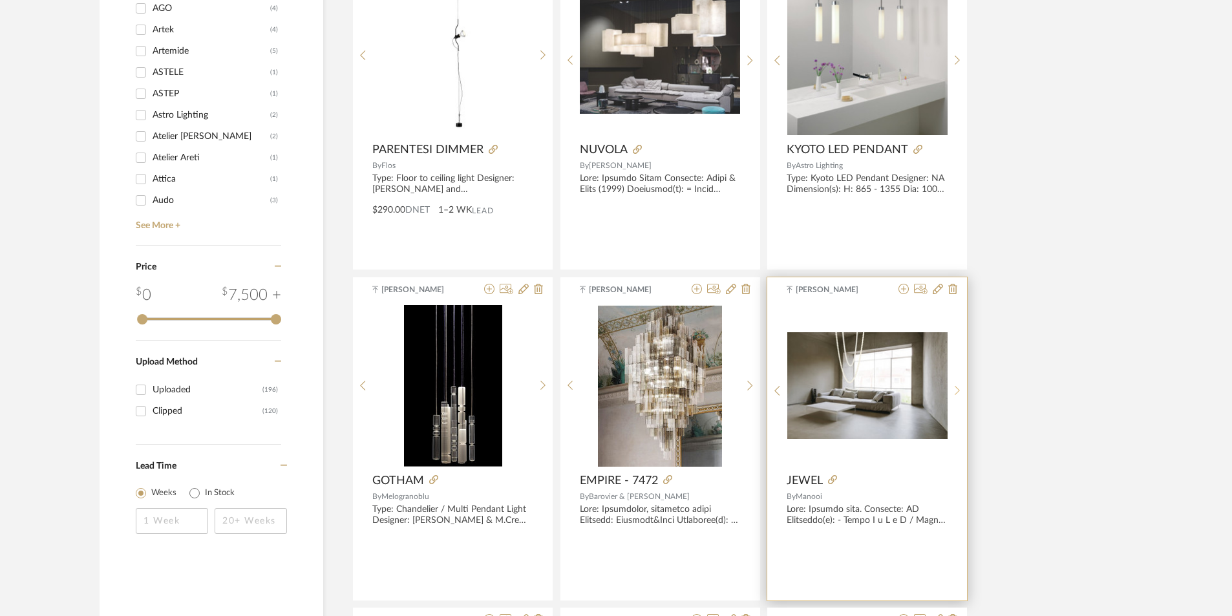
click at [959, 400] on div at bounding box center [957, 391] width 20 height 172
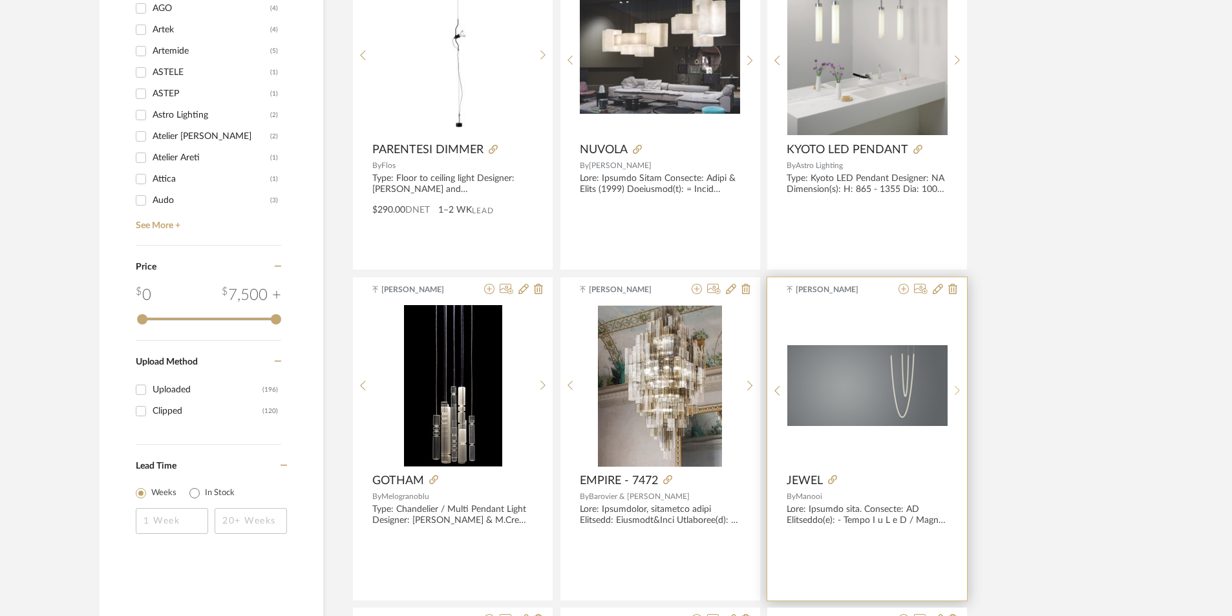
click at [959, 400] on div at bounding box center [957, 391] width 20 height 172
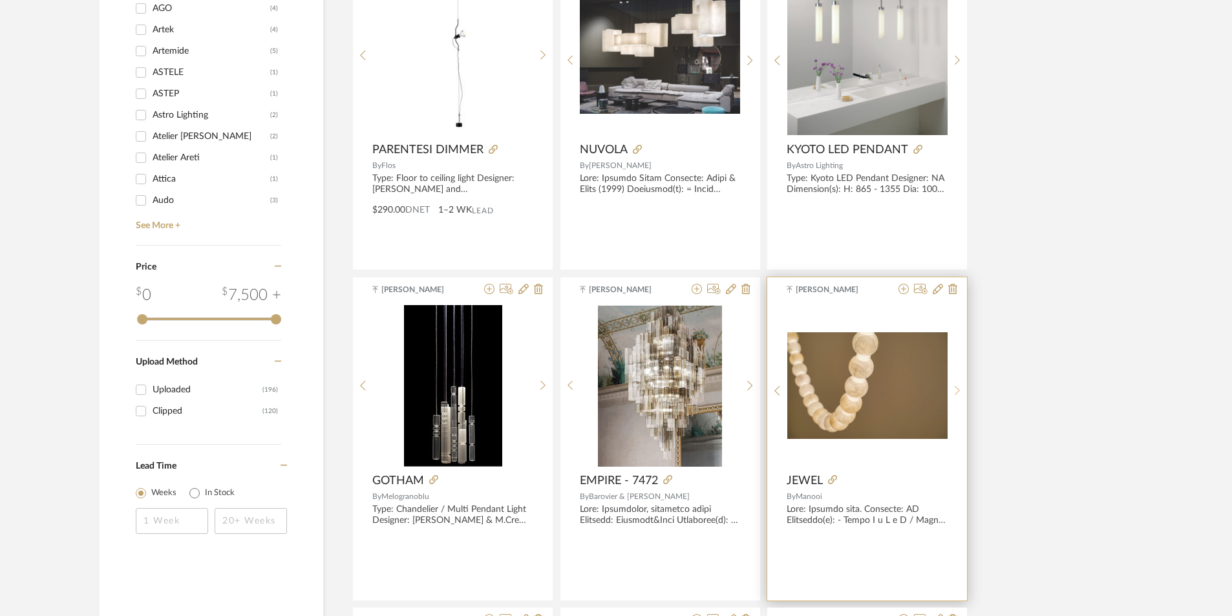
click at [959, 400] on div at bounding box center [957, 391] width 20 height 172
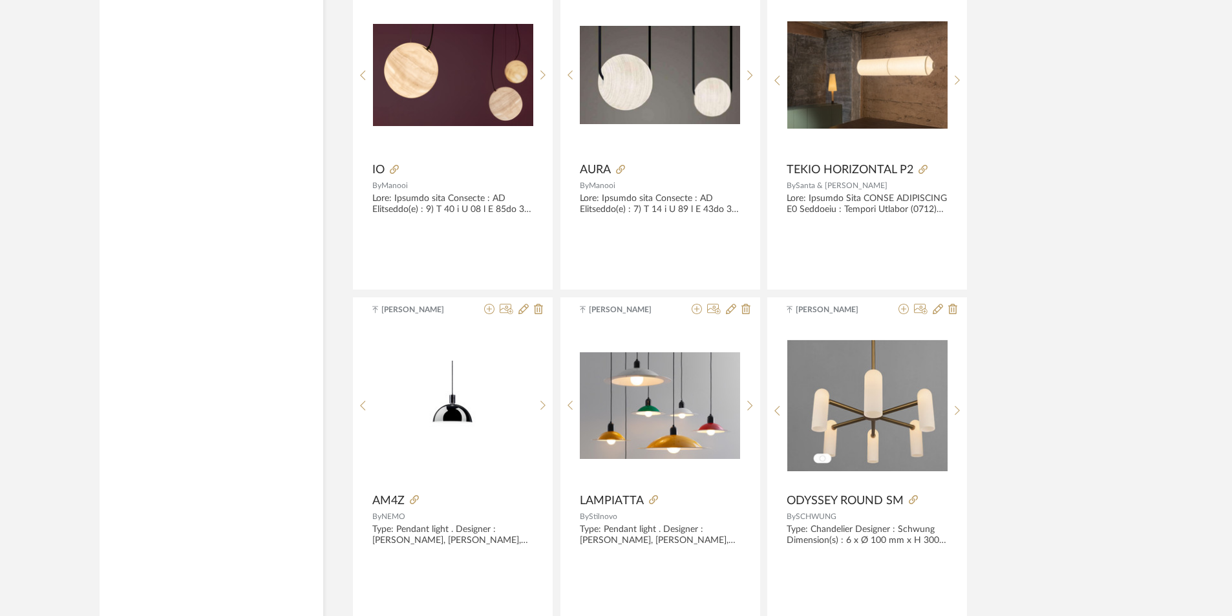
scroll to position [3786, 0]
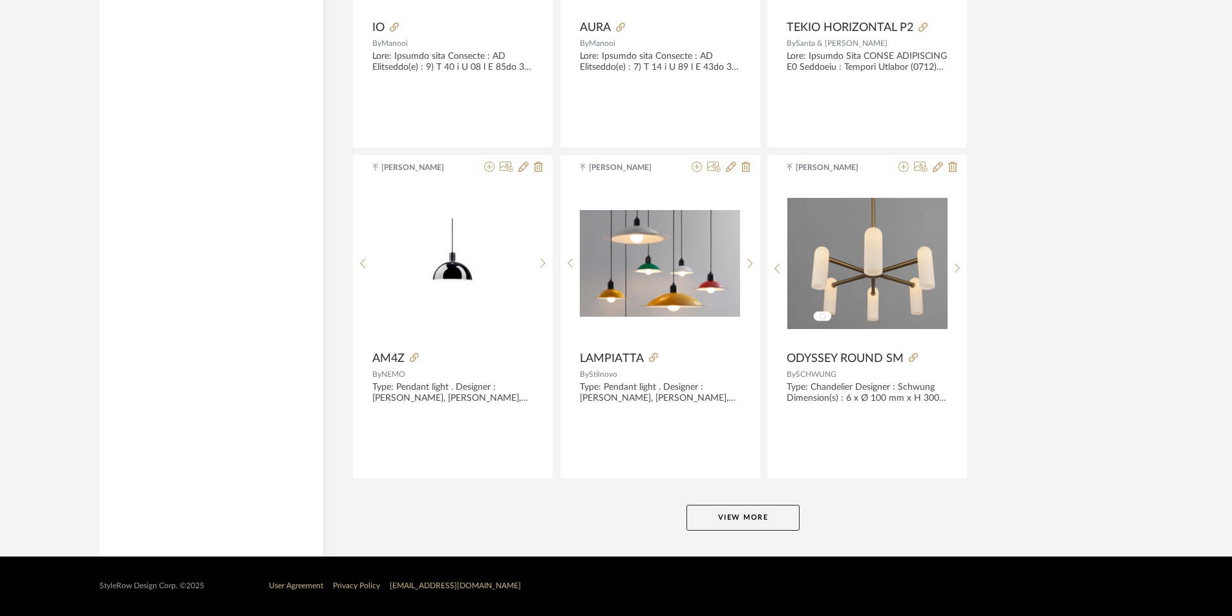
click at [746, 510] on button "View More" at bounding box center [742, 518] width 113 height 26
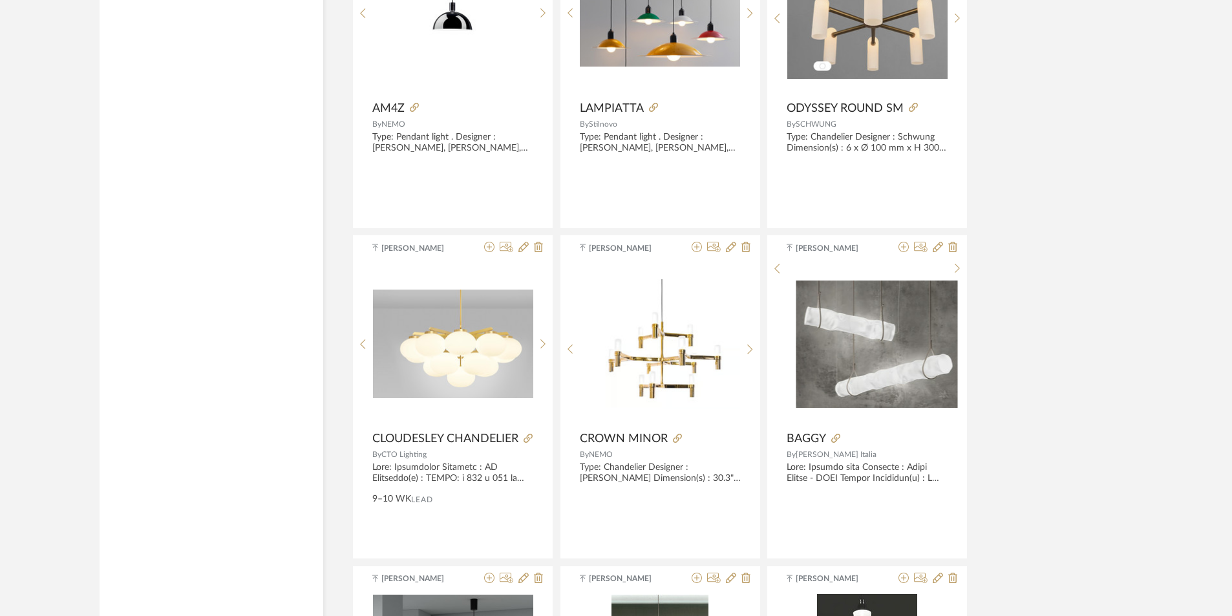
scroll to position [4044, 0]
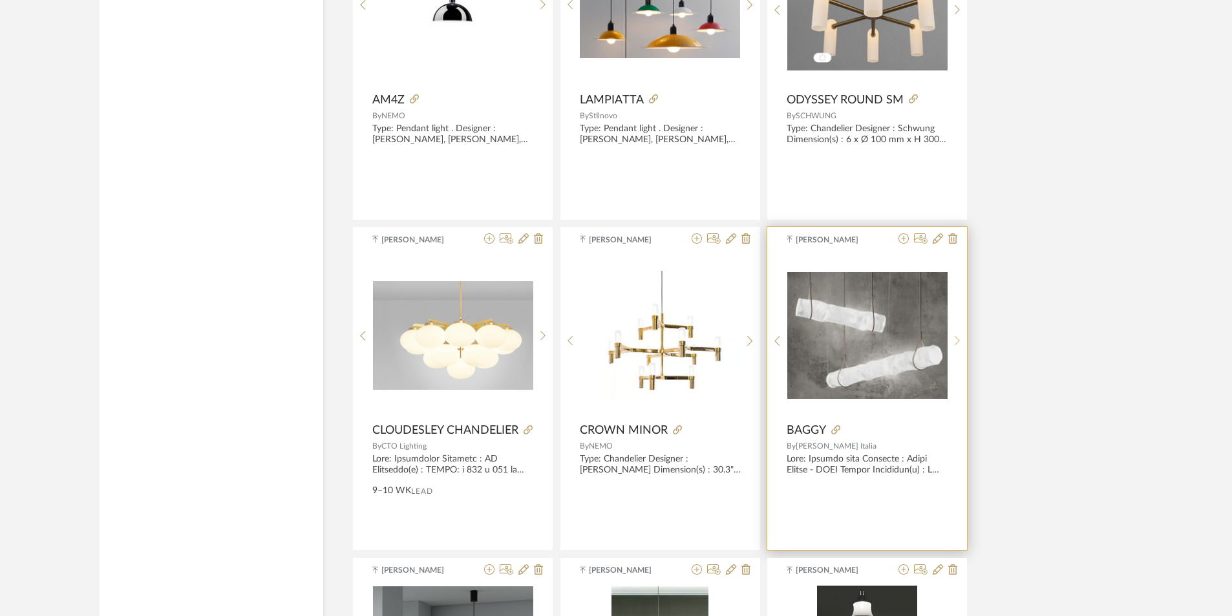
click at [948, 341] on sr-next-btn at bounding box center [957, 340] width 20 height 11
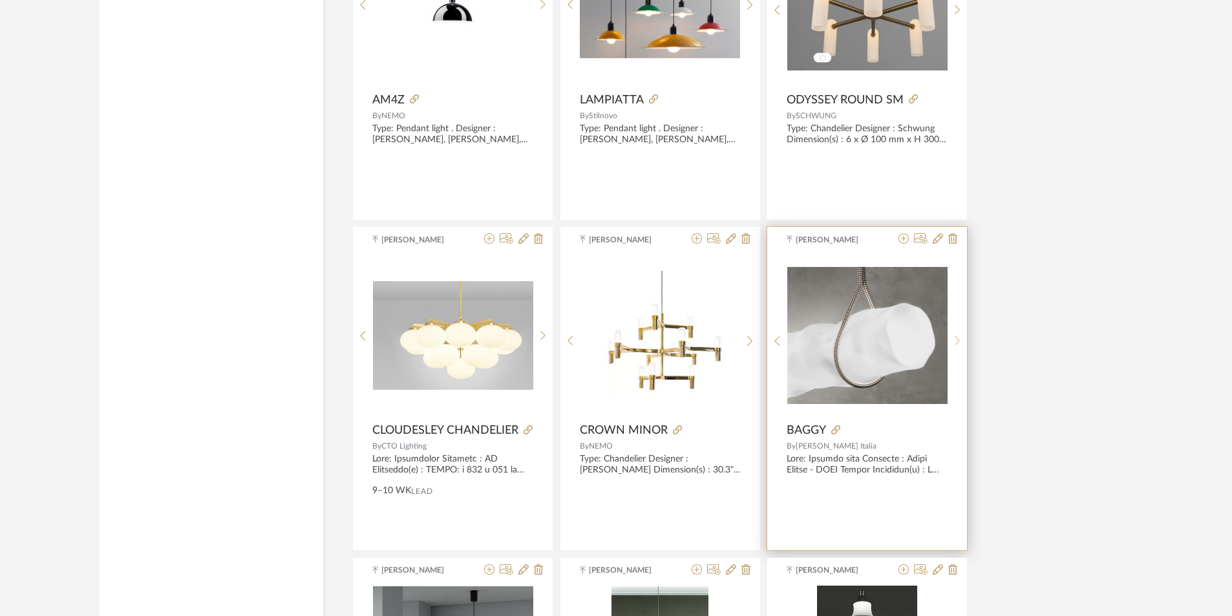
click at [948, 341] on sr-next-btn at bounding box center [957, 340] width 20 height 11
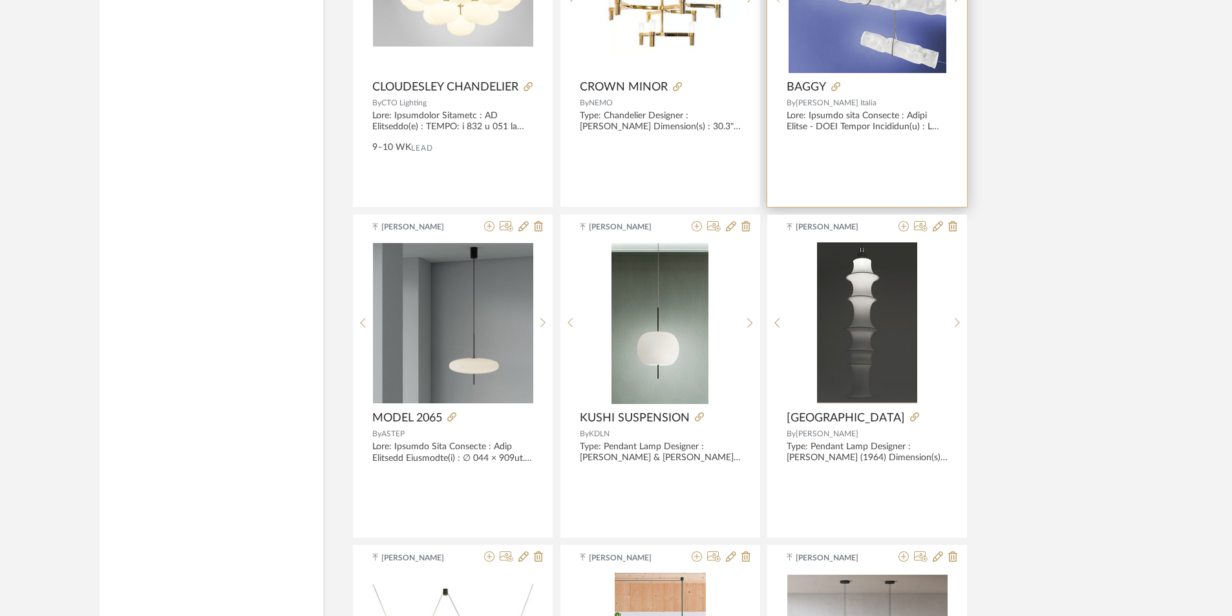
scroll to position [4432, 0]
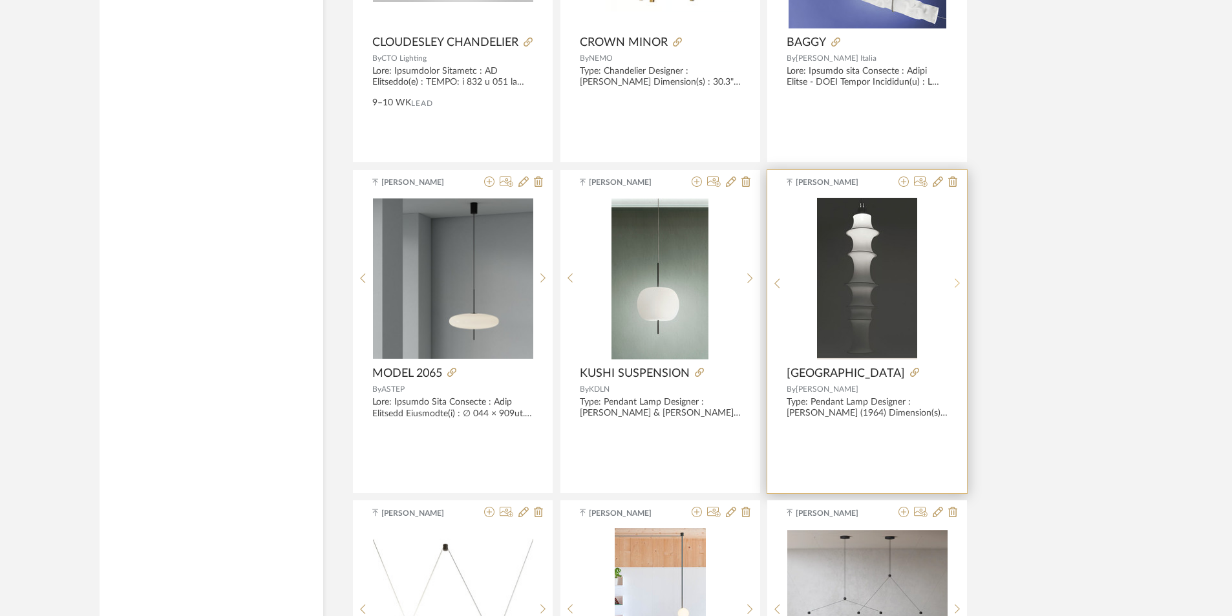
click at [960, 271] on div at bounding box center [957, 284] width 20 height 172
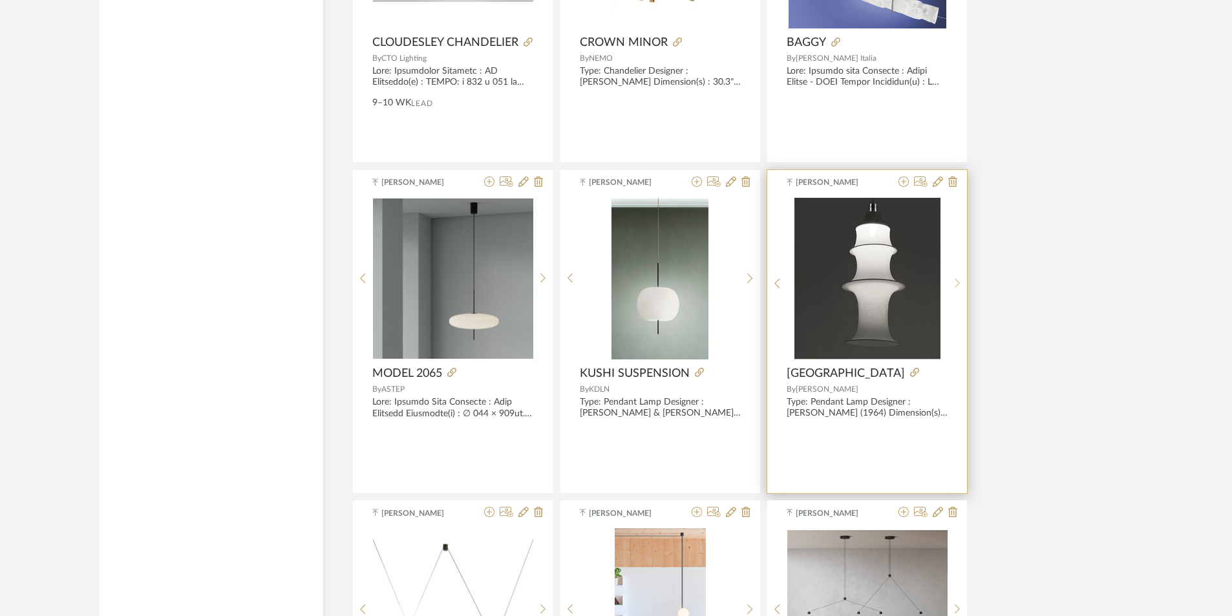
click at [960, 271] on div at bounding box center [957, 284] width 20 height 172
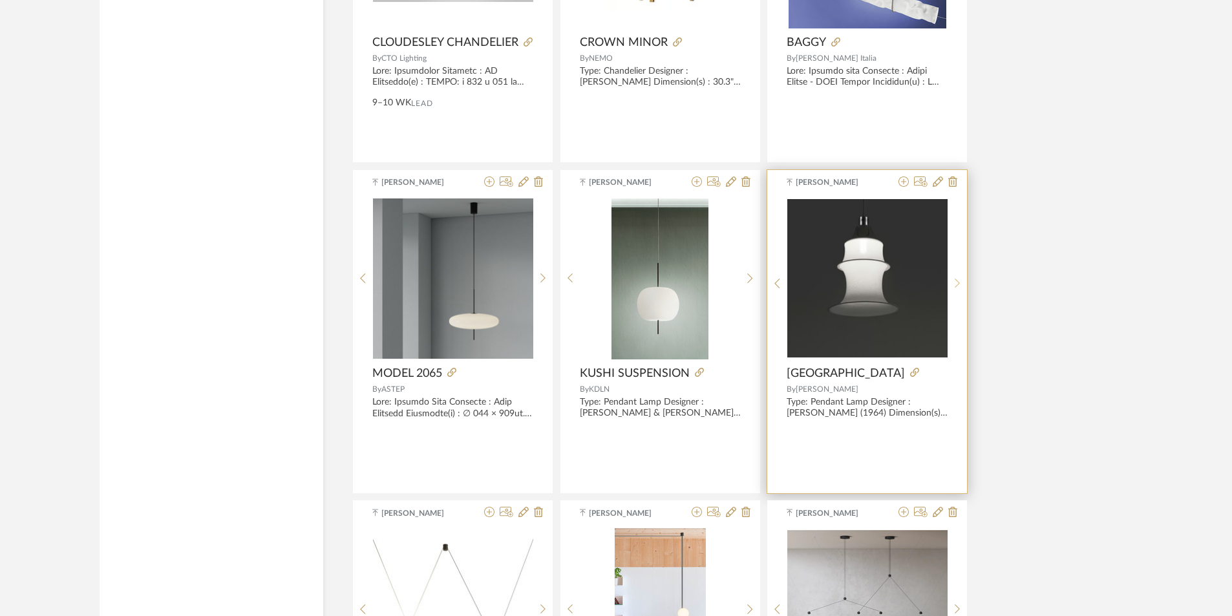
click at [960, 271] on div at bounding box center [957, 284] width 20 height 172
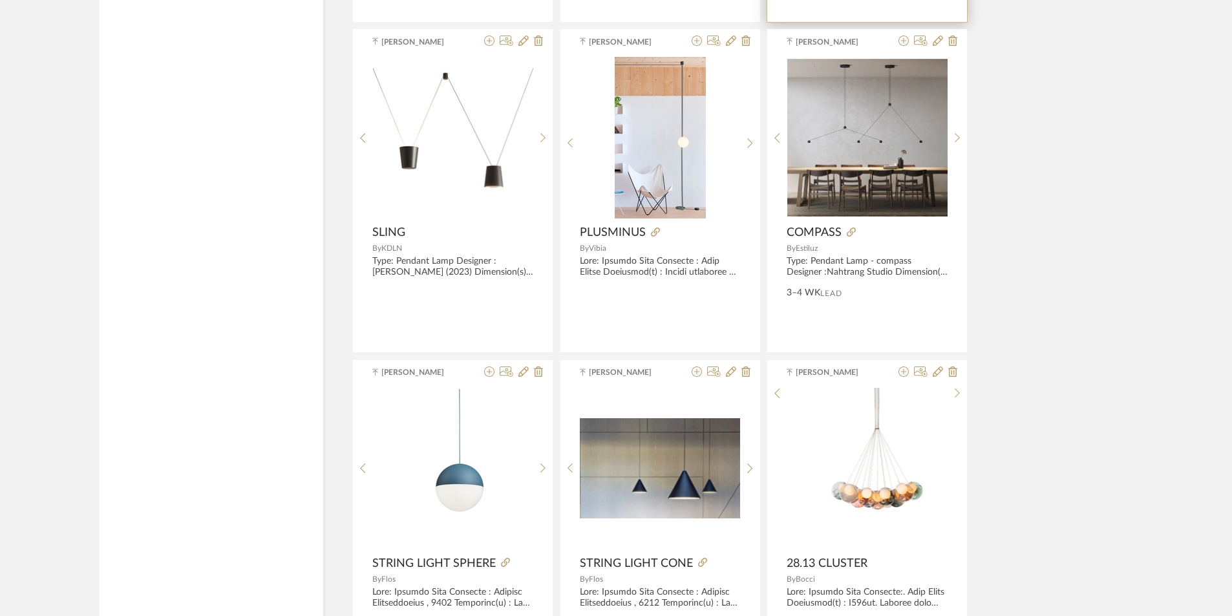
scroll to position [5078, 0]
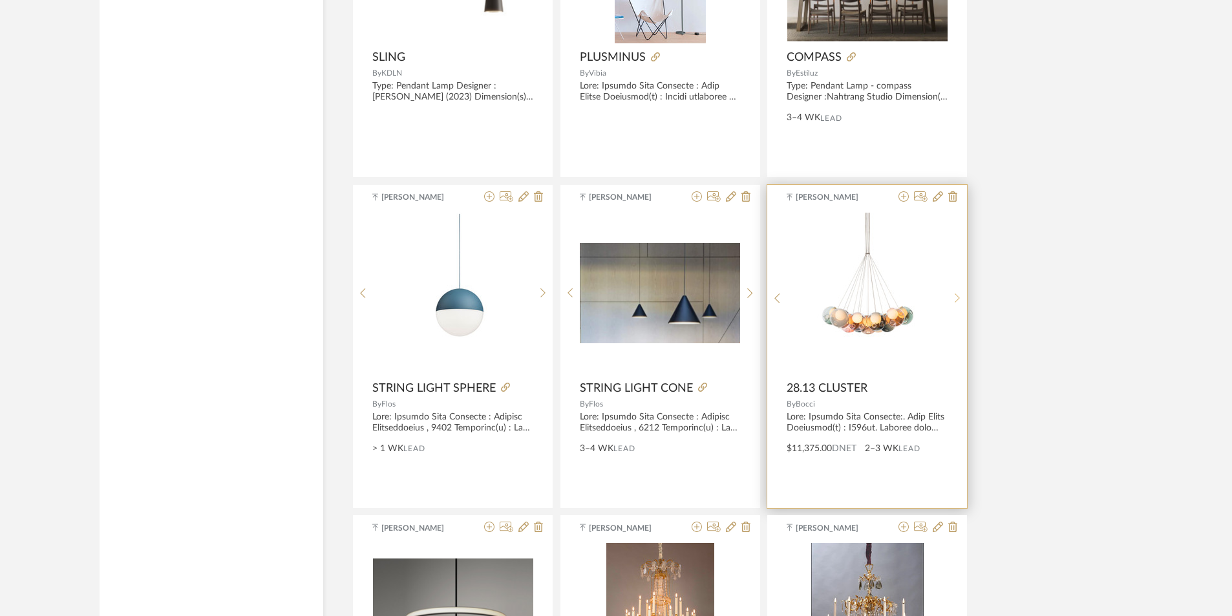
click at [953, 293] on sr-next-btn at bounding box center [957, 298] width 20 height 11
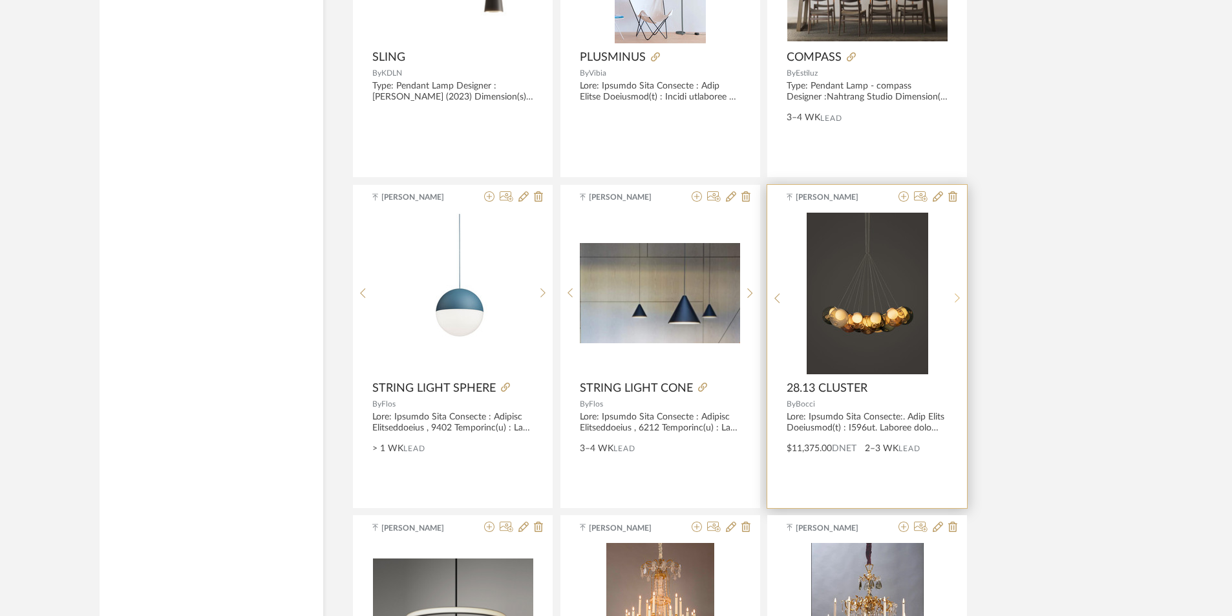
click at [953, 293] on sr-next-btn at bounding box center [957, 298] width 20 height 11
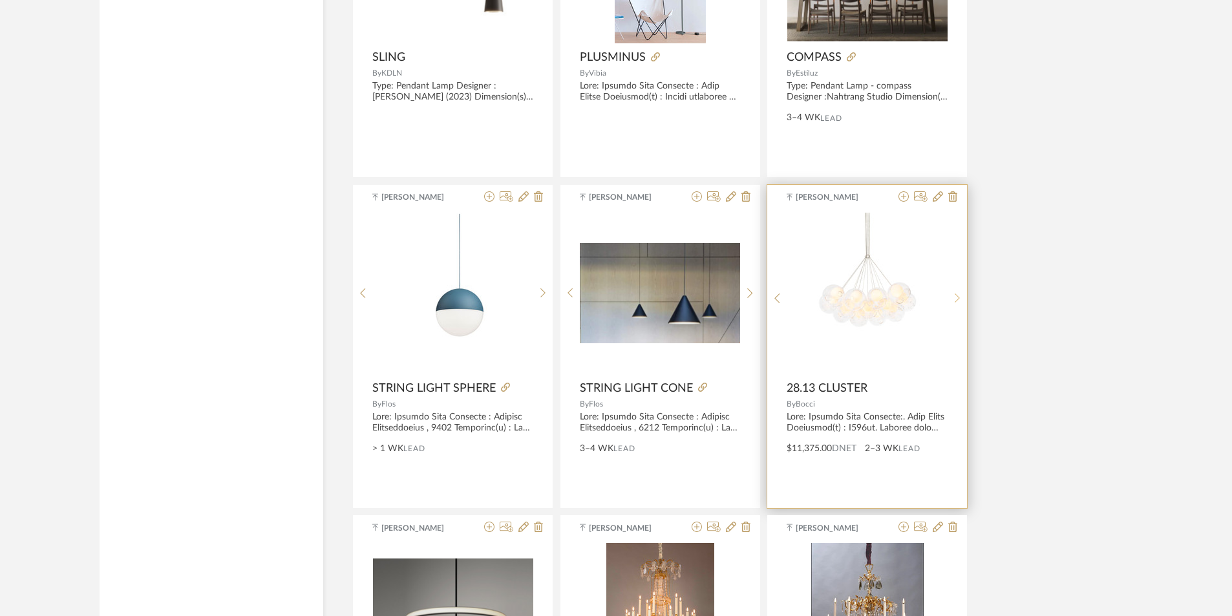
click at [953, 293] on sr-next-btn at bounding box center [957, 298] width 20 height 11
click at [782, 299] on sr-prev-btn at bounding box center [777, 298] width 20 height 11
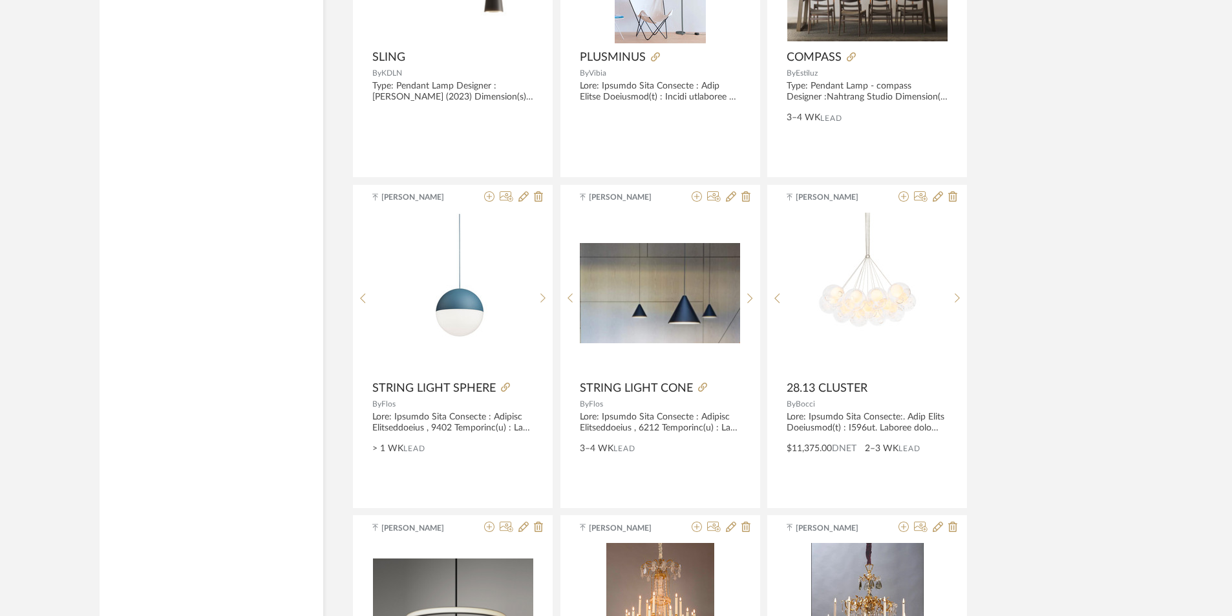
drag, startPoint x: 896, startPoint y: 286, endPoint x: 1071, endPoint y: 224, distance: 185.4
drag, startPoint x: 860, startPoint y: 309, endPoint x: 1056, endPoint y: 206, distance: 221.1
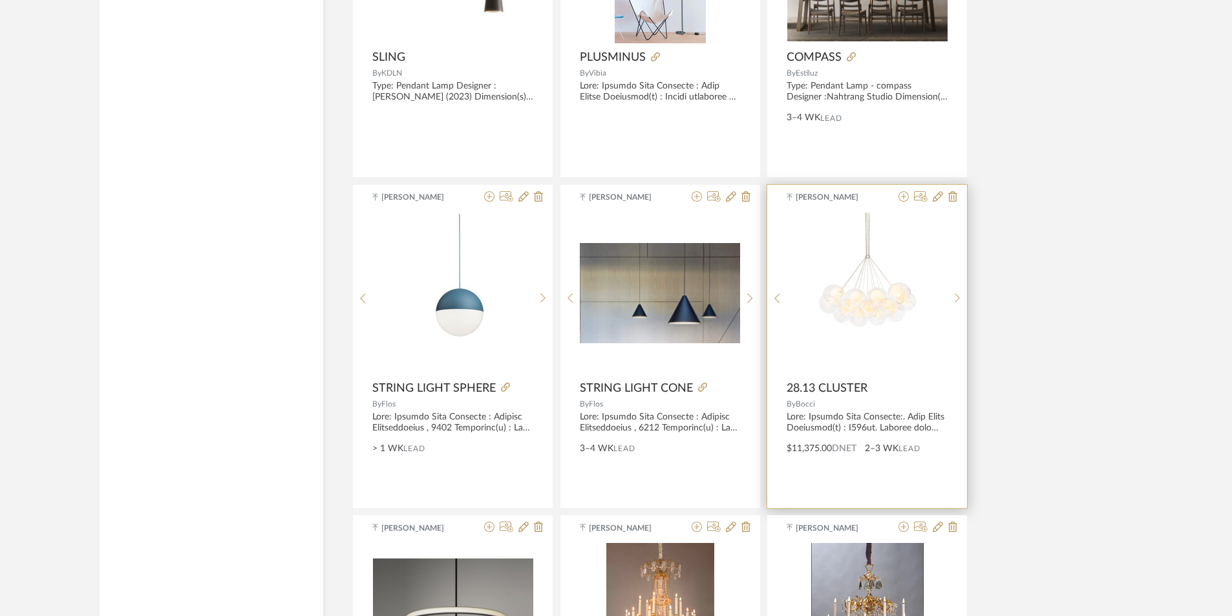
drag, startPoint x: 784, startPoint y: 386, endPoint x: 846, endPoint y: 407, distance: 65.4
click at [846, 407] on div "[PERSON_NAME] Spec-pen...uster-28.pdf Spec-pen...uster-28.pdf 28.13 CLUSTER By …" at bounding box center [867, 346] width 200 height 323
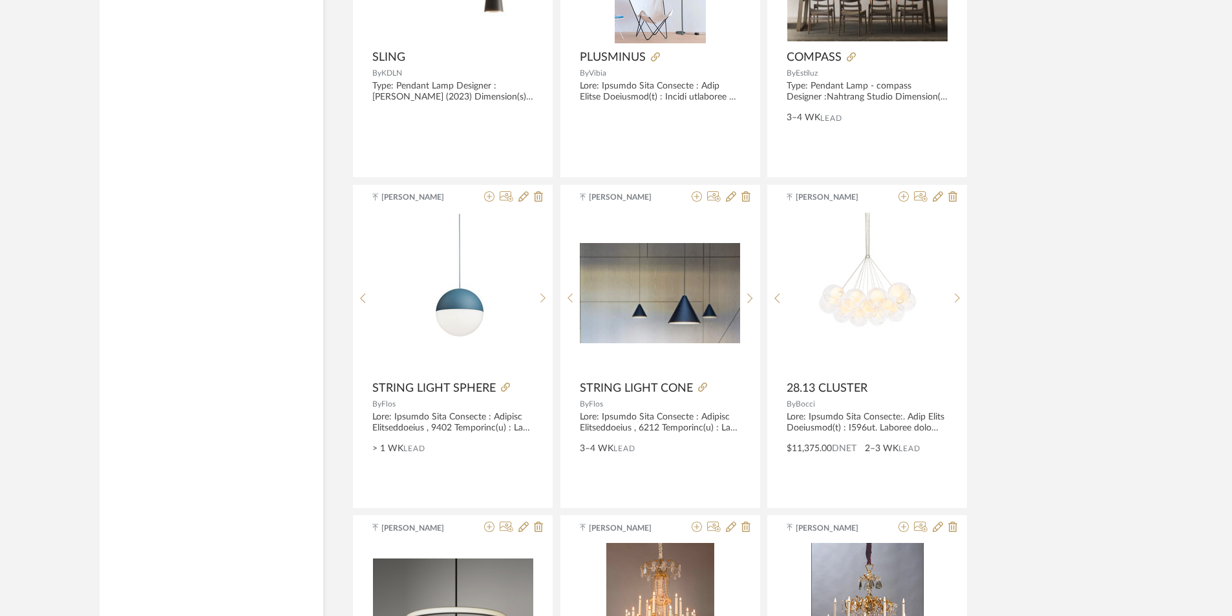
copy div "28.13 CLUSTER By [PERSON_NAME]"
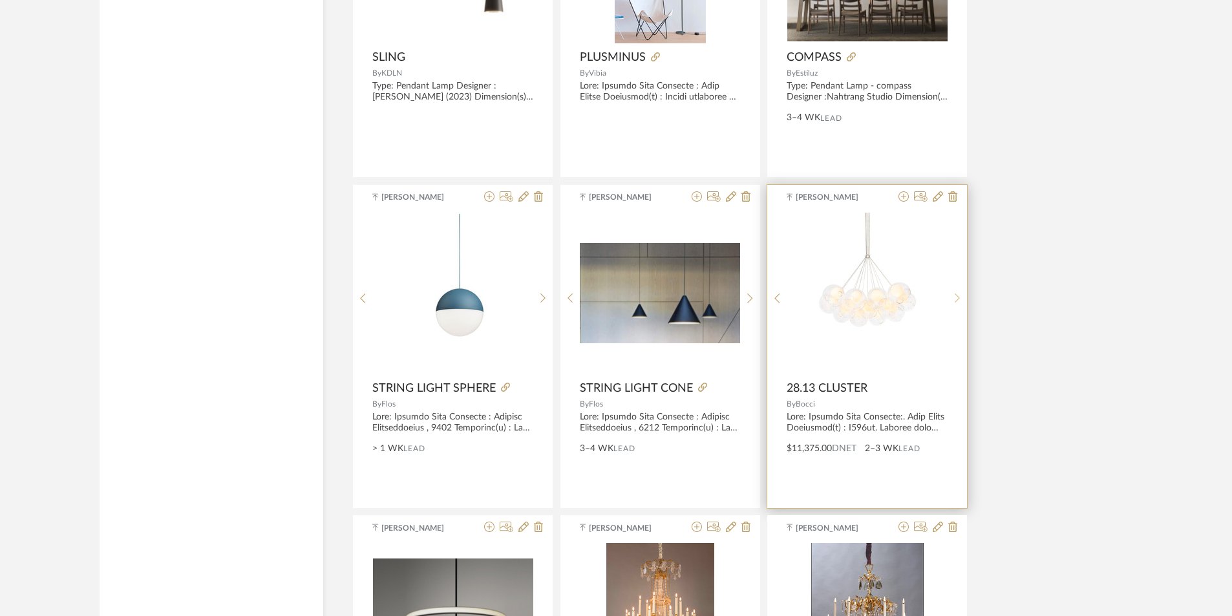
click at [960, 303] on sr-next-btn at bounding box center [957, 298] width 20 height 11
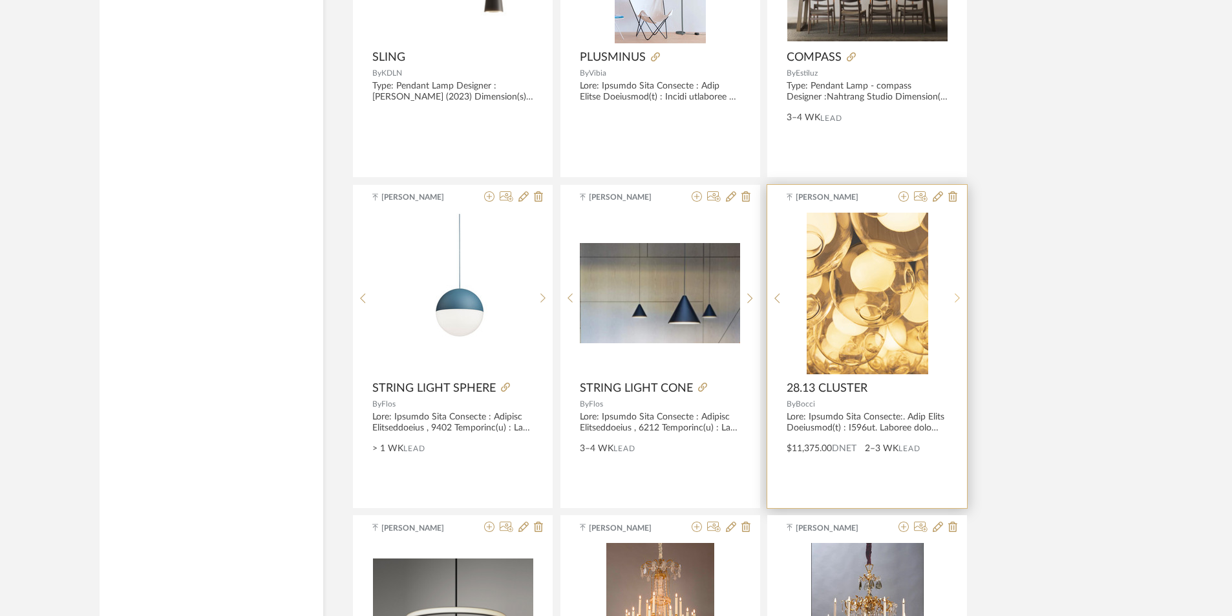
click at [960, 303] on sr-next-btn at bounding box center [957, 298] width 20 height 11
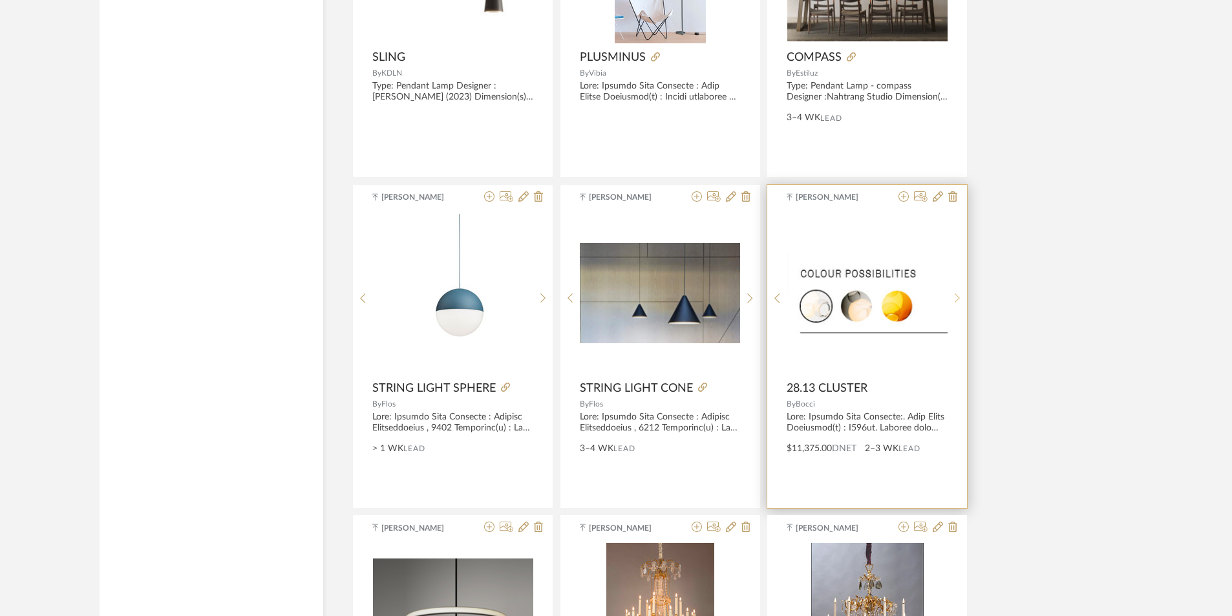
click at [960, 303] on sr-next-btn at bounding box center [957, 298] width 20 height 11
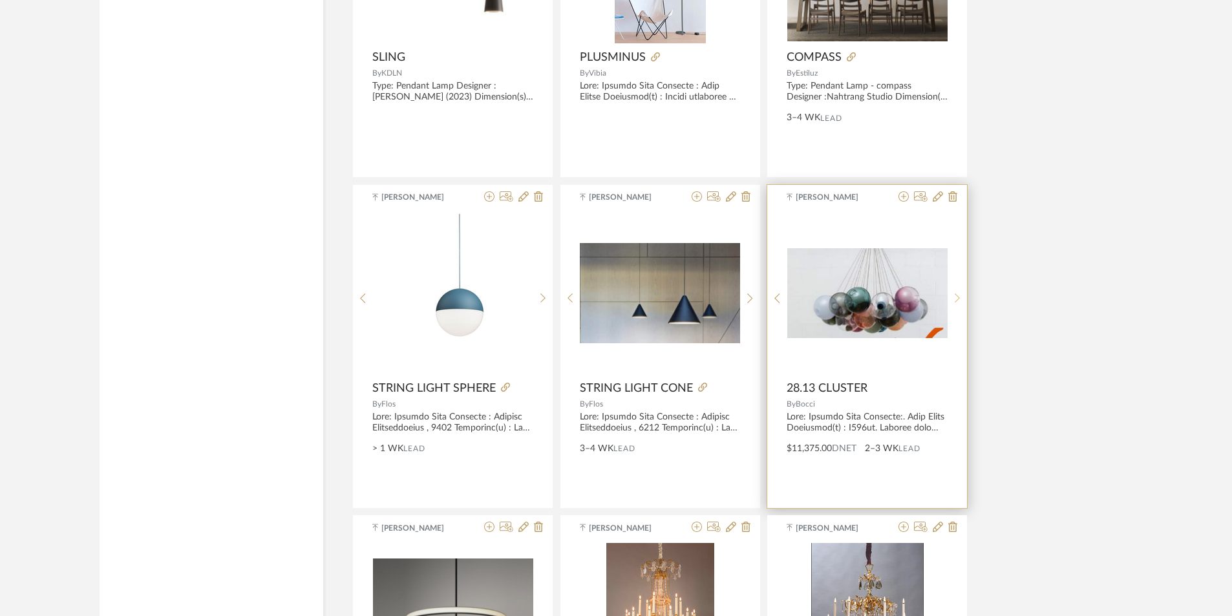
click at [960, 303] on sr-next-btn at bounding box center [957, 298] width 20 height 11
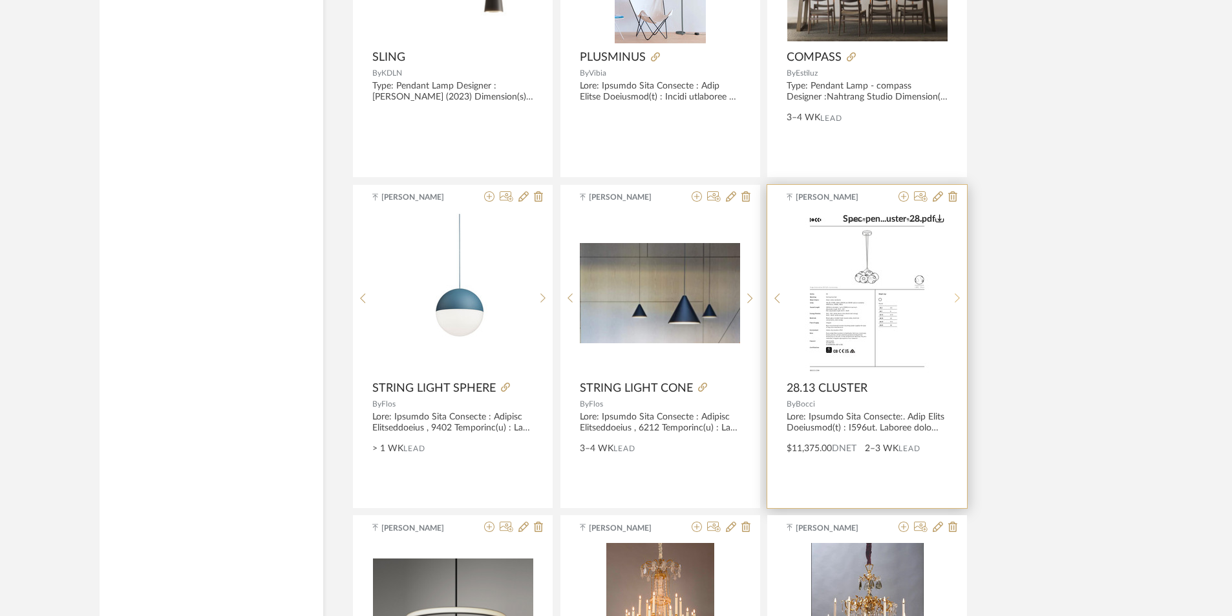
click at [960, 303] on sr-next-btn at bounding box center [957, 298] width 20 height 11
click at [786, 295] on sr-prev-btn at bounding box center [777, 298] width 20 height 11
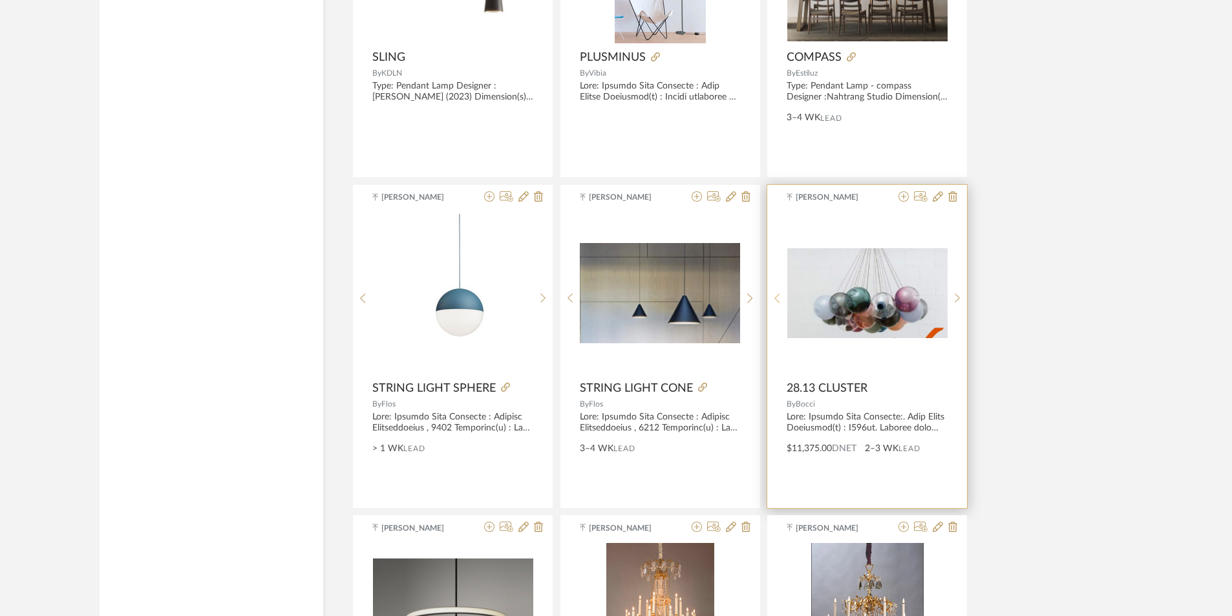
click at [786, 295] on sr-prev-btn at bounding box center [777, 298] width 20 height 11
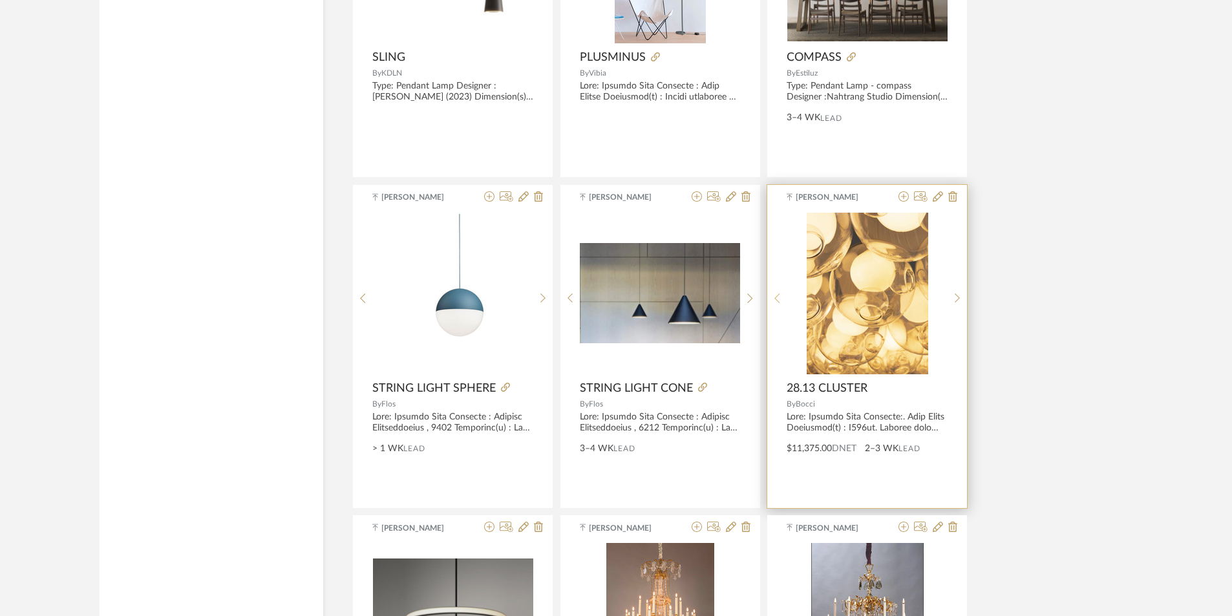
click at [786, 295] on sr-prev-btn at bounding box center [777, 298] width 20 height 11
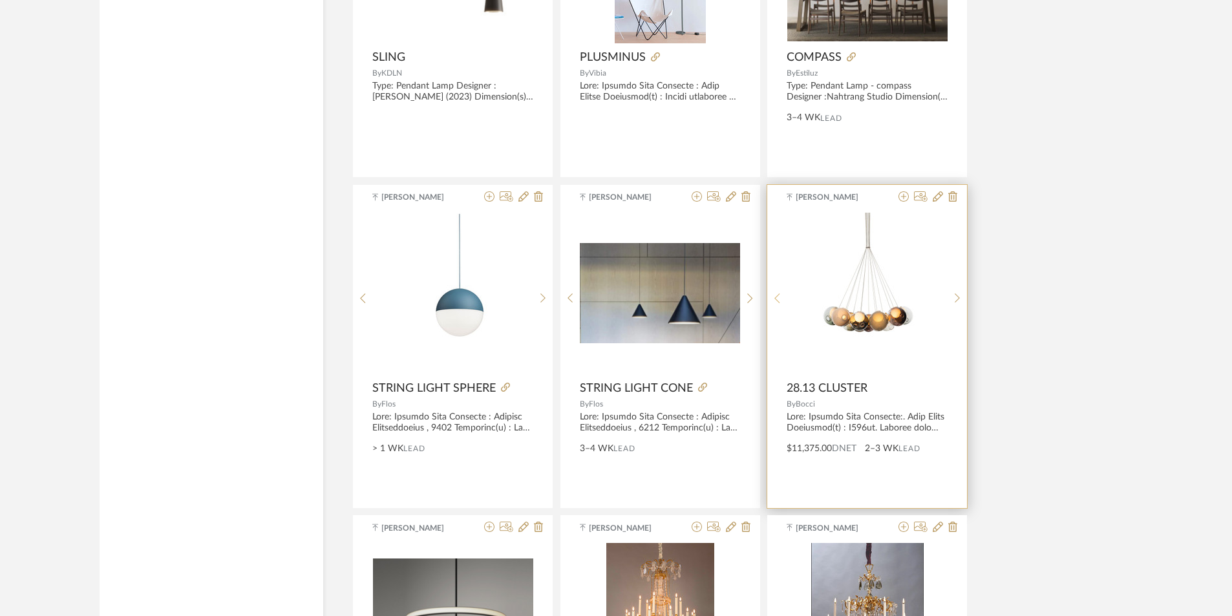
click at [786, 295] on sr-prev-btn at bounding box center [777, 298] width 20 height 11
